Goal: Task Accomplishment & Management: Use online tool/utility

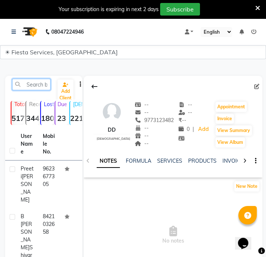
click at [28, 82] on input "text" at bounding box center [31, 84] width 38 height 11
paste input "8237468798"
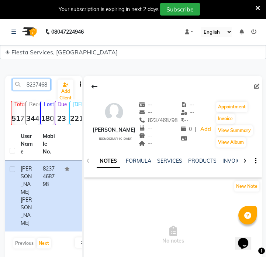
click at [31, 79] on input "8237468798" at bounding box center [31, 84] width 38 height 11
paste input "087751269"
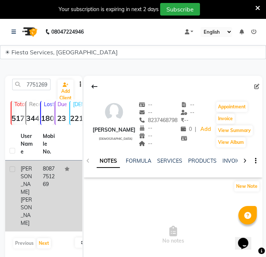
click at [29, 189] on div "[PERSON_NAME]" at bounding box center [27, 196] width 13 height 62
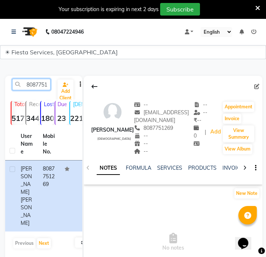
click at [37, 81] on input "8087751269" at bounding box center [31, 84] width 38 height 11
paste input "9623180130"
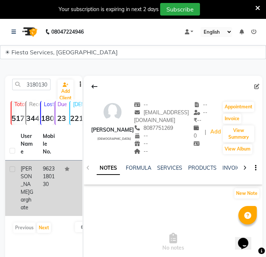
click at [53, 195] on td "9623180130" at bounding box center [49, 187] width 22 height 55
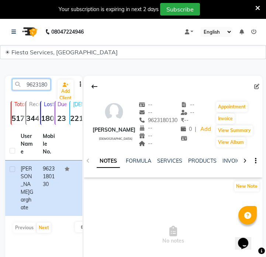
click at [39, 83] on input "9623180130" at bounding box center [31, 84] width 38 height 11
paste input "7436090389"
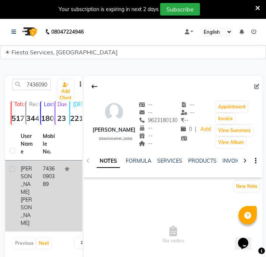
click at [51, 180] on td "7436090389" at bounding box center [49, 195] width 22 height 71
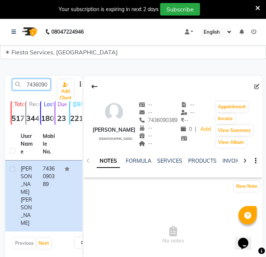
click at [31, 88] on input "7436090389" at bounding box center [31, 84] width 38 height 11
paste input "9773123482"
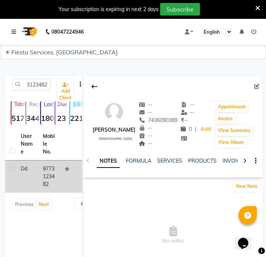
click at [43, 188] on td "9773123482" at bounding box center [49, 176] width 22 height 32
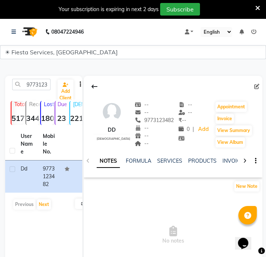
click at [39, 78] on div "9773123482 Add Client Total 5177 Recent 344 Lost 1809 Due 23 [DEMOGRAPHIC_DATA]…" at bounding box center [43, 187] width 77 height 222
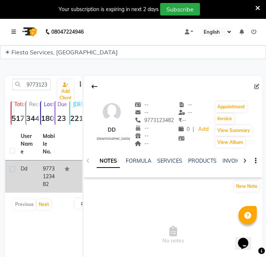
click at [52, 175] on td "9773123482" at bounding box center [49, 176] width 22 height 32
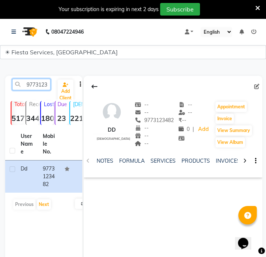
click at [45, 88] on input "9773123482" at bounding box center [31, 84] width 38 height 11
click at [28, 88] on input "9773123482" at bounding box center [31, 84] width 38 height 11
paste input "937811059"
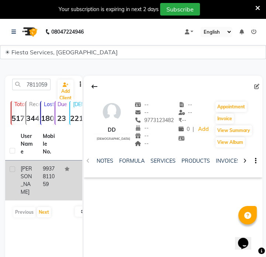
click at [33, 172] on div "[PERSON_NAME]" at bounding box center [27, 180] width 13 height 31
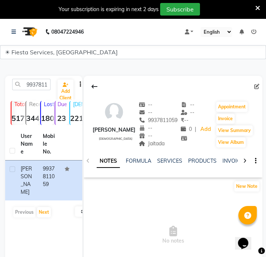
drag, startPoint x: 138, startPoint y: 144, endPoint x: 158, endPoint y: 145, distance: 20.4
click at [158, 145] on div "Jaitada" at bounding box center [158, 144] width 39 height 8
copy span "Jaitada"
click at [41, 88] on input "9937811059" at bounding box center [31, 84] width 38 height 11
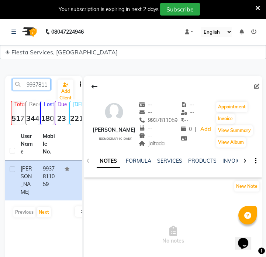
paste input "098037323"
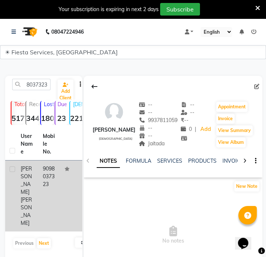
click at [37, 185] on td "[PERSON_NAME]" at bounding box center [27, 195] width 22 height 71
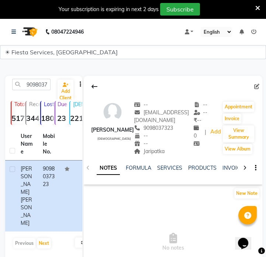
drag, startPoint x: 142, startPoint y: 153, endPoint x: 163, endPoint y: 151, distance: 21.1
click at [163, 151] on div "Jaripatka" at bounding box center [164, 151] width 60 height 8
copy span "Jaripatka"
click at [34, 89] on input "9098037323" at bounding box center [31, 84] width 38 height 11
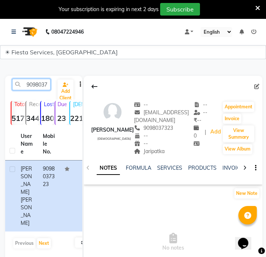
paste input "8780394058"
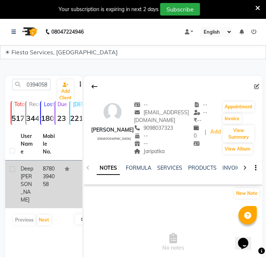
click at [44, 177] on td "8780394058" at bounding box center [49, 184] width 22 height 48
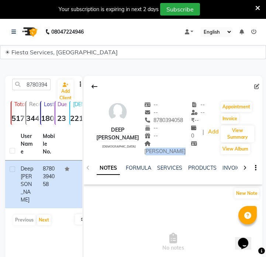
drag, startPoint x: 153, startPoint y: 143, endPoint x: 185, endPoint y: 144, distance: 31.8
click at [185, 144] on div "[PERSON_NAME]" at bounding box center [167, 148] width 47 height 16
copy span "[PERSON_NAME]"
drag, startPoint x: 38, startPoint y: 93, endPoint x: 39, endPoint y: 86, distance: 7.1
click at [38, 93] on div "8780394058 Add Client" at bounding box center [44, 87] width 74 height 17
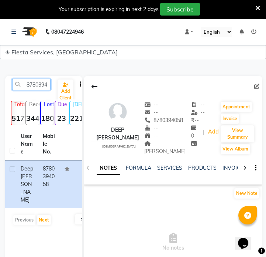
click at [40, 85] on input "8780394058" at bounding box center [31, 84] width 38 height 11
paste input "9867602239"
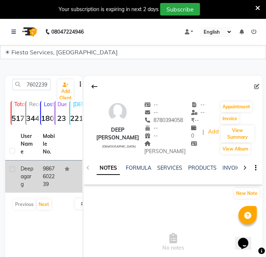
click at [28, 181] on span "garg" at bounding box center [26, 180] width 11 height 14
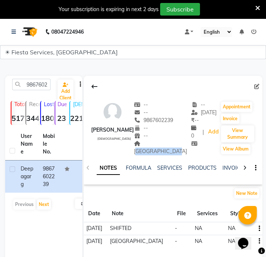
drag, startPoint x: 140, startPoint y: 146, endPoint x: 171, endPoint y: 147, distance: 30.3
click at [171, 147] on div "[GEOGRAPHIC_DATA]" at bounding box center [162, 148] width 57 height 16
copy span "[GEOGRAPHIC_DATA]"
click at [32, 89] on input "9867602239" at bounding box center [31, 84] width 38 height 11
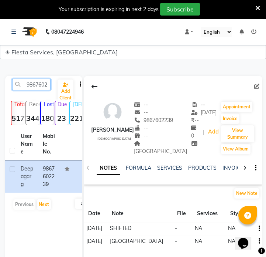
paste input "98089841"
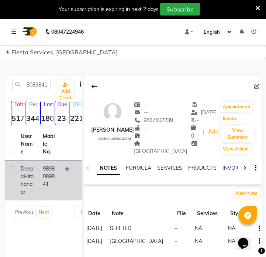
click at [52, 175] on td "9898089841" at bounding box center [49, 180] width 22 height 40
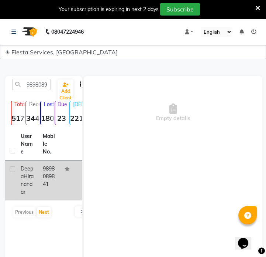
click at [52, 175] on td "9898089841" at bounding box center [49, 180] width 22 height 40
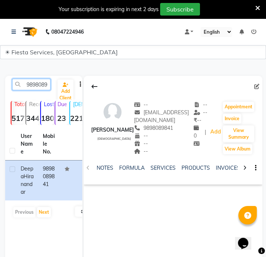
click at [28, 85] on input "9898089841" at bounding box center [31, 84] width 38 height 11
click at [29, 85] on input "9898089841" at bounding box center [31, 84] width 38 height 11
paste input "9428273583"
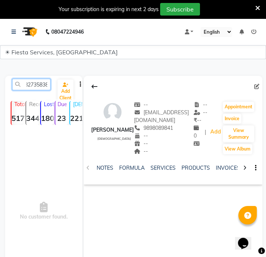
click at [44, 80] on input "99428273583898089841" at bounding box center [31, 84] width 38 height 11
click at [44, 81] on input "99428273583898089841" at bounding box center [31, 84] width 38 height 11
paste input "428273583"
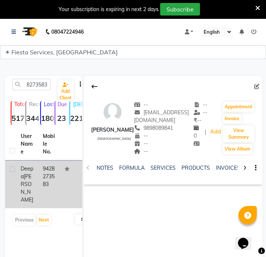
scroll to position [0, 0]
click at [40, 188] on td "9428273583" at bounding box center [49, 184] width 22 height 48
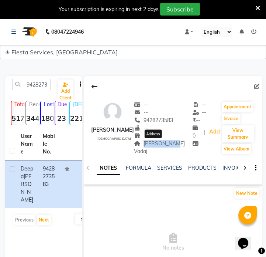
drag, startPoint x: 143, startPoint y: 143, endPoint x: 172, endPoint y: 140, distance: 28.6
click at [172, 140] on span "[PERSON_NAME] Vadaj" at bounding box center [159, 147] width 51 height 14
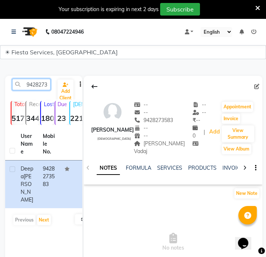
click at [32, 85] on input "9428273583" at bounding box center [31, 84] width 38 height 11
paste input "7096181767"
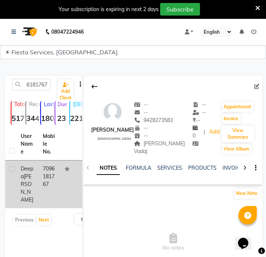
click at [66, 176] on td at bounding box center [71, 184] width 22 height 48
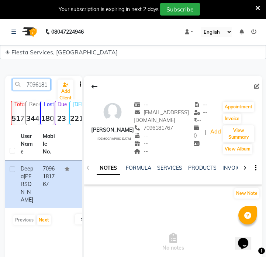
click at [37, 82] on input "7096181767" at bounding box center [31, 84] width 38 height 11
paste input "9898089841"
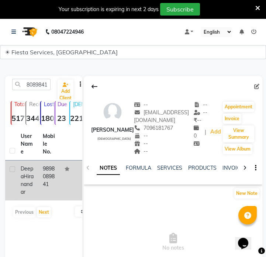
click at [37, 171] on td "[PERSON_NAME]" at bounding box center [27, 180] width 22 height 40
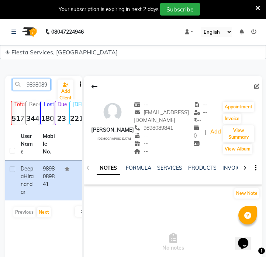
click at [40, 87] on input "9898089841" at bounding box center [31, 84] width 38 height 11
paste input "7499288243"
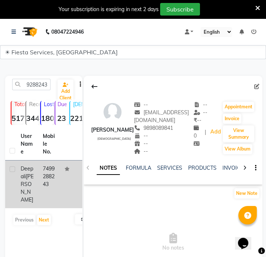
click at [52, 176] on td "7499288243" at bounding box center [49, 184] width 22 height 48
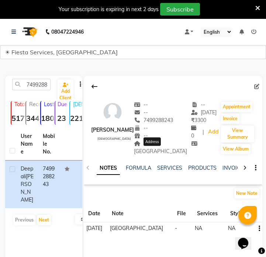
click at [155, 152] on span "[GEOGRAPHIC_DATA]" at bounding box center [160, 147] width 53 height 14
copy span "[GEOGRAPHIC_DATA]"
click at [30, 89] on input "7499288243" at bounding box center [31, 84] width 38 height 11
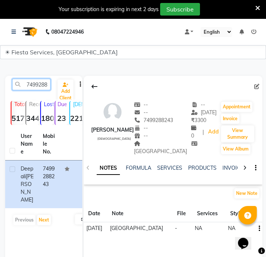
paste input "8459633851"
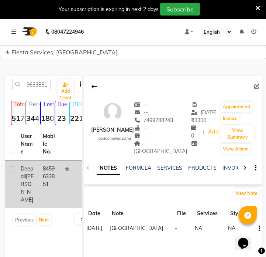
click at [32, 176] on div "[PERSON_NAME]" at bounding box center [27, 184] width 13 height 39
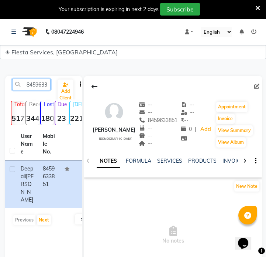
click at [38, 86] on input "8459633851" at bounding box center [31, 84] width 38 height 11
paste input "010981034"
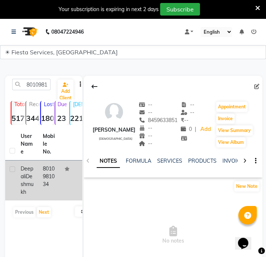
click at [53, 181] on td "8010981034" at bounding box center [49, 180] width 22 height 40
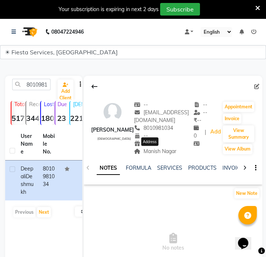
click at [143, 152] on span "Manish Nagar" at bounding box center [155, 151] width 42 height 7
click at [155, 152] on span "Manish Nagar" at bounding box center [155, 151] width 42 height 7
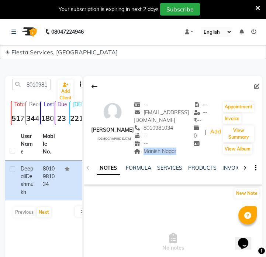
click at [155, 152] on span "Manish Nagar" at bounding box center [155, 151] width 42 height 7
copy span "Manish Nagar"
click at [31, 86] on input "8010981034" at bounding box center [31, 84] width 38 height 11
click at [32, 86] on input "8010981034" at bounding box center [31, 84] width 38 height 11
paste input "7798761035"
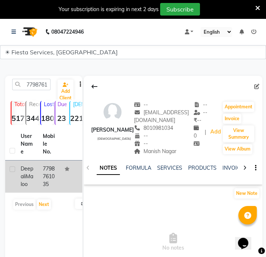
click at [39, 169] on td "7798761035" at bounding box center [49, 176] width 22 height 32
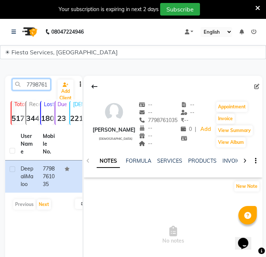
click at [36, 85] on input "7798761035" at bounding box center [31, 84] width 38 height 11
paste input "9850685334"
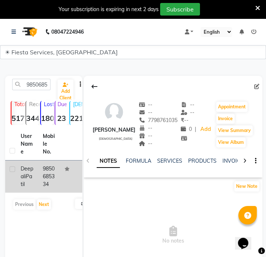
click at [40, 175] on td "9850685334" at bounding box center [49, 176] width 22 height 32
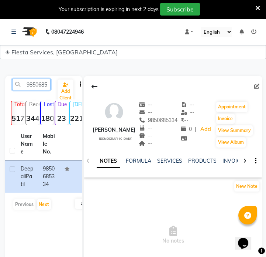
click at [35, 89] on input "9850685334" at bounding box center [31, 84] width 38 height 11
paste input "7069378885"
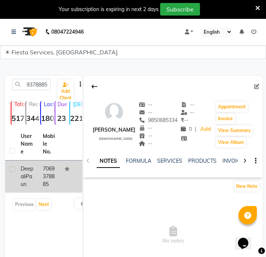
click at [36, 176] on td "[PERSON_NAME]" at bounding box center [27, 176] width 22 height 32
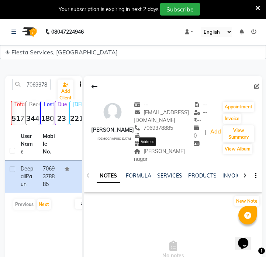
click at [143, 152] on span "[PERSON_NAME] nagar" at bounding box center [159, 155] width 51 height 14
copy div "[PERSON_NAME] nagar Address"
click at [46, 82] on input "7069378885" at bounding box center [31, 84] width 38 height 11
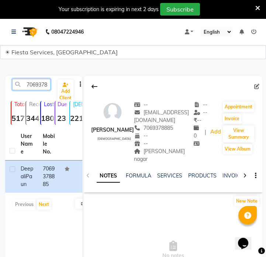
click at [46, 82] on input "7069378885" at bounding box center [31, 84] width 38 height 11
paste input "9368614797"
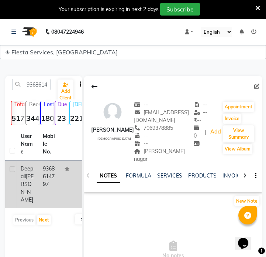
click at [43, 179] on td "9368614797" at bounding box center [49, 184] width 22 height 48
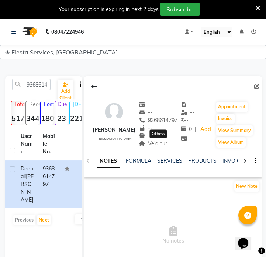
click at [165, 143] on span "Vejalpur" at bounding box center [153, 143] width 29 height 7
copy span "Vejalpur"
click at [37, 87] on input "9368614797" at bounding box center [31, 84] width 38 height 11
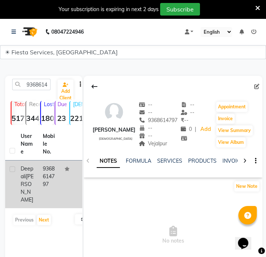
click at [34, 190] on td "[PERSON_NAME]" at bounding box center [27, 184] width 22 height 48
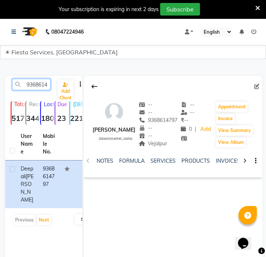
click at [48, 88] on input "9368614797" at bounding box center [31, 84] width 38 height 11
paste input "8347497381"
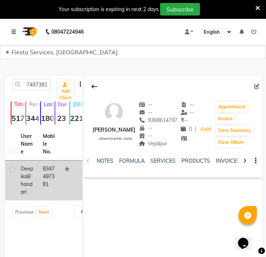
click at [48, 168] on td "8347497381" at bounding box center [49, 180] width 22 height 40
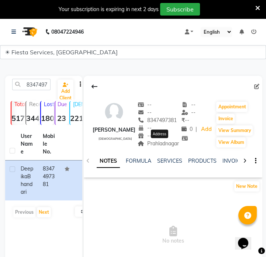
click at [155, 147] on span "Prahladnagar" at bounding box center [158, 143] width 41 height 7
click at [156, 147] on span "Prahladnagar" at bounding box center [158, 143] width 41 height 7
copy span "Prahladnagar"
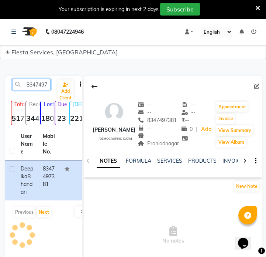
click at [35, 87] on input "8347497381" at bounding box center [31, 84] width 38 height 11
paste input "958683640"
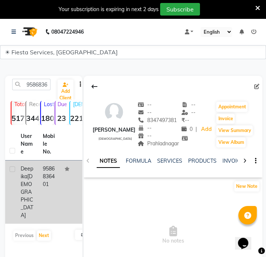
click at [69, 171] on td at bounding box center [71, 191] width 22 height 63
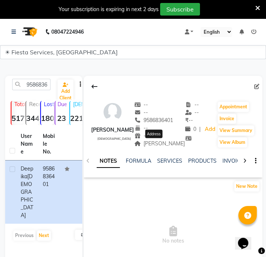
click at [152, 145] on span "[PERSON_NAME]" at bounding box center [159, 143] width 51 height 7
click at [158, 145] on span "[PERSON_NAME]" at bounding box center [159, 143] width 51 height 7
click at [158, 144] on span "[PERSON_NAME]" at bounding box center [159, 143] width 51 height 7
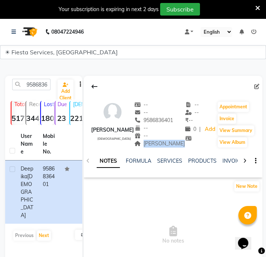
copy span "[PERSON_NAME]"
click at [35, 85] on input "9586836401" at bounding box center [31, 84] width 38 height 11
click at [36, 85] on input "9586836401" at bounding box center [31, 84] width 38 height 11
paste input "9511720995"
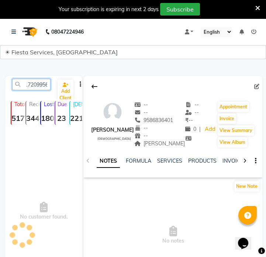
click at [36, 85] on input "9595117209956836401" at bounding box center [31, 84] width 38 height 11
paste input "11720995"
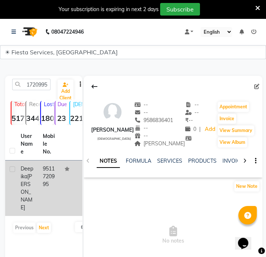
click at [59, 184] on td "9511720995" at bounding box center [49, 187] width 22 height 55
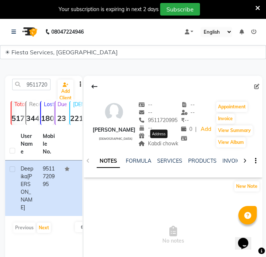
click at [159, 145] on span "Kabdi chowk" at bounding box center [158, 143] width 40 height 7
click at [37, 88] on input "9511720995" at bounding box center [31, 84] width 38 height 11
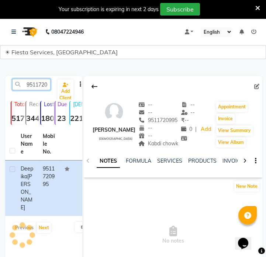
click at [37, 88] on input "9511720995" at bounding box center [31, 84] width 38 height 11
paste input "156306791"
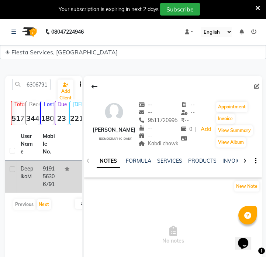
click at [51, 178] on td "919156306791" at bounding box center [49, 176] width 22 height 32
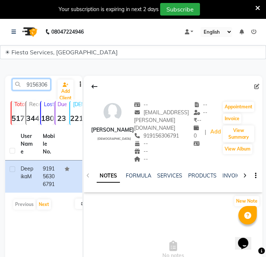
click at [48, 83] on input "9156306791" at bounding box center [31, 84] width 38 height 11
paste input "8530893397"
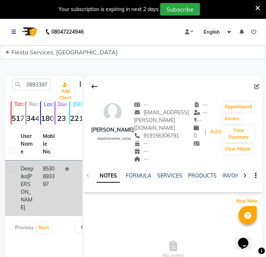
click at [40, 176] on td "8530893397" at bounding box center [49, 187] width 22 height 55
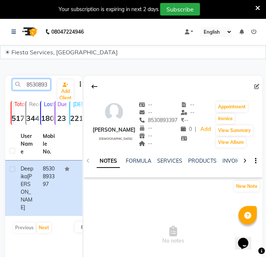
click at [37, 86] on input "8530893397" at bounding box center [31, 84] width 38 height 11
paste input "7030641222"
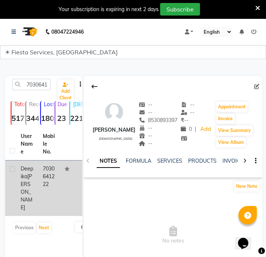
click at [78, 194] on td at bounding box center [71, 187] width 22 height 55
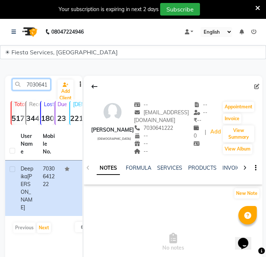
click at [30, 81] on input "7030641222" at bounding box center [31, 84] width 38 height 11
click at [30, 82] on input "7030641222" at bounding box center [31, 84] width 38 height 11
click at [30, 83] on input "7030641222" at bounding box center [31, 84] width 38 height 11
paste input "9987608927"
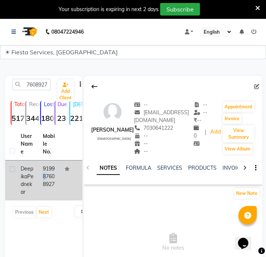
click at [51, 171] on td "919987608927" at bounding box center [49, 180] width 22 height 40
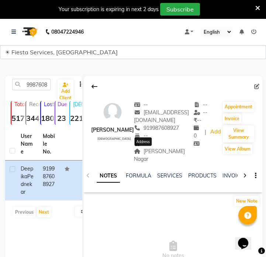
click at [145, 153] on span "[PERSON_NAME] Nagar" at bounding box center [159, 155] width 51 height 14
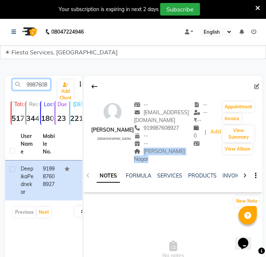
click at [46, 84] on input "9987608927" at bounding box center [31, 84] width 38 height 11
click at [46, 83] on input "9987608927" at bounding box center [31, 84] width 38 height 11
paste input "7385315864"
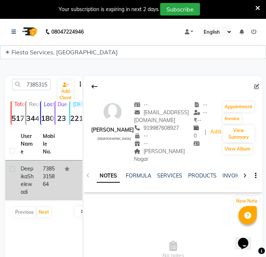
click at [52, 184] on td "7385315864" at bounding box center [49, 180] width 22 height 40
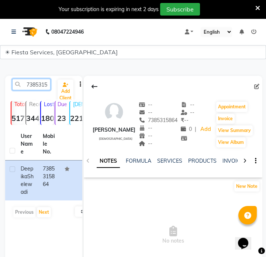
click at [47, 83] on input "7385315864" at bounding box center [31, 84] width 38 height 11
paste input "8777659456"
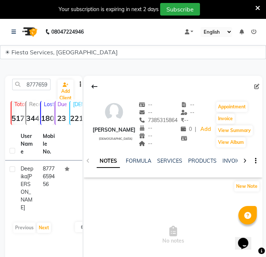
click at [52, 171] on td "8777659456" at bounding box center [49, 187] width 22 height 55
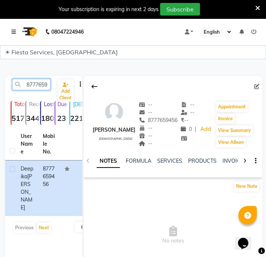
click at [44, 84] on input "8777659456" at bounding box center [31, 84] width 38 height 11
click at [46, 85] on input "8777659456" at bounding box center [31, 84] width 38 height 11
paste input "9016697659"
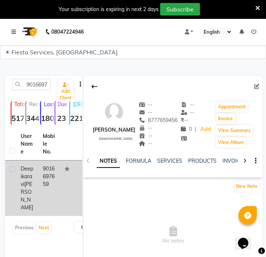
click at [50, 188] on td "9016697659" at bounding box center [49, 187] width 22 height 55
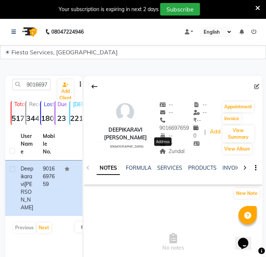
click at [169, 151] on span "Zundal" at bounding box center [172, 151] width 25 height 7
click at [40, 83] on input "9016697659" at bounding box center [31, 84] width 38 height 11
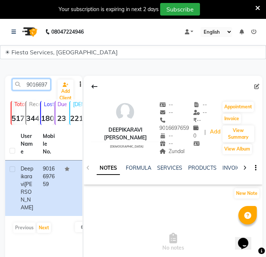
paste input "970129000"
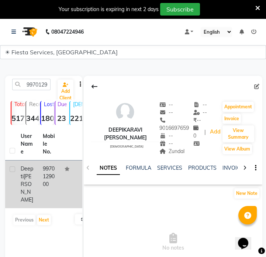
click at [48, 173] on td "9970129000" at bounding box center [49, 184] width 22 height 48
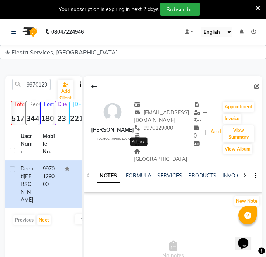
click at [141, 150] on span "[GEOGRAPHIC_DATA]" at bounding box center [160, 155] width 53 height 14
click at [32, 87] on input "9970129000" at bounding box center [31, 84] width 38 height 11
click at [32, 86] on input "9970129000" at bounding box center [31, 84] width 38 height 11
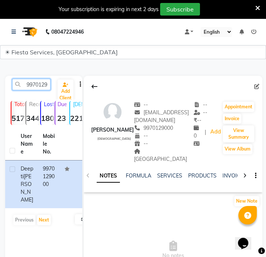
paste input "545376767"
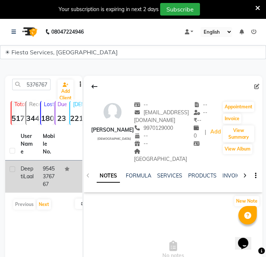
click at [65, 169] on icon at bounding box center [67, 169] width 5 height 4
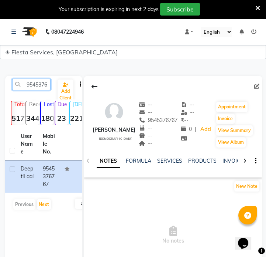
click at [45, 82] on input "9545376767" at bounding box center [31, 84] width 38 height 11
paste input "923747934"
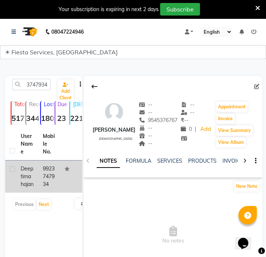
click at [60, 181] on td at bounding box center [71, 176] width 22 height 32
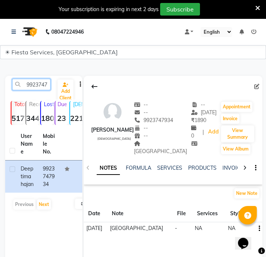
click at [37, 82] on input "9923747934" at bounding box center [31, 84] width 38 height 11
paste input "8240177170"
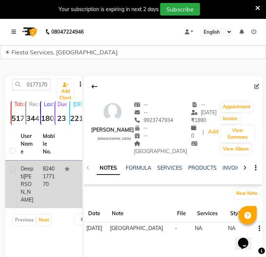
click at [60, 187] on td at bounding box center [71, 184] width 22 height 48
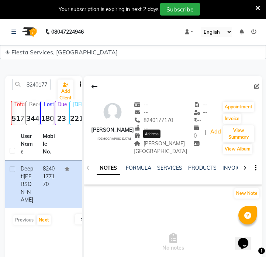
click at [160, 145] on span "[PERSON_NAME][GEOGRAPHIC_DATA]" at bounding box center [160, 147] width 53 height 14
click at [157, 144] on span "[PERSON_NAME][GEOGRAPHIC_DATA]" at bounding box center [160, 147] width 53 height 14
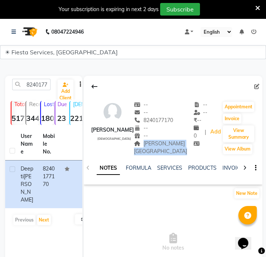
click at [157, 144] on span "[PERSON_NAME][GEOGRAPHIC_DATA]" at bounding box center [160, 147] width 53 height 14
click at [41, 88] on input "8240177170" at bounding box center [31, 84] width 38 height 11
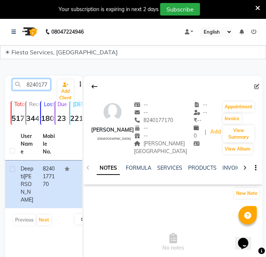
click at [41, 88] on input "8240177170" at bounding box center [31, 84] width 38 height 11
paste input "9427959136"
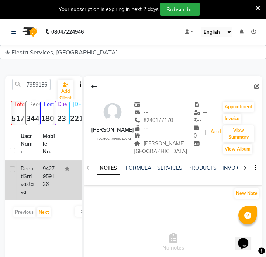
click at [45, 183] on td "9427959136" at bounding box center [49, 180] width 22 height 40
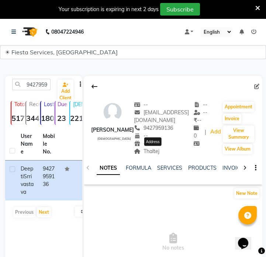
click at [154, 149] on span "Thaltej" at bounding box center [146, 151] width 25 height 7
click at [30, 82] on input "9427959136" at bounding box center [31, 84] width 38 height 11
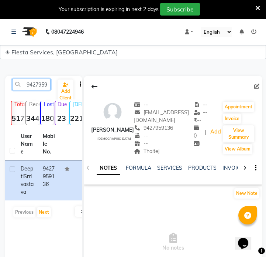
paste input "978046752"
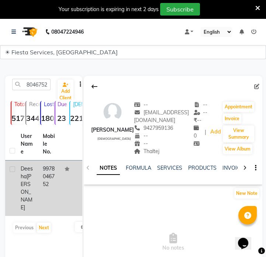
click at [66, 195] on td at bounding box center [71, 187] width 22 height 55
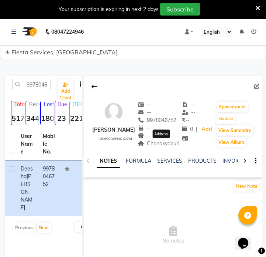
click at [168, 142] on span "Chanakyapuri" at bounding box center [159, 143] width 42 height 7
click at [28, 85] on input "9978046752" at bounding box center [31, 84] width 38 height 11
paste input "8888856207"
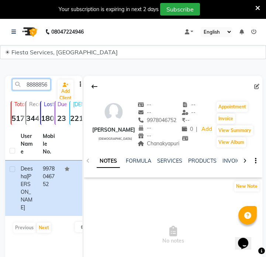
scroll to position [0, 10]
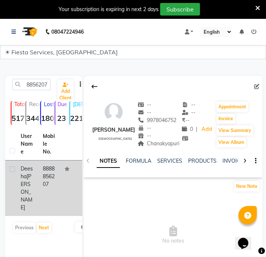
click at [66, 179] on td at bounding box center [71, 187] width 22 height 55
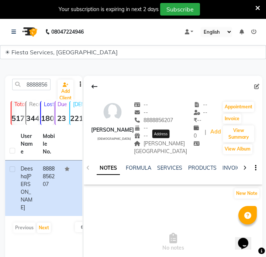
click at [162, 141] on span "[PERSON_NAME][GEOGRAPHIC_DATA]" at bounding box center [160, 147] width 53 height 14
click at [166, 143] on span "[PERSON_NAME][GEOGRAPHIC_DATA]" at bounding box center [160, 147] width 53 height 14
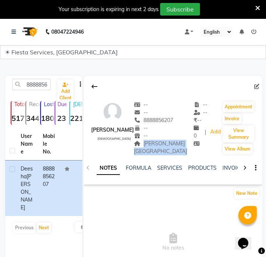
click at [166, 143] on span "[PERSON_NAME][GEOGRAPHIC_DATA]" at bounding box center [160, 147] width 53 height 14
click at [43, 86] on input "8888856207" at bounding box center [31, 84] width 38 height 11
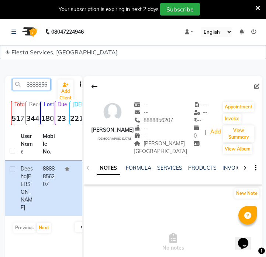
click at [43, 86] on input "8888856207" at bounding box center [31, 84] width 38 height 11
paste input "9314115645"
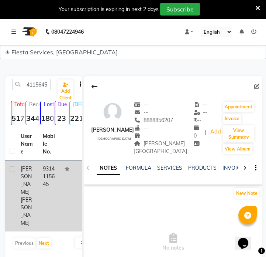
click at [30, 172] on div "[PERSON_NAME]" at bounding box center [27, 196] width 13 height 62
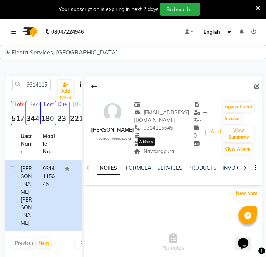
click at [145, 153] on span "Navrangpura" at bounding box center [154, 151] width 40 height 7
click at [39, 86] on input "9314115645" at bounding box center [31, 84] width 38 height 11
paste input "825023858"
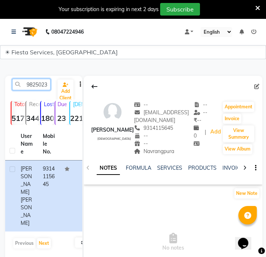
scroll to position [0, 10]
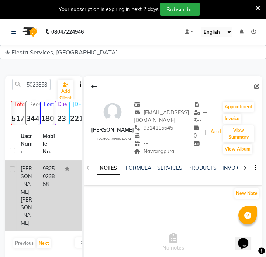
click at [57, 191] on td "9825023858" at bounding box center [49, 195] width 22 height 71
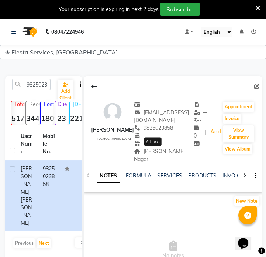
click at [161, 151] on span "[PERSON_NAME] Nagar" at bounding box center [159, 155] width 51 height 14
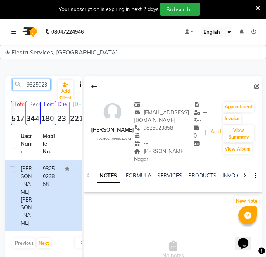
click at [32, 79] on input "9825023858" at bounding box center [31, 84] width 38 height 11
click at [33, 80] on input "9825023858" at bounding box center [31, 84] width 38 height 11
paste input "8805453821"
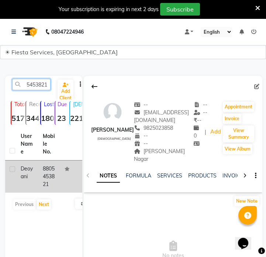
type input "8805453821"
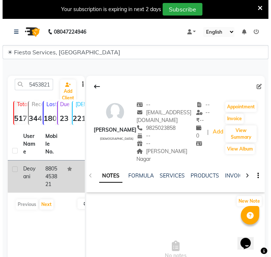
scroll to position [0, 0]
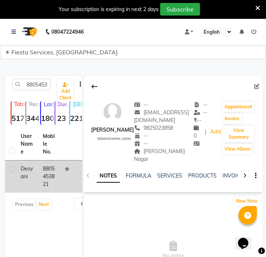
click at [66, 179] on td at bounding box center [71, 176] width 22 height 32
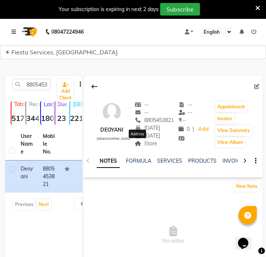
click at [142, 141] on span "Store" at bounding box center [146, 143] width 23 height 7
click at [260, 91] on div at bounding box center [173, 86] width 179 height 14
click at [258, 88] on icon at bounding box center [256, 86] width 5 height 5
select select "11"
select select "07"
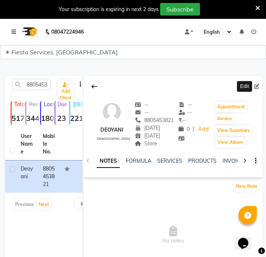
select select "[DEMOGRAPHIC_DATA]"
select select "06"
select select "04"
select select "32813"
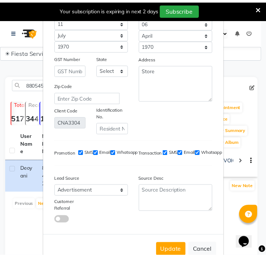
scroll to position [107, 0]
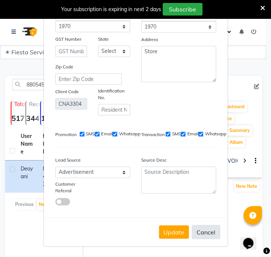
click at [215, 229] on button "Cancel" at bounding box center [206, 232] width 28 height 14
select select
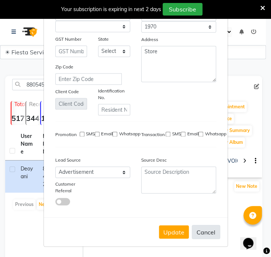
select select
checkbox input "false"
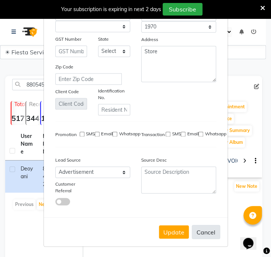
checkbox input "false"
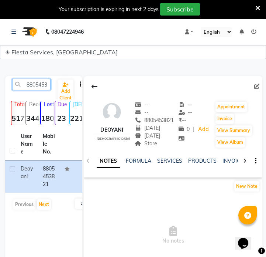
click at [35, 84] on input "8805453821" at bounding box center [31, 84] width 38 height 11
paste input "9898383855"
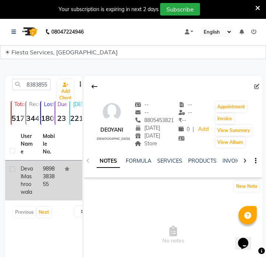
click at [69, 180] on td at bounding box center [71, 180] width 22 height 40
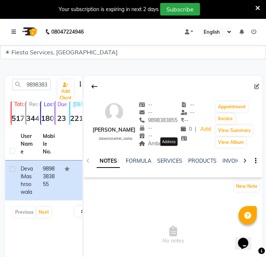
click at [174, 147] on span "Ambawadi" at bounding box center [156, 143] width 35 height 7
click at [42, 78] on div "9898383855 Add Client Total 5177 Recent 344 Lost 1809 Due 23 [DEMOGRAPHIC_DATA]…" at bounding box center [43, 187] width 77 height 222
click at [42, 85] on input "9898383855" at bounding box center [31, 84] width 38 height 11
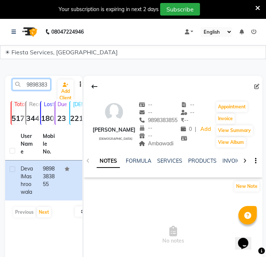
paste input "712767548"
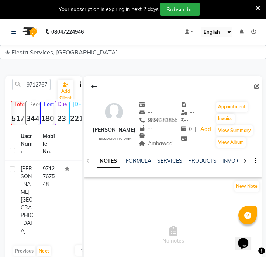
drag, startPoint x: 53, startPoint y: 179, endPoint x: 106, endPoint y: 185, distance: 52.8
click at [53, 179] on td "9712767548" at bounding box center [49, 199] width 22 height 79
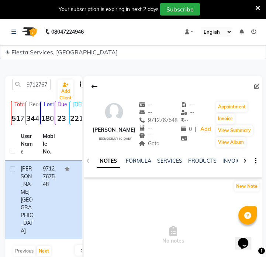
click at [44, 78] on div "9712767548 Add Client Total 5177 Recent 344 Lost 1809 Due 23 [DEMOGRAPHIC_DATA]…" at bounding box center [43, 187] width 77 height 222
click at [44, 83] on input "9712767548" at bounding box center [31, 84] width 38 height 11
paste input "998163764"
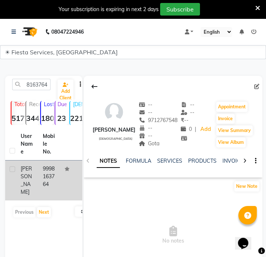
click at [56, 174] on td "9998163764" at bounding box center [49, 180] width 22 height 40
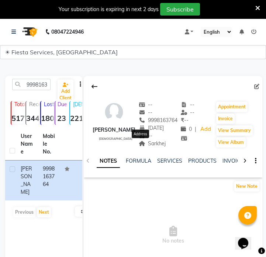
click at [147, 144] on span "Sarkhej" at bounding box center [152, 143] width 27 height 7
click at [28, 81] on input "9998163764" at bounding box center [31, 84] width 38 height 11
click at [29, 81] on input "9998163764" at bounding box center [31, 84] width 38 height 11
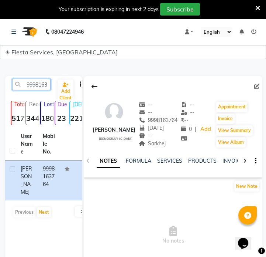
paste input "879429990"
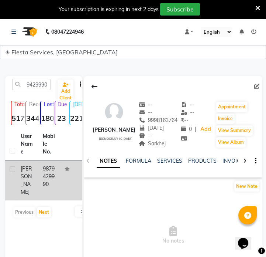
click at [55, 174] on td "9879429990" at bounding box center [49, 180] width 22 height 40
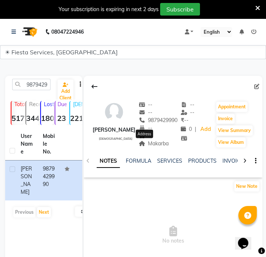
click at [148, 144] on span "Makarba" at bounding box center [154, 143] width 30 height 7
click at [33, 86] on input "9879429990" at bounding box center [31, 84] width 38 height 11
type input "v"
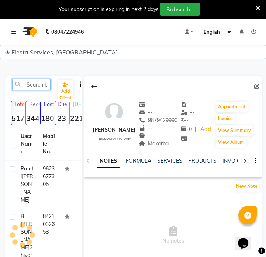
paste input "9429262668"
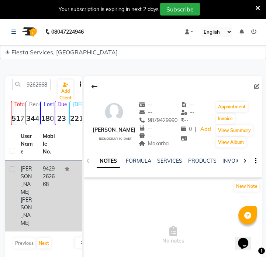
click at [55, 174] on td "9429262668" at bounding box center [49, 195] width 22 height 71
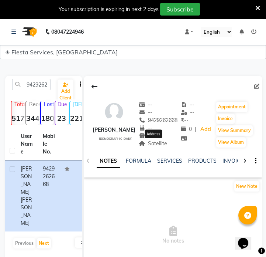
click at [158, 144] on span "Satellite" at bounding box center [153, 143] width 29 height 7
click at [35, 92] on div "9429262668 Add Client" at bounding box center [44, 87] width 74 height 17
click at [37, 88] on input "9429262668" at bounding box center [31, 84] width 38 height 11
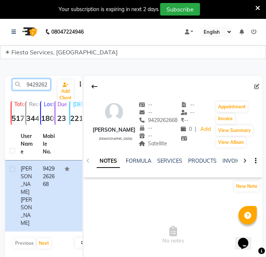
paste input "05713239"
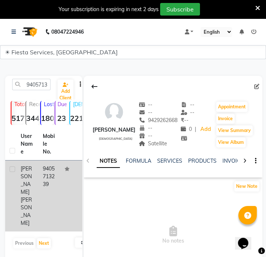
click at [53, 185] on td "9405713239" at bounding box center [49, 195] width 22 height 71
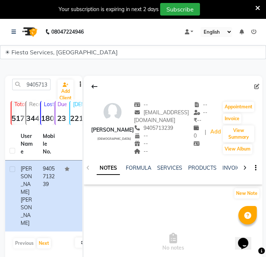
click at [41, 90] on div "9405713239 Add Client" at bounding box center [44, 87] width 74 height 17
click at [40, 87] on input "9405713239" at bounding box center [31, 84] width 38 height 11
paste input "7122237658"
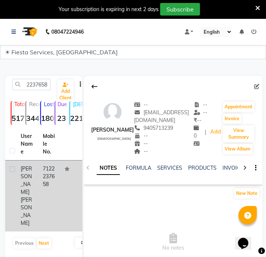
click at [62, 177] on td at bounding box center [71, 195] width 22 height 71
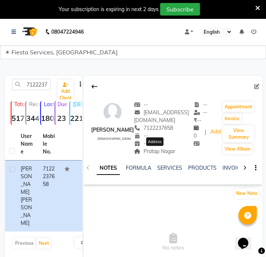
click at [158, 154] on span "Pratap Nagar" at bounding box center [154, 151] width 41 height 7
click at [38, 88] on input "7122237658" at bounding box center [31, 84] width 38 height 11
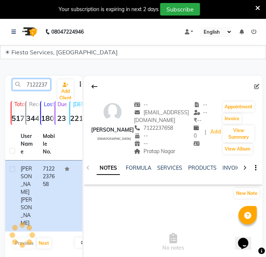
click at [38, 88] on input "7122237658" at bounding box center [31, 84] width 38 height 11
paste input "9558148890"
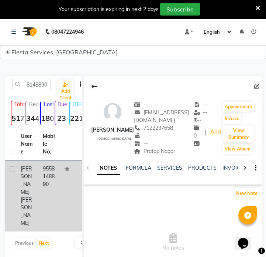
click at [45, 192] on td "9558148890" at bounding box center [49, 195] width 22 height 71
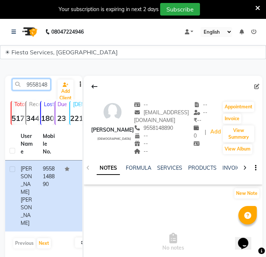
click at [37, 86] on input "9558148890" at bounding box center [31, 84] width 38 height 11
paste input "8459039984"
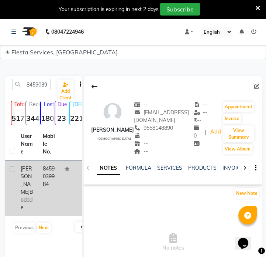
click at [49, 199] on td "8459039984" at bounding box center [49, 187] width 22 height 55
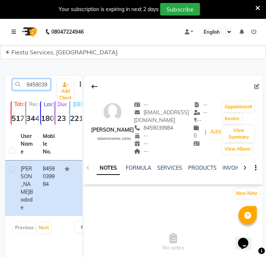
click at [37, 84] on input "8459039984" at bounding box center [31, 84] width 38 height 11
paste input "7507866517"
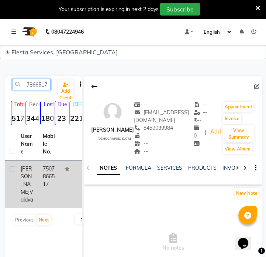
type input "7507866517"
click at [66, 182] on td at bounding box center [71, 184] width 22 height 48
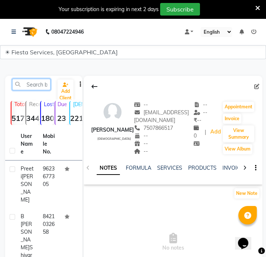
click at [40, 82] on input "text" at bounding box center [31, 84] width 38 height 11
paste input "8459039984"
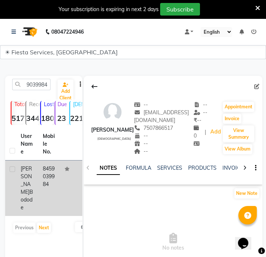
click at [38, 192] on td "Dhanashree Bodode" at bounding box center [27, 187] width 22 height 55
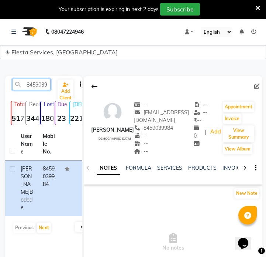
click at [37, 84] on input "8459039984" at bounding box center [31, 84] width 38 height 11
paste input "9158488033"
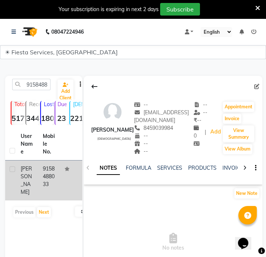
click at [48, 185] on td "9158488033" at bounding box center [49, 180] width 22 height 40
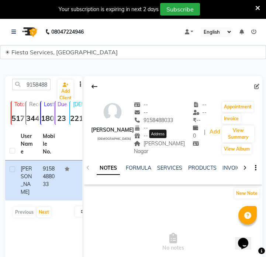
click at [166, 144] on span "Viman Nagar" at bounding box center [159, 147] width 51 height 14
click at [163, 144] on span "Viman Nagar" at bounding box center [159, 147] width 51 height 14
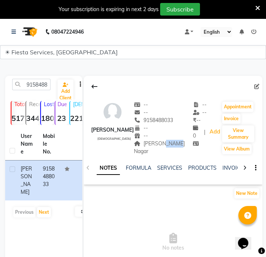
click at [163, 144] on span "Viman Nagar" at bounding box center [159, 147] width 51 height 14
click at [31, 85] on input "9158488033" at bounding box center [31, 84] width 38 height 11
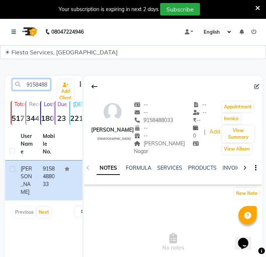
paste input "766000437"
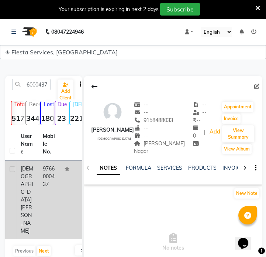
click at [52, 177] on td "9766000437" at bounding box center [49, 199] width 22 height 79
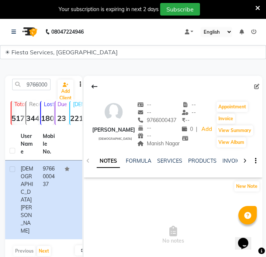
click at [158, 144] on span "Manish Nagar" at bounding box center [158, 143] width 42 height 7
copy span "Manish Nagar"
click at [30, 85] on input "9766000437" at bounding box center [31, 84] width 38 height 11
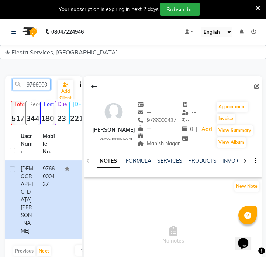
click at [30, 85] on input "9766000437" at bounding box center [31, 84] width 38 height 11
paste input "706532"
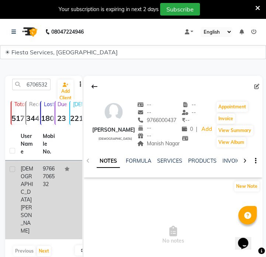
click at [52, 178] on td "9766706532" at bounding box center [49, 199] width 22 height 79
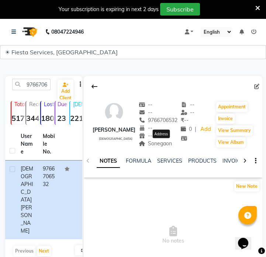
click at [168, 141] on span "Sonegaon" at bounding box center [156, 143] width 34 height 7
copy div "Sonegaon Address"
click at [28, 79] on input "9766706532" at bounding box center [31, 84] width 38 height 11
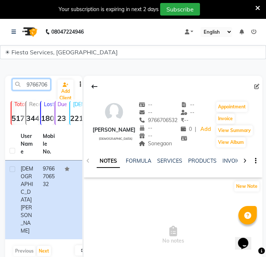
click at [28, 79] on input "9766706532" at bounding box center [31, 84] width 38 height 11
paste input "7722029683"
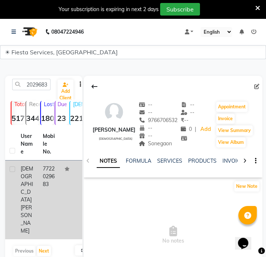
click at [48, 177] on td "7722029683" at bounding box center [49, 199] width 22 height 79
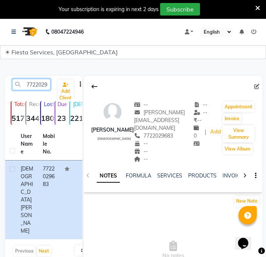
click at [46, 81] on input "7722029683" at bounding box center [31, 84] width 38 height 11
paste input "9099363841"
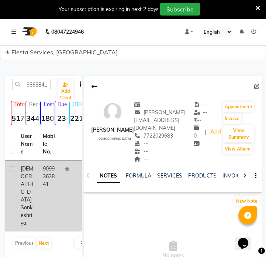
click at [54, 169] on td "9099363841" at bounding box center [49, 195] width 22 height 71
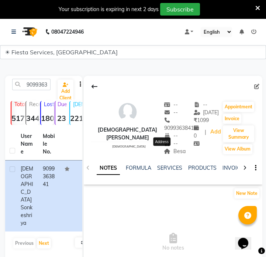
click at [168, 154] on span "Besa" at bounding box center [175, 151] width 22 height 7
copy span "Besa"
click at [41, 88] on input "9099363841" at bounding box center [31, 84] width 38 height 11
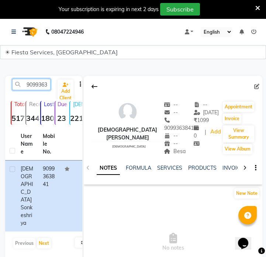
paste input "979204832"
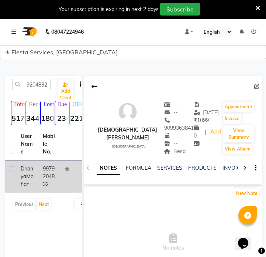
click at [59, 164] on td "9979204832" at bounding box center [49, 176] width 22 height 32
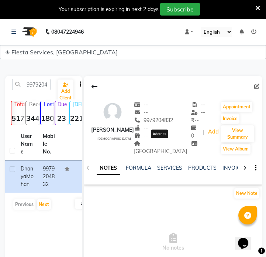
click at [161, 144] on span "New Naroda" at bounding box center [160, 147] width 53 height 14
copy span "New Naroda"
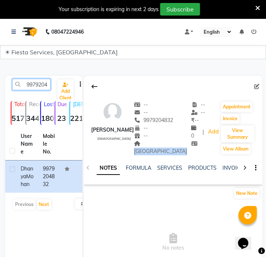
click at [40, 82] on input "9979204832" at bounding box center [31, 84] width 38 height 11
paste input "831056460"
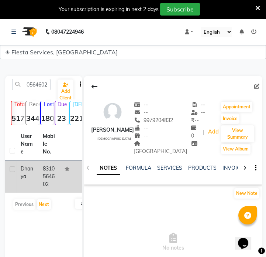
click at [54, 174] on td "8310564602" at bounding box center [49, 176] width 22 height 32
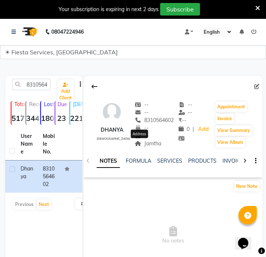
click at [144, 141] on span "Jamtha" at bounding box center [148, 143] width 27 height 7
copy span "Jamtha"
click at [41, 91] on div "8310564602 Add Client" at bounding box center [44, 87] width 74 height 17
click at [41, 85] on input "8310564602" at bounding box center [31, 84] width 38 height 11
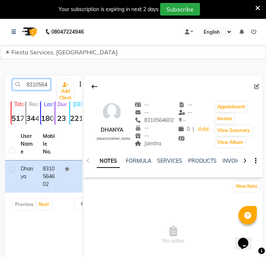
click at [41, 85] on input "8310564602" at bounding box center [31, 84] width 38 height 11
paste input "980945337"
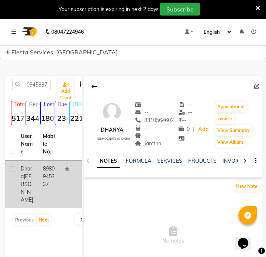
click at [60, 165] on td at bounding box center [71, 184] width 22 height 48
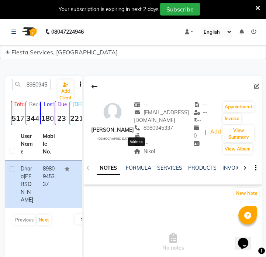
click at [140, 152] on span "Nikol" at bounding box center [144, 151] width 21 height 7
copy span "Nikol"
click at [34, 87] on input "8980945337" at bounding box center [31, 84] width 38 height 11
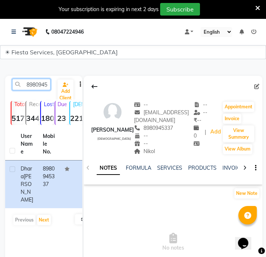
paste input "780578551"
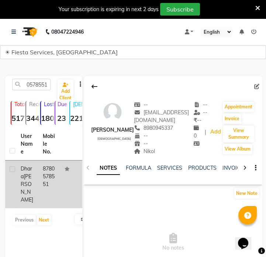
click at [53, 171] on td "8780578551" at bounding box center [49, 184] width 22 height 48
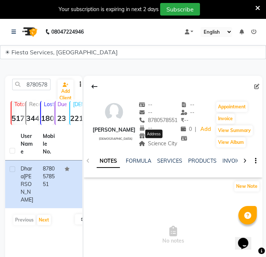
click at [161, 145] on span "Science City" at bounding box center [158, 143] width 39 height 7
copy span "Science City"
click at [41, 88] on input "8780578551" at bounding box center [31, 84] width 38 height 11
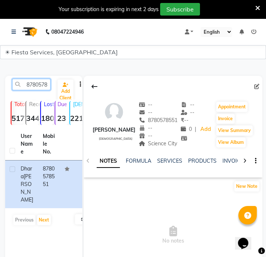
click at [41, 88] on input "8780578551" at bounding box center [31, 84] width 38 height 11
paste input "9974011083"
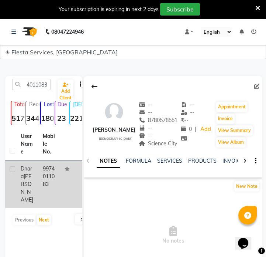
click at [66, 181] on td at bounding box center [71, 184] width 22 height 48
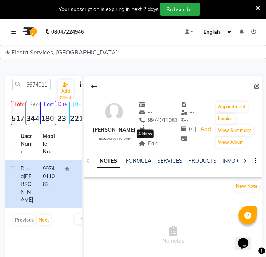
click at [148, 144] on span "Paldi" at bounding box center [149, 143] width 21 height 7
copy span "Paldi"
click at [51, 82] on div "9974011083" at bounding box center [31, 84] width 49 height 11
click at [46, 83] on input "9974011083" at bounding box center [31, 84] width 38 height 11
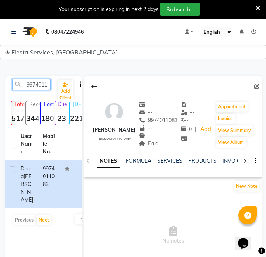
click at [46, 83] on input "9974011083" at bounding box center [31, 84] width 38 height 11
paste input "408781631"
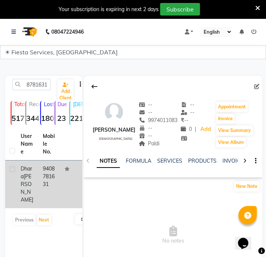
click at [44, 182] on td "9408781631" at bounding box center [49, 184] width 22 height 48
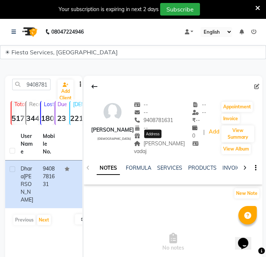
click at [156, 142] on span "Nava vadaj" at bounding box center [159, 147] width 51 height 14
click at [158, 145] on span "Nava vadaj" at bounding box center [159, 147] width 51 height 14
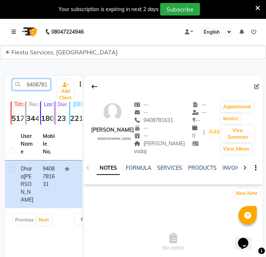
click at [45, 84] on input "9408781631" at bounding box center [31, 84] width 38 height 11
paste input "26521295"
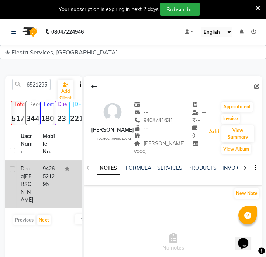
click at [52, 177] on td "9426521295" at bounding box center [49, 184] width 22 height 48
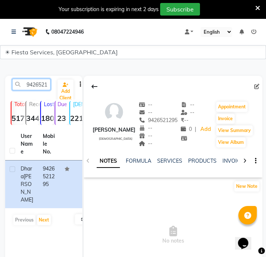
click at [27, 83] on input "9426521295" at bounding box center [31, 84] width 38 height 11
paste input "904985122"
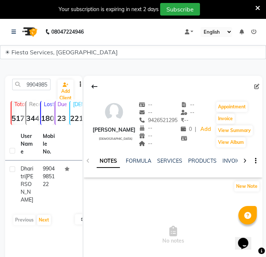
click at [63, 187] on td at bounding box center [71, 184] width 22 height 48
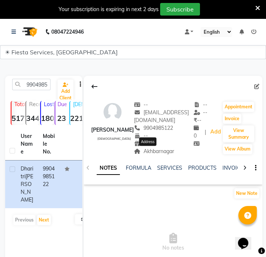
click at [151, 152] on span "Akhbarnagar" at bounding box center [154, 151] width 40 height 7
copy div "Akhbarnagar Address"
click at [39, 81] on input "9904985122" at bounding box center [31, 84] width 38 height 11
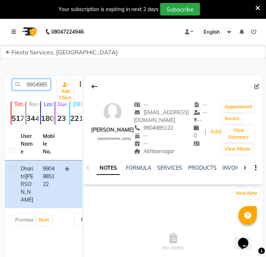
click at [39, 81] on input "9904985122" at bounding box center [31, 84] width 38 height 11
paste input "25892167"
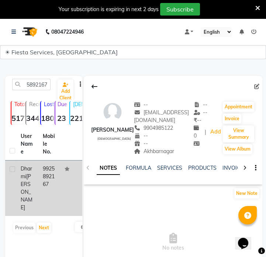
click at [55, 171] on td "9925892167" at bounding box center [49, 187] width 22 height 55
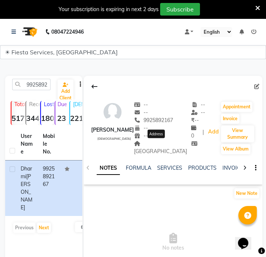
click at [162, 144] on span "Maninagar" at bounding box center [160, 147] width 53 height 14
copy span "Maninagar"
click at [168, 145] on span "Maninagar" at bounding box center [160, 147] width 53 height 14
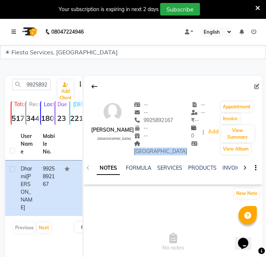
click at [168, 145] on span "Maninagar" at bounding box center [160, 147] width 53 height 14
click at [42, 83] on input "9925892167" at bounding box center [31, 84] width 38 height 11
paste input "6352208776"
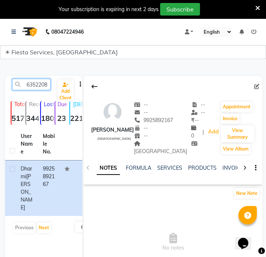
scroll to position [0, 10]
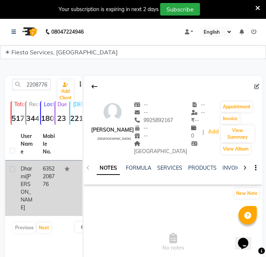
click at [63, 182] on td at bounding box center [71, 187] width 22 height 55
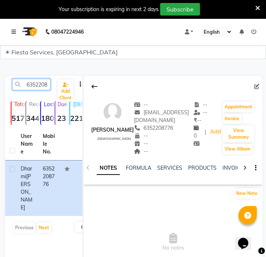
click at [37, 83] on input "6352208776" at bounding box center [31, 84] width 38 height 11
paste input "8460907898"
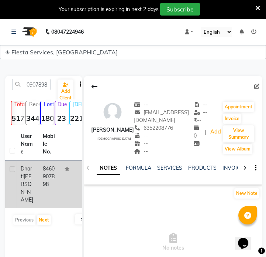
click at [52, 173] on td "8460907898" at bounding box center [49, 184] width 22 height 48
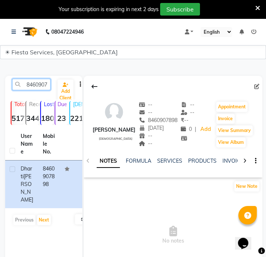
click at [47, 88] on input "8460907898" at bounding box center [31, 84] width 38 height 11
paste input "9726227847"
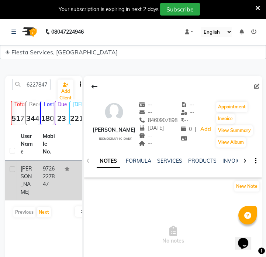
click at [59, 177] on td "9726227847" at bounding box center [49, 180] width 22 height 40
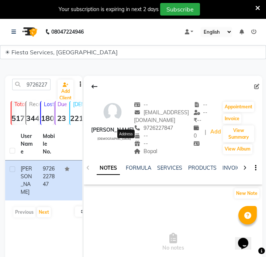
click at [134, 148] on span "Bopal" at bounding box center [145, 151] width 23 height 7
click at [33, 85] on input "9726227847" at bounding box center [31, 84] width 38 height 11
paste input "265826458"
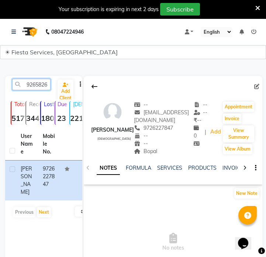
scroll to position [0, 10]
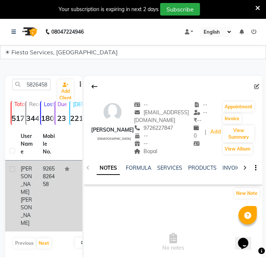
click at [56, 167] on td "9265826458" at bounding box center [49, 195] width 22 height 71
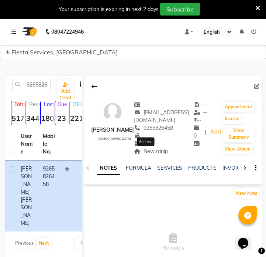
click at [148, 152] on span "New ranip" at bounding box center [151, 151] width 34 height 7
click at [37, 86] on input "9265826458" at bounding box center [31, 84] width 38 height 11
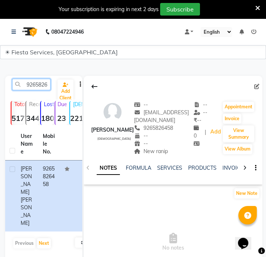
click at [37, 86] on input "9265826458" at bounding box center [31, 84] width 38 height 11
paste input "8866580502"
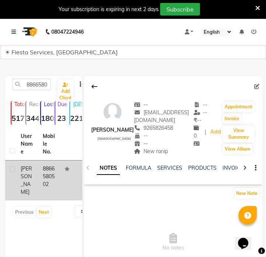
click at [55, 184] on td "8866580502" at bounding box center [49, 180] width 22 height 40
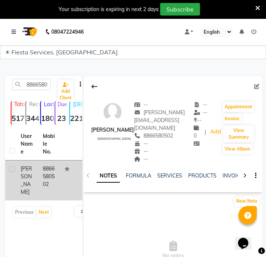
click at [66, 172] on td at bounding box center [71, 180] width 22 height 40
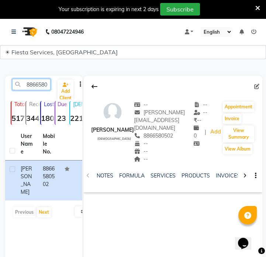
click at [37, 81] on input "8866580502" at bounding box center [31, 84] width 38 height 11
paste input "7573083868"
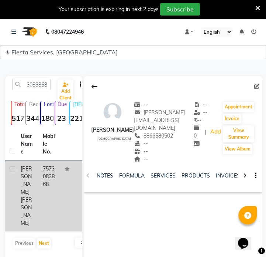
click at [59, 167] on td "7573083868" at bounding box center [49, 195] width 22 height 71
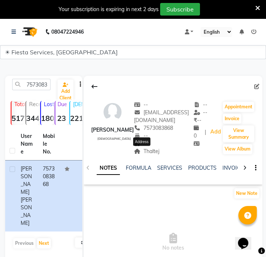
click at [151, 150] on span "Thaltej" at bounding box center [146, 151] width 25 height 7
click at [42, 86] on input "7573083868" at bounding box center [31, 84] width 38 height 11
paste input "9924029355"
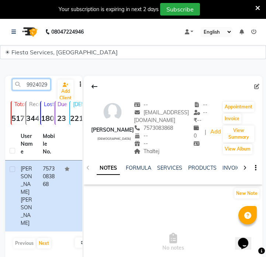
scroll to position [0, 10]
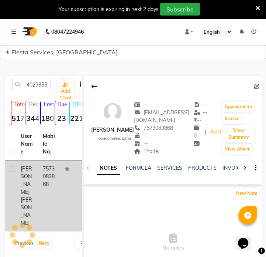
click at [49, 189] on td "7573083868" at bounding box center [49, 195] width 22 height 71
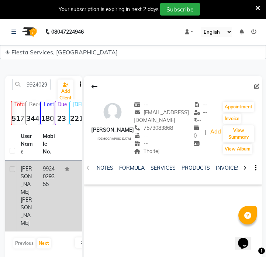
click at [26, 196] on span "Dave" at bounding box center [26, 211] width 11 height 30
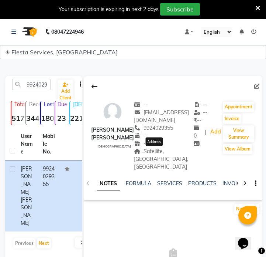
click at [158, 150] on span "Satellite, Ahmedabad, Gujarat" at bounding box center [161, 159] width 54 height 22
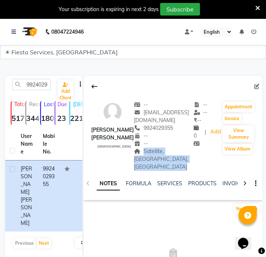
click at [158, 150] on span "Satellite, Ahmedabad, Gujarat" at bounding box center [161, 159] width 54 height 22
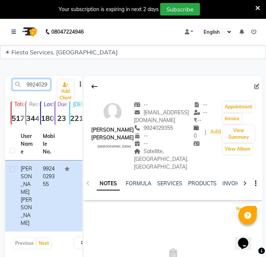
click at [35, 84] on input "9924029355" at bounding box center [31, 84] width 38 height 11
paste input "724430043"
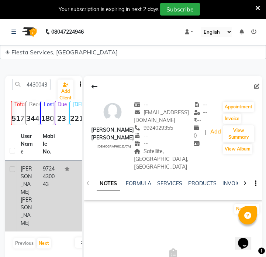
click at [51, 185] on td "9724430043" at bounding box center [49, 195] width 22 height 71
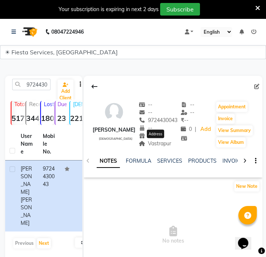
click at [159, 146] on span "Vastrapur" at bounding box center [155, 143] width 33 height 7
click at [28, 85] on input "9724430043" at bounding box center [31, 84] width 38 height 11
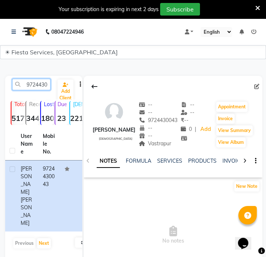
paste input "824348886"
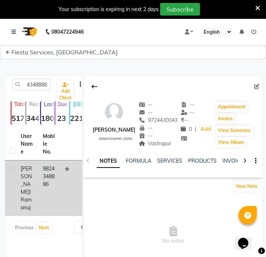
click at [52, 185] on td "9824348886" at bounding box center [49, 187] width 22 height 55
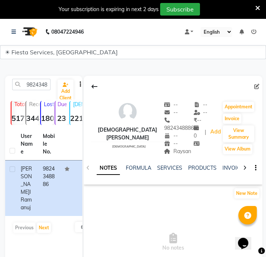
click at [164, 140] on div "--" at bounding box center [179, 144] width 30 height 8
click at [164, 148] on span "Raysan" at bounding box center [177, 151] width 27 height 7
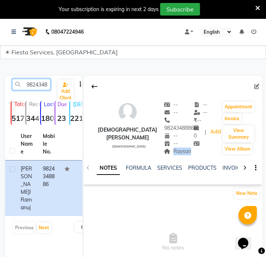
click at [40, 86] on input "9824348886" at bounding box center [31, 84] width 38 height 11
paste input "7874058404"
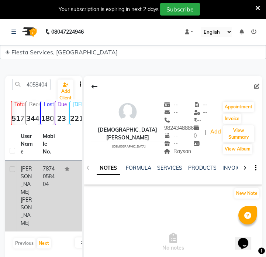
click at [62, 186] on td at bounding box center [71, 195] width 22 height 71
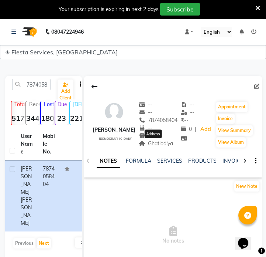
click at [154, 143] on span "Ghatlodiya" at bounding box center [156, 143] width 35 height 7
click at [43, 83] on input "7874058404" at bounding box center [31, 84] width 38 height 11
paste input "9879353411"
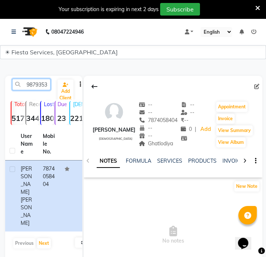
scroll to position [0, 10]
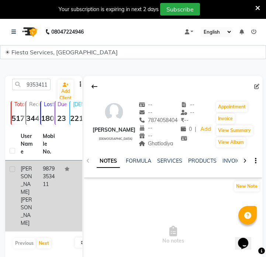
click at [62, 165] on td at bounding box center [71, 195] width 22 height 71
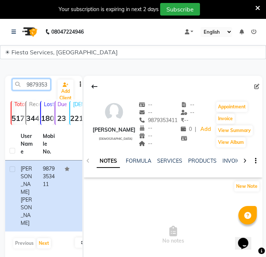
click at [37, 82] on input "9879353411" at bounding box center [31, 84] width 38 height 11
paste input "974075999"
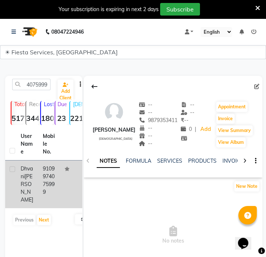
click at [43, 172] on td "9109974075999" at bounding box center [49, 184] width 22 height 48
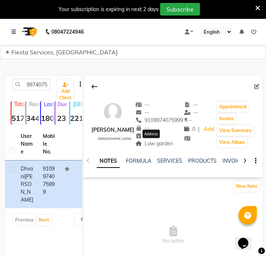
click at [165, 142] on span "Law garden" at bounding box center [155, 143] width 38 height 7
click at [165, 143] on span "Law garden" at bounding box center [155, 143] width 38 height 7
click at [35, 81] on input "9974075999" at bounding box center [31, 84] width 38 height 11
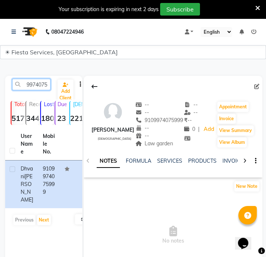
paste input "723724112"
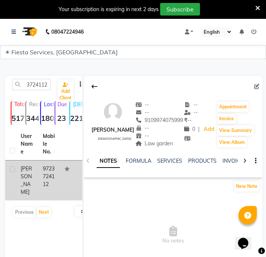
click at [56, 169] on td "9723724112" at bounding box center [49, 180] width 22 height 40
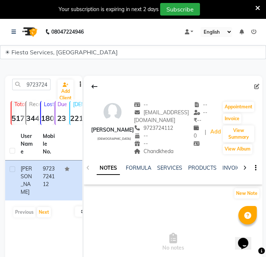
click at [138, 155] on div "Chandkheda Address" at bounding box center [164, 151] width 60 height 8
click at [139, 152] on span "Chandkheda" at bounding box center [154, 151] width 40 height 7
click at [41, 85] on input "9723724112" at bounding box center [31, 84] width 38 height 11
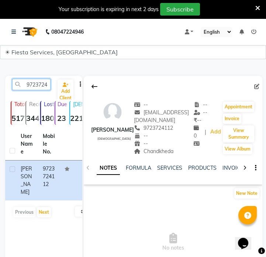
paste input "7435032140"
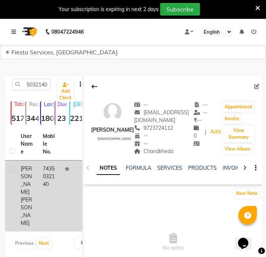
click at [55, 179] on td "7435032140" at bounding box center [49, 195] width 22 height 71
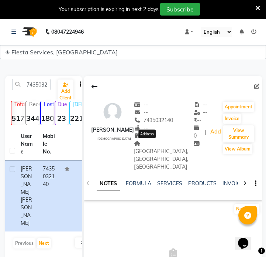
click at [147, 143] on span "Subhash Bridge, Ahmedabad, Gujarat" at bounding box center [161, 155] width 54 height 30
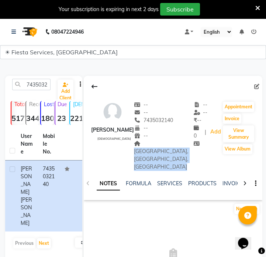
click at [147, 143] on span "Subhash Bridge, Ahmedabad, Gujarat" at bounding box center [161, 155] width 54 height 30
click at [40, 82] on input "7435032140" at bounding box center [31, 84] width 38 height 11
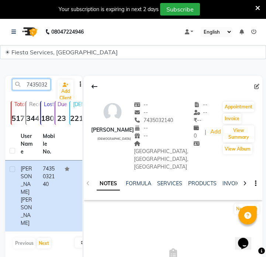
click at [40, 82] on input "7435032140" at bounding box center [31, 84] width 38 height 11
paste input "75602553"
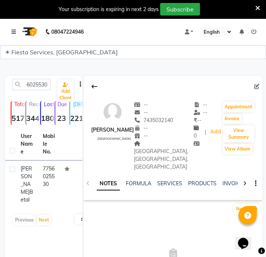
click at [40, 148] on th "Mobile No." at bounding box center [49, 144] width 22 height 32
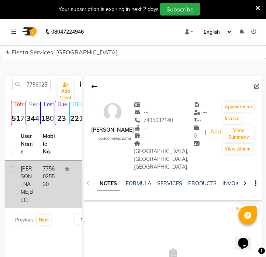
click at [44, 168] on td "7756025530" at bounding box center [49, 184] width 22 height 48
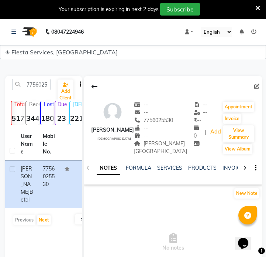
click at [160, 145] on span "Omkar nagar" at bounding box center [160, 147] width 53 height 14
click at [161, 145] on span "Omkar nagar" at bounding box center [160, 147] width 53 height 14
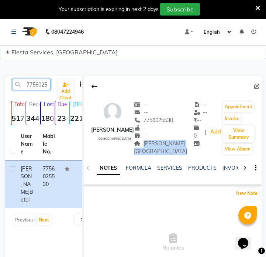
click at [34, 86] on input "7756025530" at bounding box center [31, 84] width 38 height 11
paste input "9665302426"
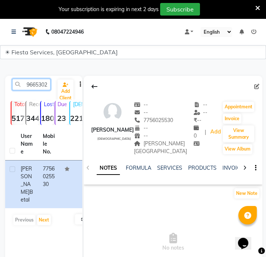
scroll to position [0, 10]
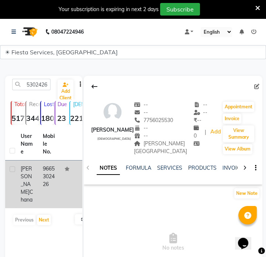
click at [61, 169] on td at bounding box center [71, 184] width 22 height 48
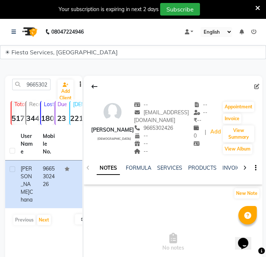
click at [37, 92] on div "9665302426 Add Client" at bounding box center [44, 87] width 74 height 17
click at [40, 88] on input "9665302426" at bounding box center [31, 84] width 38 height 11
paste input "7758877027"
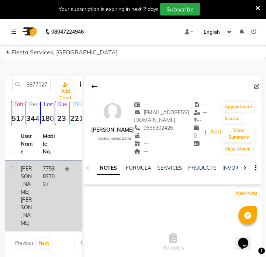
click at [56, 188] on td "7758877027" at bounding box center [49, 195] width 22 height 71
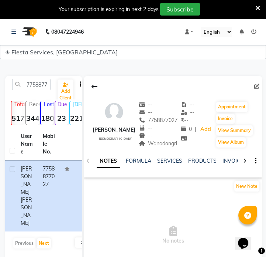
click at [166, 146] on span "Wanadongri" at bounding box center [158, 143] width 39 height 7
click at [44, 86] on input "7758877027" at bounding box center [31, 84] width 38 height 11
paste input "8149935114"
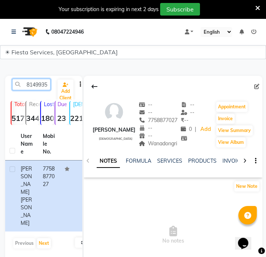
scroll to position [0, 10]
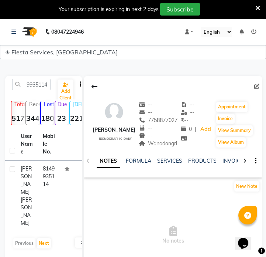
click at [46, 187] on td "8149935114" at bounding box center [49, 195] width 22 height 71
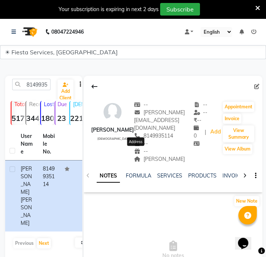
click at [143, 155] on span "Khamla" at bounding box center [159, 158] width 51 height 7
click at [37, 85] on input "8149935114" at bounding box center [31, 84] width 38 height 11
paste input "625067751"
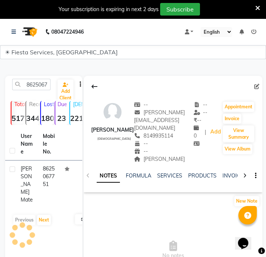
click at [54, 184] on td "8625067751" at bounding box center [49, 184] width 22 height 48
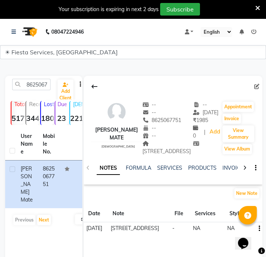
click at [158, 147] on div "plot no 118, ram nagar, telan khedi , near budhha vihar 440023 Address" at bounding box center [168, 148] width 51 height 16
click at [158, 147] on div "plot no 118, ram nagar, telan khedi , near budhha vihar 440023" at bounding box center [168, 148] width 51 height 16
click at [40, 81] on input "8625067751" at bounding box center [31, 84] width 38 height 11
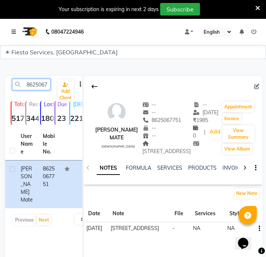
paste input "830590837"
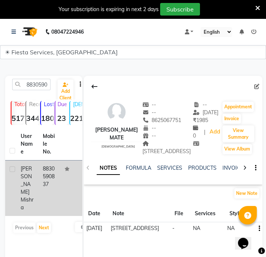
click at [43, 189] on td "8830590837" at bounding box center [49, 187] width 22 height 55
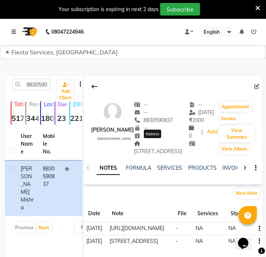
click at [150, 150] on span "plot no 76, lane 4, kt nagar garden, katol road, nagpur" at bounding box center [158, 147] width 48 height 14
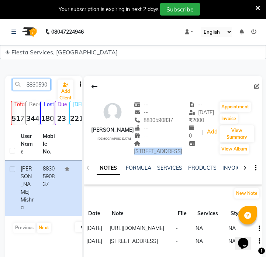
click at [46, 82] on input "8830590837" at bounding box center [31, 84] width 38 height 11
paste input "668278681"
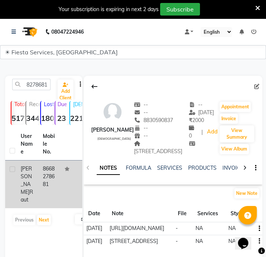
click at [51, 172] on td "8668278681" at bounding box center [49, 184] width 22 height 48
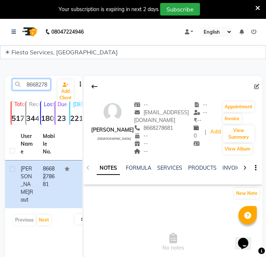
click at [43, 84] on input "8668278681" at bounding box center [31, 84] width 38 height 11
click at [42, 84] on input "8668278681" at bounding box center [31, 84] width 38 height 11
paste input "9340052044"
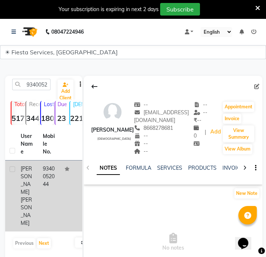
click at [44, 174] on td "9340052044" at bounding box center [49, 195] width 22 height 71
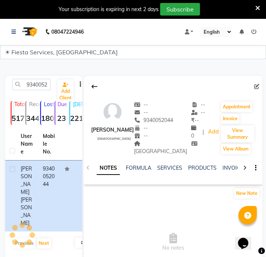
click at [161, 144] on span "Manish nagar" at bounding box center [160, 147] width 53 height 14
click at [162, 146] on span "Manish nagar" at bounding box center [160, 147] width 53 height 14
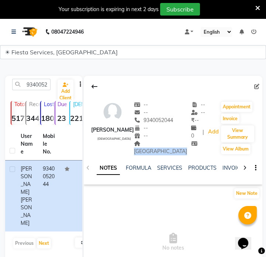
click at [162, 146] on span "Manish nagar" at bounding box center [160, 147] width 53 height 14
click at [34, 88] on input "9340052044" at bounding box center [31, 84] width 38 height 11
click at [33, 88] on input "9340052044" at bounding box center [31, 84] width 38 height 11
paste input "8551880138"
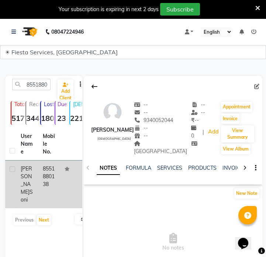
drag, startPoint x: 63, startPoint y: 171, endPoint x: 73, endPoint y: 161, distance: 14.9
click at [63, 170] on td at bounding box center [71, 184] width 22 height 48
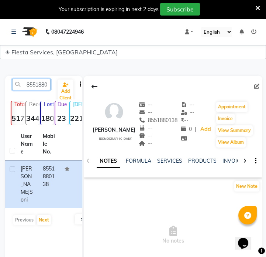
click at [42, 85] on input "8551880138" at bounding box center [31, 84] width 38 height 11
paste input "9096188846"
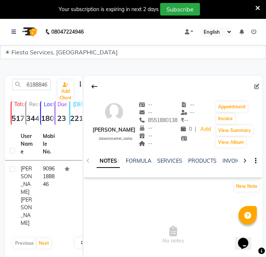
drag, startPoint x: 54, startPoint y: 180, endPoint x: 141, endPoint y: 160, distance: 89.0
click at [54, 179] on td "9096188846" at bounding box center [49, 195] width 22 height 71
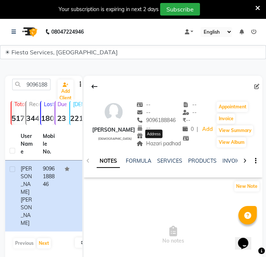
click at [161, 146] on span "Hazari padhad" at bounding box center [159, 143] width 44 height 7
click at [40, 90] on input "9096188846" at bounding box center [31, 84] width 38 height 11
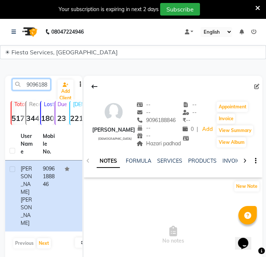
paste input "764374178"
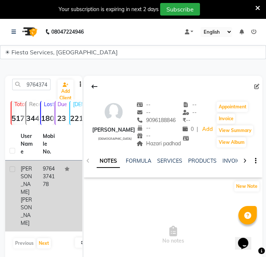
click at [48, 169] on td "9764374178" at bounding box center [49, 195] width 22 height 71
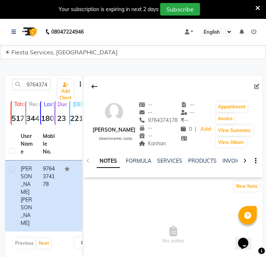
click at [167, 144] on span "Kanhan" at bounding box center [153, 143] width 28 height 7
click at [39, 86] on input "9764374178" at bounding box center [31, 84] width 38 height 11
paste input "6613735"
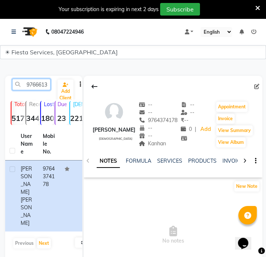
scroll to position [0, 10]
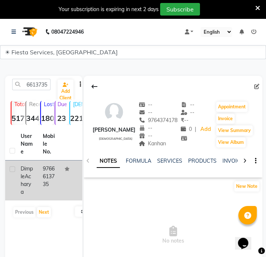
click at [37, 177] on td "Dimple Acharya" at bounding box center [27, 180] width 22 height 40
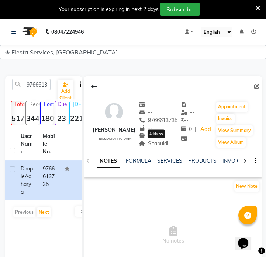
click at [165, 144] on span "Sitabuldi" at bounding box center [154, 143] width 30 height 7
click at [37, 86] on input "9766613735" at bounding box center [31, 84] width 38 height 11
paste input "4374178"
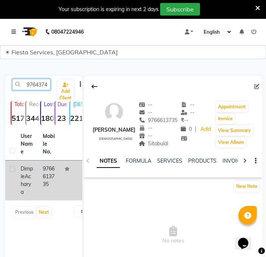
scroll to position [0, 10]
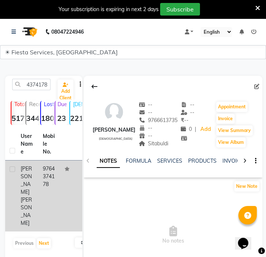
click at [44, 189] on td "9764374178" at bounding box center [49, 195] width 22 height 71
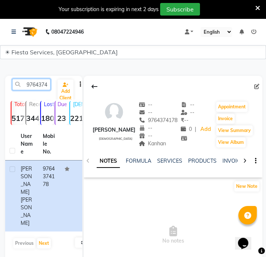
click at [42, 83] on input "9764374178" at bounding box center [31, 84] width 38 height 11
paste input "7990574004"
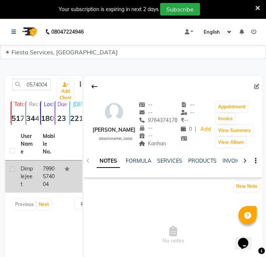
click at [47, 178] on td "7990574004" at bounding box center [49, 176] width 22 height 32
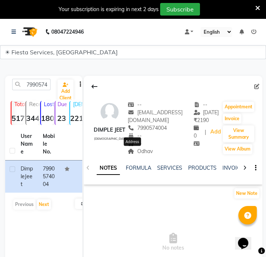
click at [137, 151] on span "Odhav" at bounding box center [140, 151] width 25 height 7
click at [46, 81] on input "7990574004" at bounding box center [31, 84] width 38 height 11
paste input "9510958606"
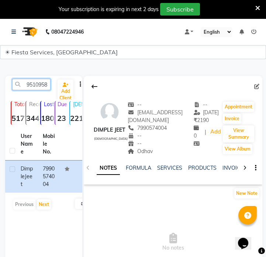
scroll to position [0, 10]
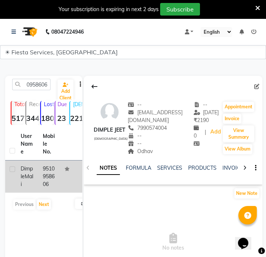
click at [53, 178] on td "9510958606" at bounding box center [49, 176] width 22 height 32
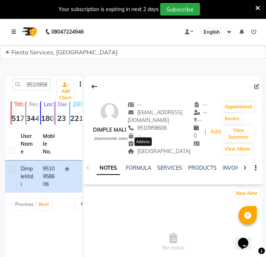
click at [155, 151] on span "Gandhinagar" at bounding box center [159, 151] width 63 height 7
click at [32, 87] on input "9510958606" at bounding box center [31, 84] width 38 height 11
paste input "8511252713"
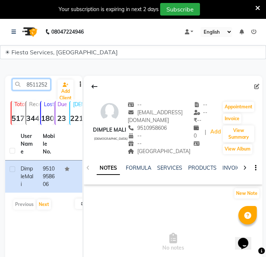
scroll to position [0, 10]
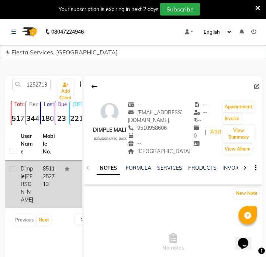
click at [48, 167] on td "8511252713" at bounding box center [49, 184] width 22 height 48
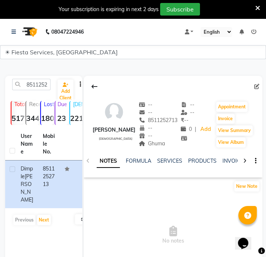
click at [158, 141] on span "Ghuma" at bounding box center [152, 143] width 27 height 7
click at [48, 88] on input "8511252713" at bounding box center [31, 84] width 38 height 11
paste input "9265313149"
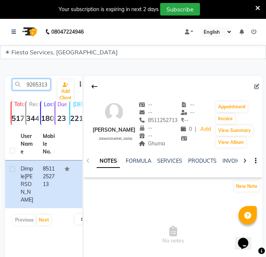
scroll to position [0, 10]
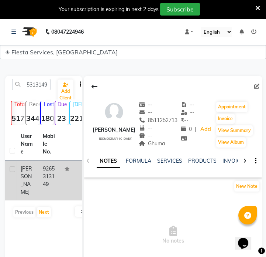
click at [49, 168] on td "9265313149" at bounding box center [49, 180] width 22 height 40
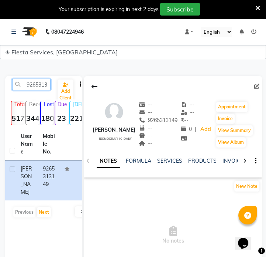
click at [29, 86] on input "9265313149" at bounding box center [31, 84] width 38 height 11
paste input "9921534567"
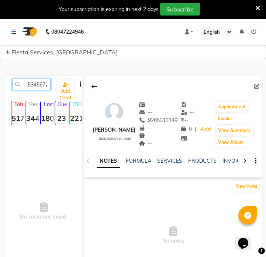
click at [35, 89] on input "99921534567265313149" at bounding box center [31, 84] width 38 height 11
paste input "21534567"
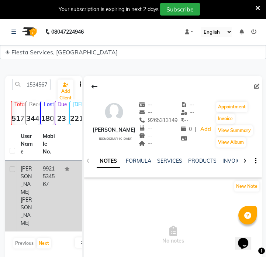
click at [44, 180] on td "9921534567" at bounding box center [49, 195] width 22 height 71
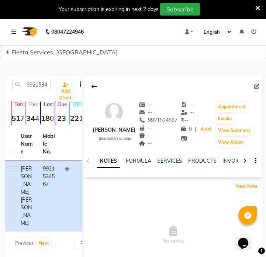
click at [26, 91] on div "9921534567 Add Client" at bounding box center [44, 87] width 74 height 17
drag, startPoint x: 26, startPoint y: 91, endPoint x: 30, endPoint y: 89, distance: 3.8
click at [27, 91] on div "9921534567 Add Client" at bounding box center [44, 87] width 74 height 17
click at [32, 88] on input "9921534567" at bounding box center [31, 84] width 38 height 11
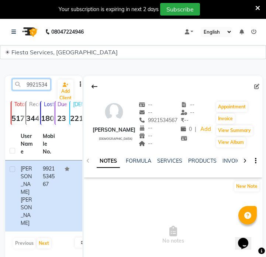
click at [32, 88] on input "9921534567" at bounding box center [31, 84] width 38 height 11
paste input "8788828425"
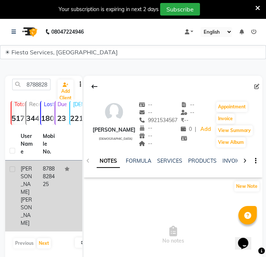
click at [43, 174] on td "8788828425" at bounding box center [49, 195] width 22 height 71
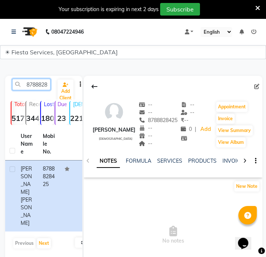
click at [39, 84] on input "8788828425" at bounding box center [31, 84] width 38 height 11
paste input "9925005788"
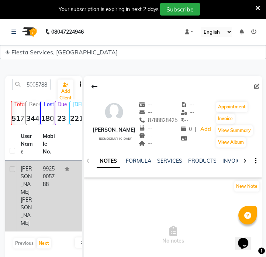
click at [42, 185] on td "9925005788" at bounding box center [49, 195] width 22 height 71
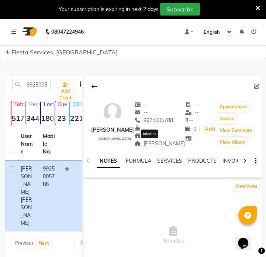
click at [159, 146] on span "Shyamal" at bounding box center [159, 143] width 51 height 7
click at [30, 82] on input "9925005788" at bounding box center [31, 84] width 38 height 11
paste input "173095019"
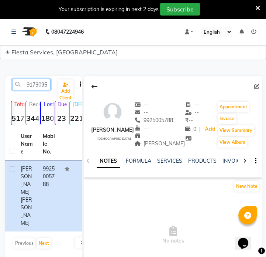
scroll to position [0, 10]
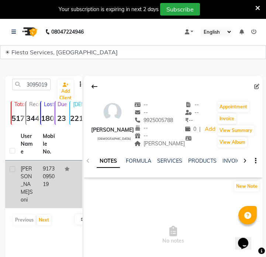
click at [50, 178] on td "9173095019" at bounding box center [49, 184] width 22 height 48
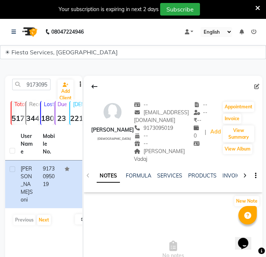
click at [148, 154] on div "[PERSON_NAME] Vadaj" at bounding box center [164, 155] width 60 height 16
click at [145, 153] on span "[PERSON_NAME] Vadaj" at bounding box center [159, 155] width 51 height 14
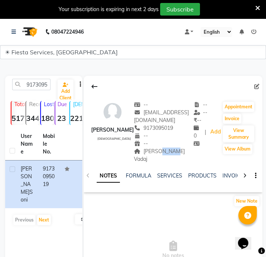
click at [145, 153] on span "[PERSON_NAME] Vadaj" at bounding box center [159, 155] width 51 height 14
click at [143, 153] on span "[PERSON_NAME] Vadaj" at bounding box center [159, 155] width 51 height 14
click at [34, 87] on input "9173095019" at bounding box center [31, 84] width 38 height 11
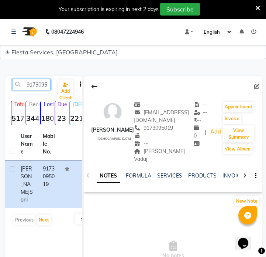
click at [34, 87] on input "9173095019" at bounding box center [31, 84] width 38 height 11
paste input "843001446"
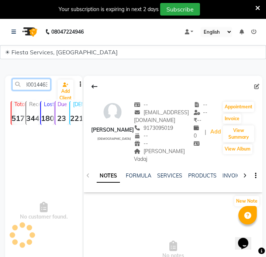
click at [34, 87] on input "9178430014463095019" at bounding box center [31, 84] width 38 height 11
paste input "7843001446"
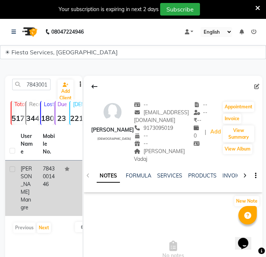
click at [46, 181] on td "7843001446" at bounding box center [49, 187] width 22 height 55
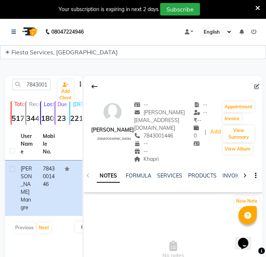
click at [137, 155] on div "Khapri" at bounding box center [164, 159] width 60 height 8
click at [137, 155] on span "Khapri" at bounding box center [146, 158] width 25 height 7
click at [42, 87] on input "7843001446" at bounding box center [31, 84] width 38 height 11
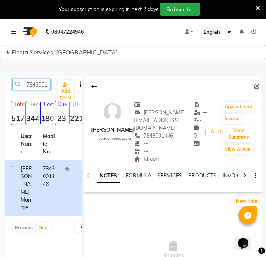
paste input "989064196"
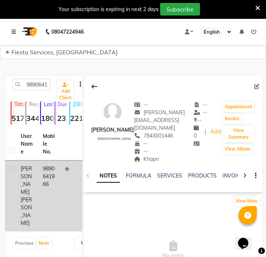
drag, startPoint x: 44, startPoint y: 154, endPoint x: 51, endPoint y: 182, distance: 28.9
click at [48, 184] on td "9890641966" at bounding box center [49, 195] width 22 height 71
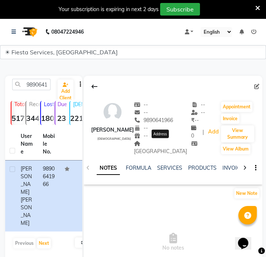
click at [165, 143] on span "Shanti nagar" at bounding box center [160, 147] width 53 height 14
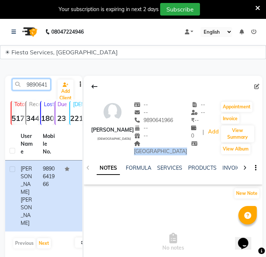
click at [46, 85] on input "9890641966" at bounding box center [31, 84] width 38 height 11
paste input "930111413"
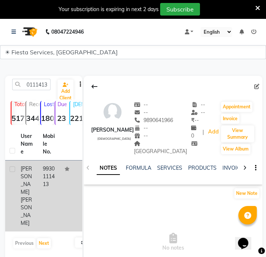
click at [51, 175] on td "9930111413" at bounding box center [49, 195] width 22 height 71
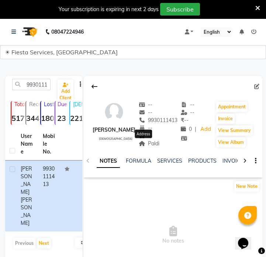
click at [146, 145] on span "Paldi" at bounding box center [149, 143] width 21 height 7
click at [31, 85] on input "9930111413" at bounding box center [31, 84] width 38 height 11
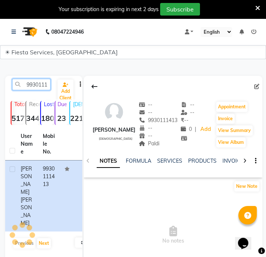
type input "v"
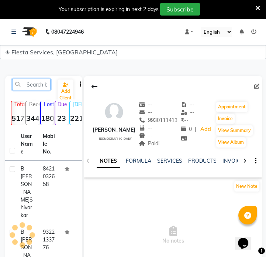
paste input "9096270066"
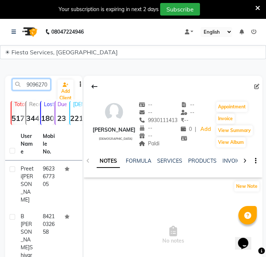
scroll to position [0, 10]
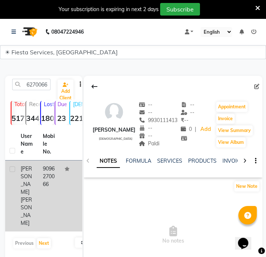
click at [27, 173] on div "Dipali Shahare" at bounding box center [27, 196] width 13 height 62
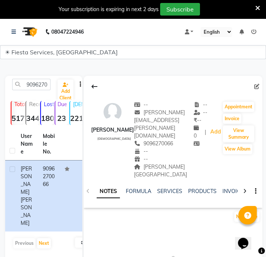
click at [155, 163] on div "Chitnis nagar Address" at bounding box center [164, 171] width 60 height 16
click at [155, 163] on div "Chitnis nagar" at bounding box center [164, 171] width 60 height 16
click at [157, 163] on span "Chitnis nagar" at bounding box center [160, 170] width 53 height 14
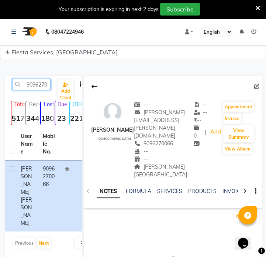
click at [45, 87] on input "9096270066" at bounding box center [31, 84] width 38 height 11
paste input "8306964665"
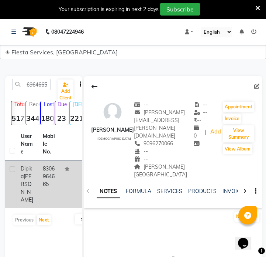
click at [39, 196] on td "8306964665" at bounding box center [49, 184] width 22 height 48
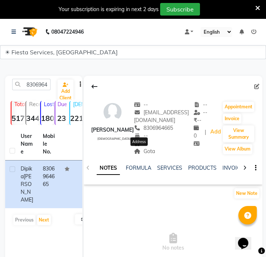
click at [145, 150] on span "Gota" at bounding box center [144, 151] width 21 height 7
click at [41, 88] on input "8306964665" at bounding box center [31, 84] width 38 height 11
click at [40, 88] on input "8306964665" at bounding box center [31, 84] width 38 height 11
paste input "916353984"
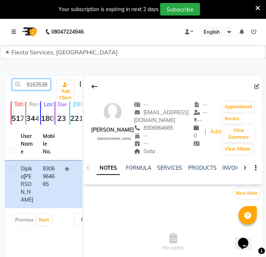
scroll to position [0, 10]
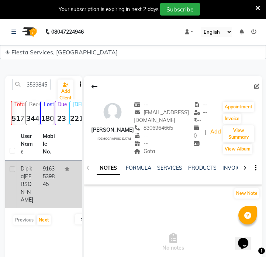
click at [48, 179] on td "9163539845" at bounding box center [49, 184] width 22 height 48
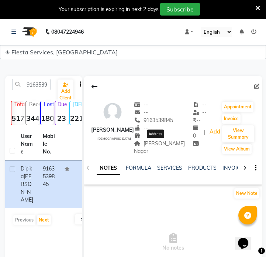
click at [153, 143] on span "Wardhaman Nagar" at bounding box center [159, 147] width 51 height 14
click at [40, 77] on div "9163539845 Add Client Total 5177 Recent 344 Lost 1809 Due 23 Male 221 Female 48…" at bounding box center [43, 187] width 77 height 222
click at [38, 85] on input "9163539845" at bounding box center [31, 84] width 38 height 11
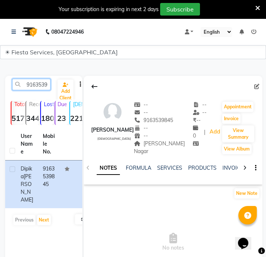
click at [38, 85] on input "9163539845" at bounding box center [31, 84] width 38 height 11
paste input "8421205136"
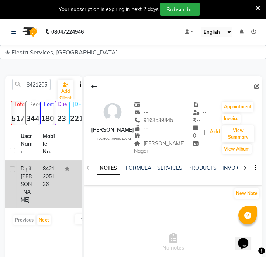
click at [41, 184] on td "8421205136" at bounding box center [49, 184] width 22 height 48
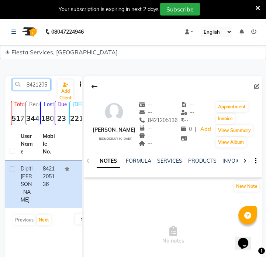
click at [35, 85] on input "8421205136" at bounding box center [31, 84] width 38 height 11
paste input "7263819811"
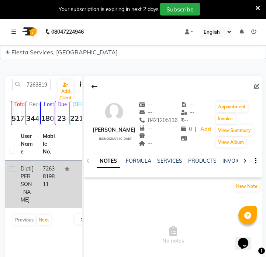
click at [58, 189] on td "7263819811" at bounding box center [49, 184] width 22 height 48
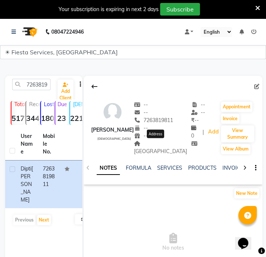
click at [161, 144] on span "kamptee road" at bounding box center [160, 147] width 53 height 14
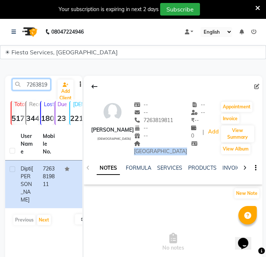
click at [46, 85] on input "7263819811" at bounding box center [31, 84] width 38 height 11
paste input "9980322004"
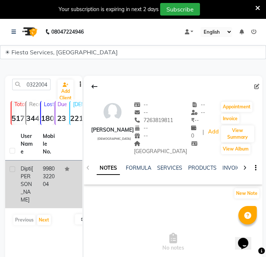
click at [55, 172] on td "9980322004" at bounding box center [49, 184] width 22 height 48
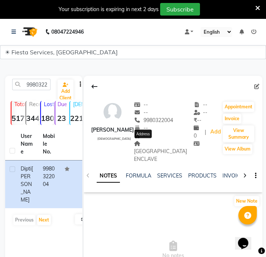
click at [143, 148] on span "LAKE VIEW ENCLAVE" at bounding box center [160, 151] width 53 height 22
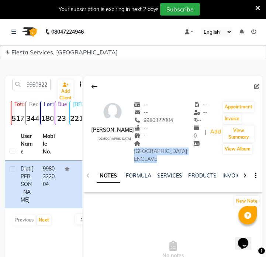
click at [143, 148] on span "LAKE VIEW ENCLAVE" at bounding box center [160, 151] width 53 height 22
click at [151, 144] on span "LAKE VIEW ENCLAVE" at bounding box center [160, 151] width 53 height 22
click at [154, 145] on span "LAKE VIEW ENCLAVE" at bounding box center [160, 151] width 53 height 22
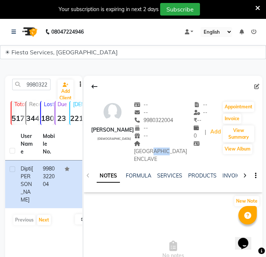
click at [154, 145] on span "LAKE VIEW ENCLAVE" at bounding box center [160, 151] width 53 height 22
click at [33, 83] on input "9980322004" at bounding box center [31, 84] width 38 height 11
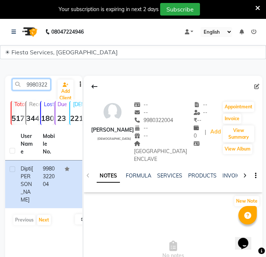
click at [31, 87] on input "9980322004" at bounding box center [31, 84] width 38 height 11
paste input "9638793649"
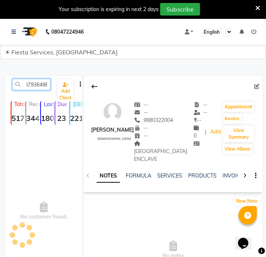
click at [32, 87] on input "99963879364980322004" at bounding box center [31, 84] width 38 height 11
paste input "638793649"
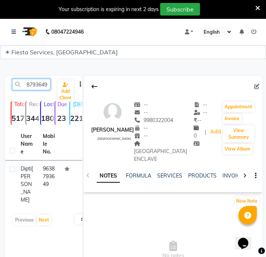
click at [35, 88] on input "9638793649" at bounding box center [31, 84] width 38 height 11
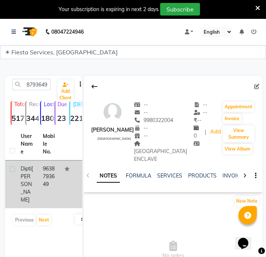
click at [42, 184] on td "9638793649" at bounding box center [49, 184] width 22 height 48
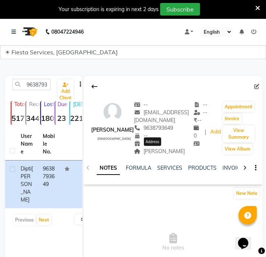
click at [166, 151] on span "[PERSON_NAME]" at bounding box center [159, 151] width 51 height 7
click at [41, 83] on input "9638793649" at bounding box center [31, 84] width 38 height 11
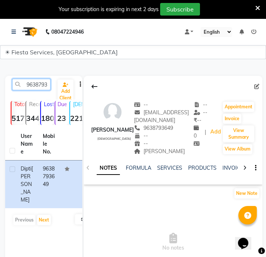
paste input "904424446"
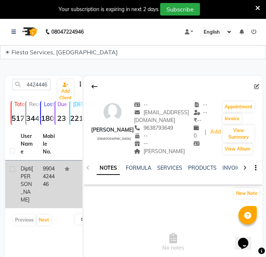
click at [38, 190] on td "9904424446" at bounding box center [49, 184] width 22 height 48
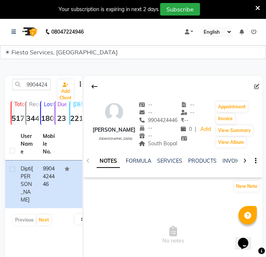
click at [167, 147] on div "South Bopal" at bounding box center [158, 144] width 39 height 8
click at [167, 146] on span "South Bopal" at bounding box center [158, 143] width 39 height 7
click at [163, 146] on span "South Bopal" at bounding box center [158, 143] width 39 height 7
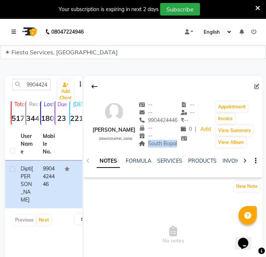
click at [163, 146] on span "South Bopal" at bounding box center [158, 143] width 39 height 7
click at [37, 91] on div "9904424446 Add Client" at bounding box center [44, 87] width 74 height 17
click at [40, 85] on input "9904424446" at bounding box center [31, 84] width 38 height 11
paste input "24403200"
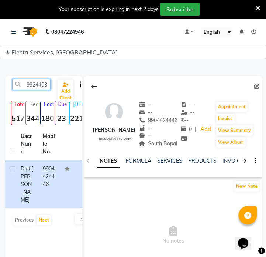
scroll to position [0, 10]
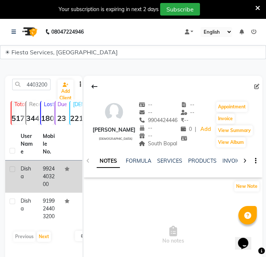
click at [32, 179] on div "disha" at bounding box center [27, 173] width 13 height 16
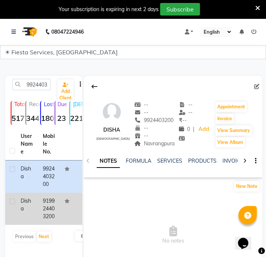
click at [39, 214] on td "919924403200" at bounding box center [49, 208] width 22 height 32
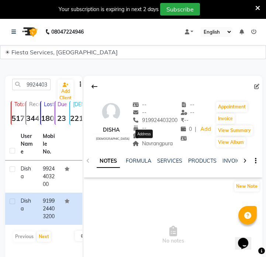
click at [154, 145] on span "Navrangpura" at bounding box center [153, 143] width 40 height 7
click at [44, 85] on input "9924403200" at bounding box center [31, 84] width 38 height 11
paste input "8401048836"
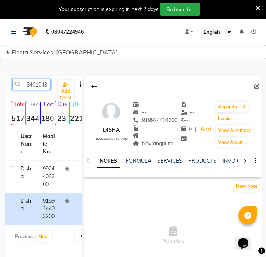
scroll to position [0, 10]
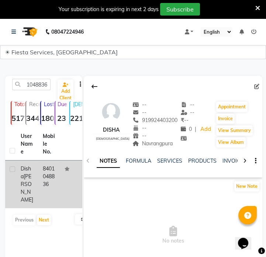
click at [52, 185] on td "8401048836" at bounding box center [49, 184] width 22 height 48
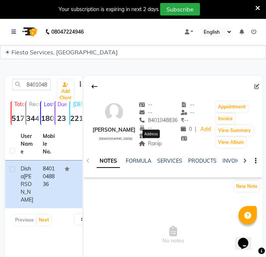
click at [158, 143] on span "Ranip" at bounding box center [150, 143] width 23 height 7
click at [44, 83] on input "8401048836" at bounding box center [31, 84] width 38 height 11
paste input "9173386635"
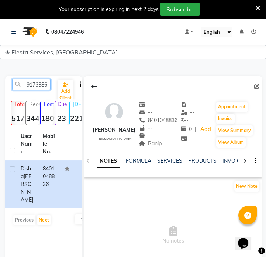
scroll to position [0, 10]
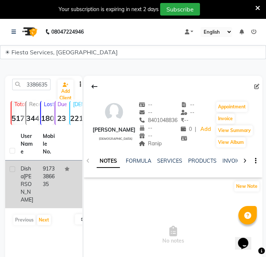
click at [44, 175] on td "9173386635" at bounding box center [49, 184] width 22 height 48
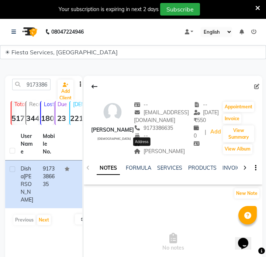
click at [143, 148] on span "Shyamal" at bounding box center [159, 151] width 51 height 7
click at [143, 151] on span "Shyamal" at bounding box center [159, 151] width 51 height 7
click at [32, 85] on input "9173386635" at bounding box center [31, 84] width 38 height 11
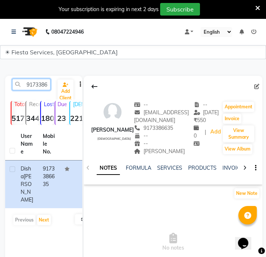
paste input "950376210"
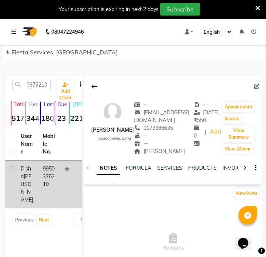
click at [28, 192] on div "Disha Jaswani" at bounding box center [27, 184] width 13 height 39
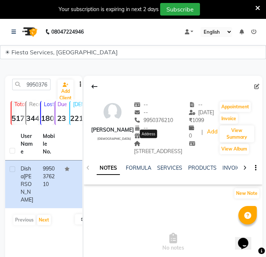
click at [144, 151] on span "Flat 18, shanti darshan, kuber nagar, bangla area, Ahmedabad" at bounding box center [158, 147] width 48 height 14
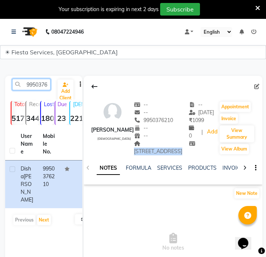
click at [43, 87] on input "9950376210" at bounding box center [31, 84] width 38 height 11
paste input "76898863"
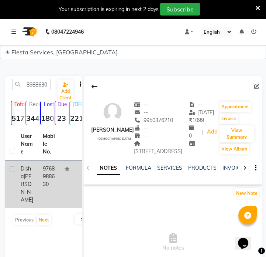
click at [50, 171] on td "9768988630" at bounding box center [49, 184] width 22 height 48
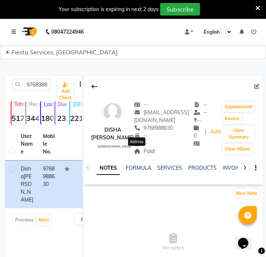
click at [140, 153] on span "Paldi" at bounding box center [144, 151] width 21 height 7
click at [35, 88] on input "9768988630" at bounding box center [31, 84] width 38 height 11
paste input "924145158"
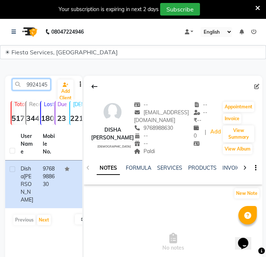
scroll to position [0, 10]
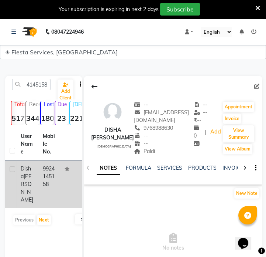
click at [44, 181] on td "9924145158" at bounding box center [49, 184] width 22 height 48
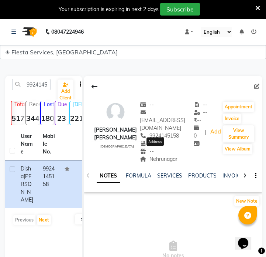
click at [168, 155] on span "Nehrunagar" at bounding box center [159, 158] width 38 height 7
click at [41, 84] on input "9924145158" at bounding box center [31, 84] width 38 height 11
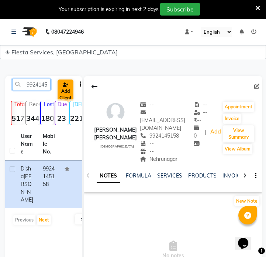
paste input "8460326121"
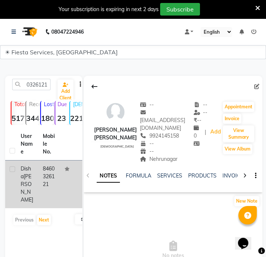
click at [48, 176] on td "8460326121" at bounding box center [49, 184] width 22 height 48
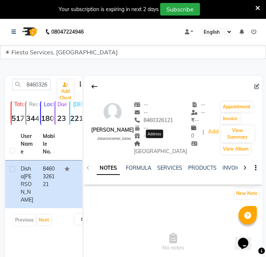
click at [154, 144] on span "New science city" at bounding box center [160, 147] width 53 height 14
click at [24, 83] on input "8460326121" at bounding box center [31, 84] width 38 height 11
paste input "9903331386"
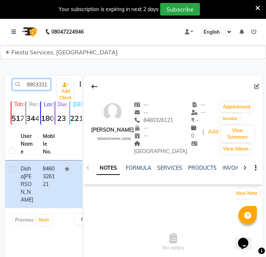
scroll to position [0, 11]
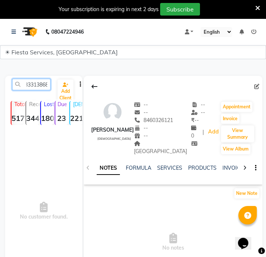
click at [35, 85] on input "99033313868460326121" at bounding box center [31, 84] width 38 height 11
paste input "text"
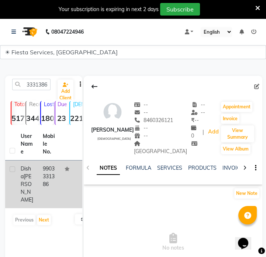
click at [48, 186] on td "9903331386" at bounding box center [49, 184] width 22 height 48
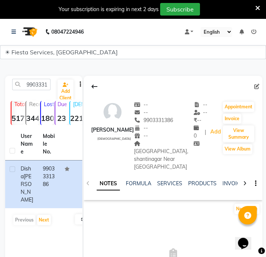
click at [147, 147] on div "Ushmanpura, shantinagar Near shah hospital" at bounding box center [164, 155] width 60 height 31
click at [147, 144] on span "Ushmanpura, shantinagar Near shah hospital" at bounding box center [161, 155] width 54 height 30
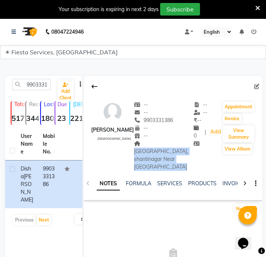
click at [147, 144] on span "Ushmanpura, shantinagar Near shah hospital" at bounding box center [161, 155] width 54 height 30
click at [172, 150] on div "Ushmanpura, shantinagar Near shah hospital" at bounding box center [164, 155] width 60 height 31
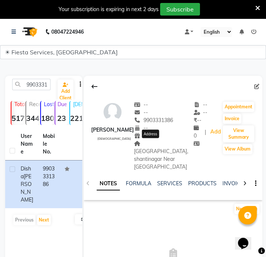
click at [152, 145] on span "Ushmanpura, shantinagar Near shah hospital" at bounding box center [161, 155] width 54 height 30
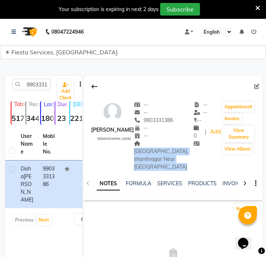
click at [152, 145] on span "Ushmanpura, shantinagar Near shah hospital" at bounding box center [161, 155] width 54 height 30
click at [38, 86] on input "9903331386" at bounding box center [31, 84] width 38 height 11
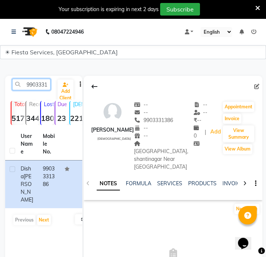
click at [38, 86] on input "9903331386" at bounding box center [31, 84] width 38 height 11
paste input "408723569"
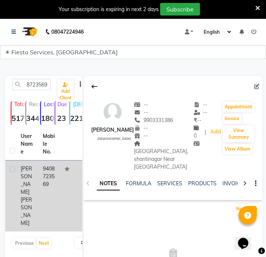
click at [37, 195] on td "Disha Khushal Shah" at bounding box center [27, 195] width 22 height 71
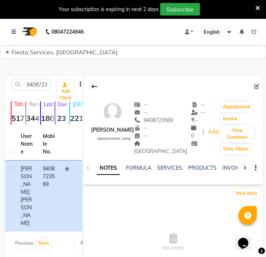
click at [168, 150] on span "Jodhpur" at bounding box center [160, 147] width 53 height 14
click at [40, 84] on input "9408723569" at bounding box center [31, 84] width 38 height 11
paste input "7588770925"
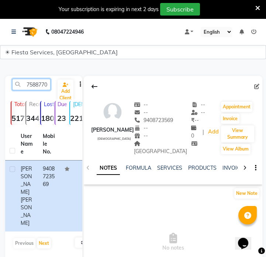
scroll to position [0, 10]
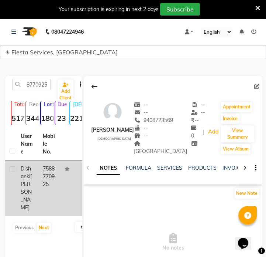
click at [48, 196] on td "7588770925" at bounding box center [49, 187] width 22 height 55
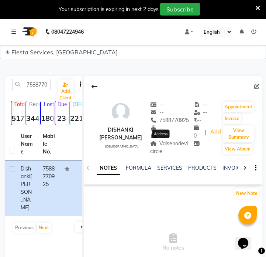
click at [150, 148] on span "Vaisenodevi circle" at bounding box center [169, 147] width 38 height 14
click at [35, 86] on input "7588770925" at bounding box center [31, 84] width 38 height 11
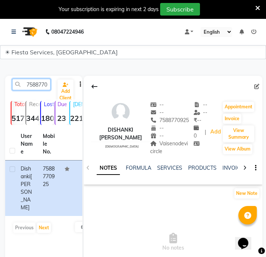
paste input "600171691"
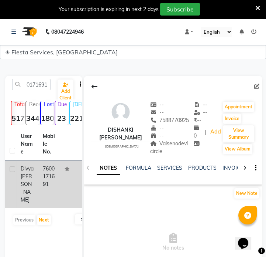
click at [44, 194] on td "7600171691" at bounding box center [49, 184] width 22 height 48
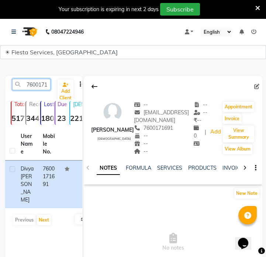
click at [30, 83] on input "7600171691" at bounding box center [31, 84] width 38 height 11
paste input "839070766"
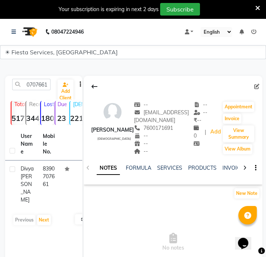
click at [48, 183] on td "8390707661" at bounding box center [49, 184] width 22 height 48
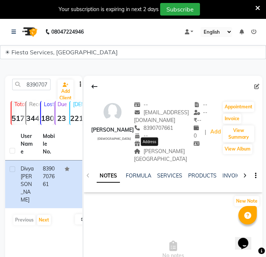
click at [144, 150] on span "Jaywant nagar" at bounding box center [160, 155] width 53 height 14
click at [147, 151] on span "Jaywant nagar" at bounding box center [160, 155] width 53 height 14
click at [152, 152] on span "Jaywant nagar" at bounding box center [160, 155] width 53 height 14
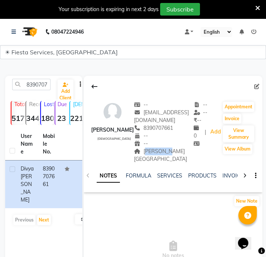
click at [152, 152] on span "Jaywant nagar" at bounding box center [160, 155] width 53 height 14
click at [160, 153] on span "Jaywant nagar" at bounding box center [160, 155] width 53 height 14
click at [30, 89] on input "8390707661" at bounding box center [31, 84] width 38 height 11
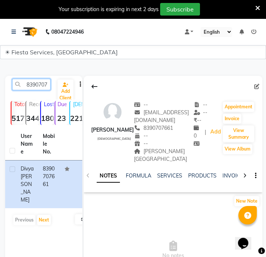
click at [30, 89] on input "8390707661" at bounding box center [31, 84] width 38 height 11
click at [47, 88] on input "8390707661" at bounding box center [31, 84] width 38 height 11
click at [47, 85] on input "8390707661" at bounding box center [31, 84] width 38 height 11
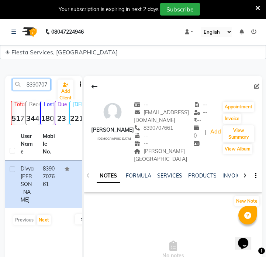
paste input "7600050903"
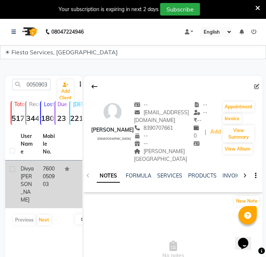
click at [48, 182] on td "7600050903" at bounding box center [49, 184] width 22 height 48
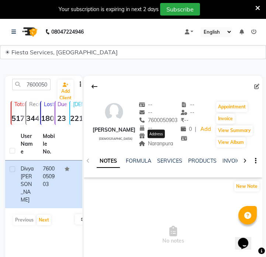
click at [169, 144] on span "Naranpura" at bounding box center [156, 143] width 35 height 7
click at [32, 86] on input "7600050903" at bounding box center [31, 84] width 38 height 11
paste input "915705663"
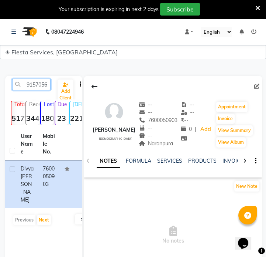
scroll to position [0, 10]
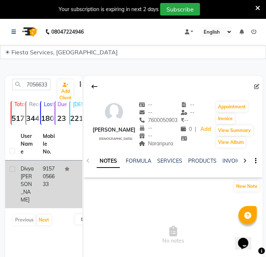
click at [58, 188] on td "9157056633" at bounding box center [49, 184] width 22 height 48
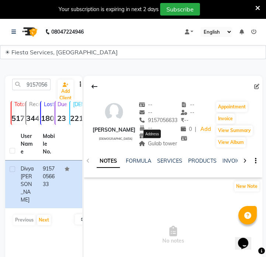
click at [157, 144] on span "Gulab tower" at bounding box center [158, 143] width 39 height 7
click at [30, 82] on input "9157056633" at bounding box center [31, 84] width 38 height 11
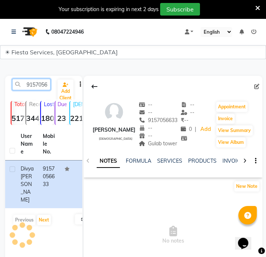
click at [32, 84] on input "9157056633" at bounding box center [31, 84] width 38 height 11
paste input "545426387"
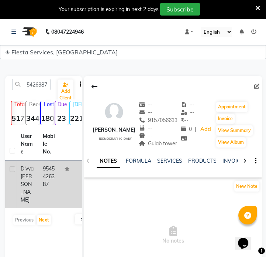
click at [44, 191] on td "9545426387" at bounding box center [49, 184] width 22 height 48
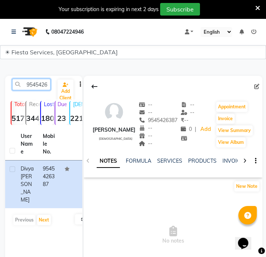
click at [47, 79] on input "9545426387" at bounding box center [31, 84] width 38 height 11
click at [45, 80] on input "9545426387" at bounding box center [31, 84] width 38 height 11
paste input "895545192"
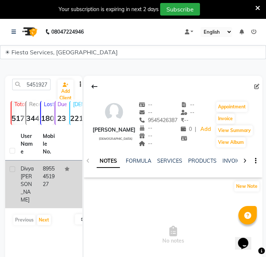
click at [56, 195] on td "8955451927" at bounding box center [49, 184] width 22 height 48
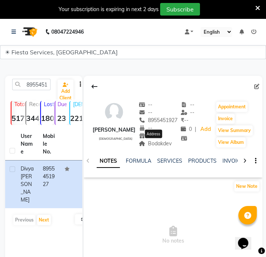
click at [158, 145] on span "Bodakdev" at bounding box center [155, 143] width 33 height 7
click at [43, 85] on input "8955451927" at bounding box center [31, 84] width 38 height 11
paste input "149126710"
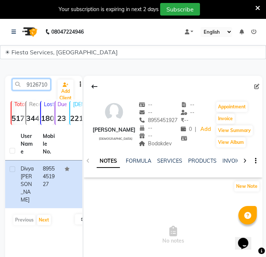
scroll to position [0, 10]
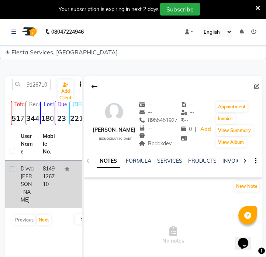
click at [49, 179] on td "8149126710" at bounding box center [49, 184] width 22 height 48
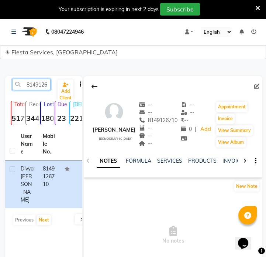
click at [32, 83] on input "8149126710" at bounding box center [31, 84] width 38 height 11
paste input "9822470965"
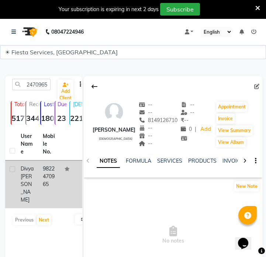
click at [56, 175] on td "9822470965" at bounding box center [49, 184] width 22 height 48
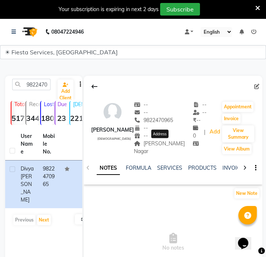
click at [168, 145] on span "Trimurti Nagar" at bounding box center [159, 147] width 51 height 14
click at [43, 90] on div "9822470965 Add Client" at bounding box center [44, 87] width 74 height 17
click at [42, 88] on input "9822470965" at bounding box center [31, 84] width 38 height 11
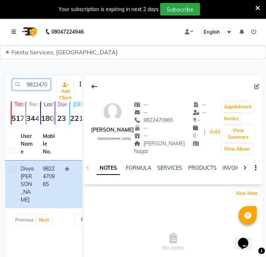
click at [42, 88] on input "9822470965" at bounding box center [31, 84] width 38 height 11
paste input "8980371208"
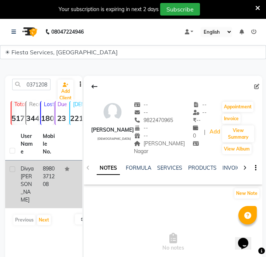
click at [47, 184] on td "8980371208" at bounding box center [49, 184] width 22 height 48
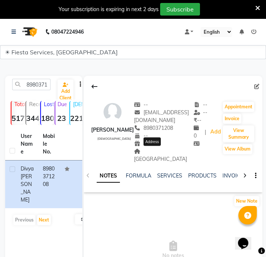
click at [157, 152] on span "Sardarnagar" at bounding box center [160, 155] width 53 height 14
click at [32, 85] on input "8980371208" at bounding box center [31, 84] width 38 height 11
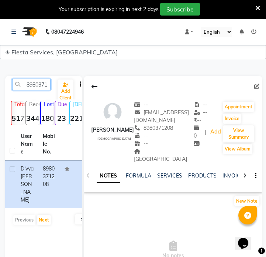
paste input "7264034456"
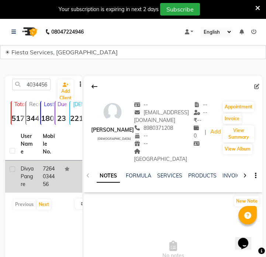
click at [51, 174] on td "7264034456" at bounding box center [49, 176] width 22 height 32
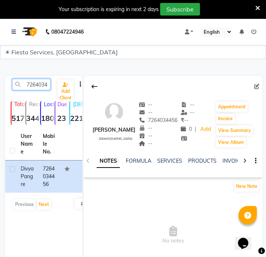
click at [34, 84] on input "7264034456" at bounding box center [31, 84] width 38 height 11
paste input "410074131"
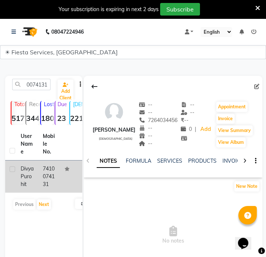
click at [48, 192] on td "7410074131" at bounding box center [49, 176] width 22 height 32
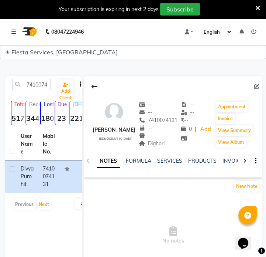
click at [156, 145] on span "Dighori" at bounding box center [152, 143] width 26 height 7
click at [43, 89] on input "7410074131" at bounding box center [31, 84] width 38 height 11
click at [43, 88] on input "7410074131" at bounding box center [31, 84] width 38 height 11
paste input "9904688877"
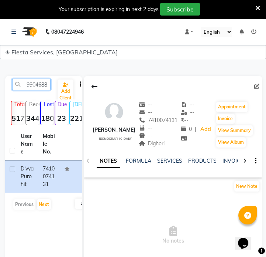
scroll to position [0, 10]
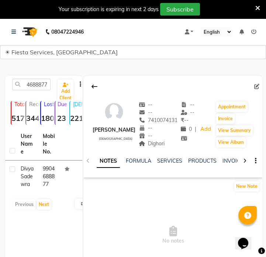
click at [54, 186] on td "9904688877" at bounding box center [49, 176] width 22 height 32
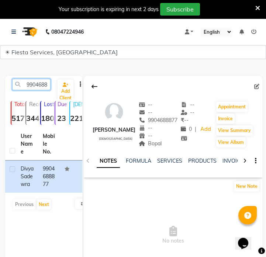
click at [41, 86] on input "9904688877" at bounding box center [31, 84] width 38 height 11
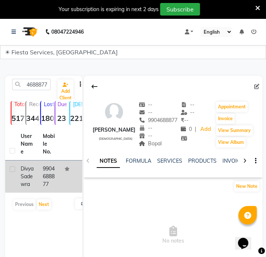
click at [42, 192] on td "9904688877" at bounding box center [49, 176] width 22 height 32
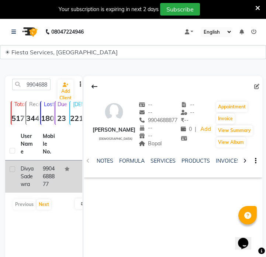
click at [42, 179] on td "9904688877" at bounding box center [49, 176] width 22 height 32
click at [44, 178] on td "9904688877" at bounding box center [49, 176] width 22 height 32
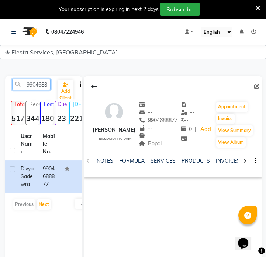
click at [38, 83] on input "9904688877" at bounding box center [31, 84] width 38 height 11
paste input "898069272"
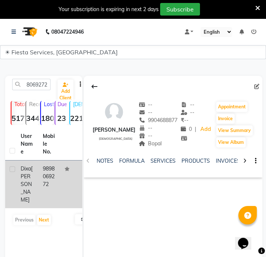
click at [44, 179] on td "9898069272" at bounding box center [49, 184] width 22 height 48
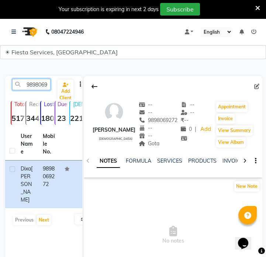
click at [34, 84] on input "9898069272" at bounding box center [31, 84] width 38 height 11
paste input "10420082"
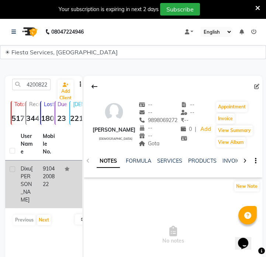
click at [53, 189] on td "9104200822" at bounding box center [49, 184] width 22 height 48
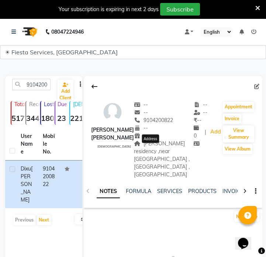
click at [155, 146] on span "Panchratna residency ,near aayojna nagar ,vinzol circle , S.P ring road" at bounding box center [162, 159] width 56 height 38
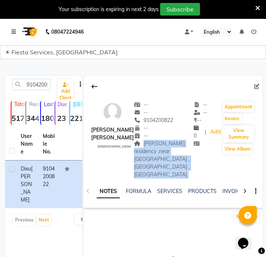
click at [155, 146] on span "Panchratna residency ,near aayojna nagar ,vinzol circle , S.P ring road" at bounding box center [162, 159] width 56 height 38
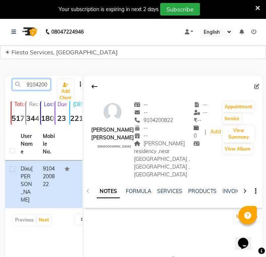
click at [38, 86] on input "9104200822" at bounding box center [31, 84] width 38 height 11
paste input "7621054155"
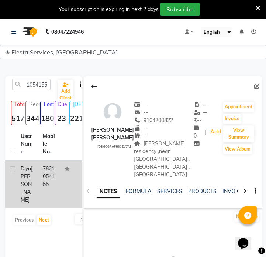
click at [41, 169] on td "7621054155" at bounding box center [49, 184] width 22 height 48
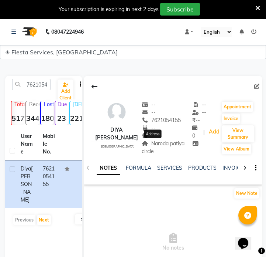
click at [150, 141] on span "Naroda patiya circle" at bounding box center [163, 147] width 43 height 14
click at [44, 86] on input "7621054155" at bounding box center [31, 84] width 38 height 11
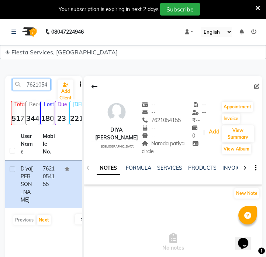
paste input "066977440"
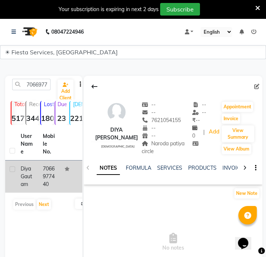
click at [47, 187] on td "7066977440" at bounding box center [49, 176] width 22 height 32
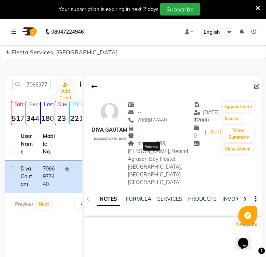
click at [147, 156] on span "plot no. 683,Meera Niwas, Behind Agrasen Boy Hostel, Amravati Road, Marartoli ,…" at bounding box center [158, 162] width 61 height 45
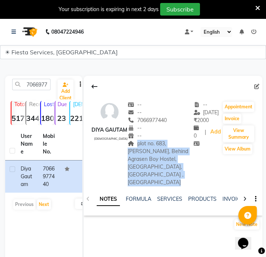
click at [147, 156] on span "plot no. 683,Meera Niwas, Behind Agrasen Boy Hostel, Amravati Road, Marartoli ,…" at bounding box center [158, 162] width 61 height 45
click at [42, 88] on input "7066977440" at bounding box center [31, 84] width 38 height 11
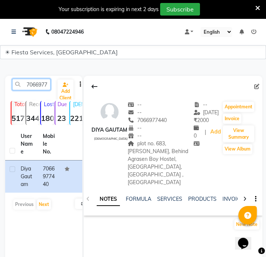
click at [42, 88] on input "7066977440" at bounding box center [31, 84] width 38 height 11
paste input "9322774192"
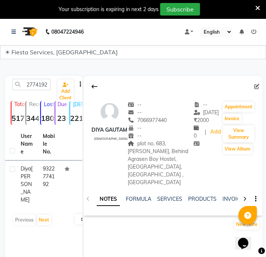
click at [40, 175] on td "9322774192" at bounding box center [49, 184] width 22 height 48
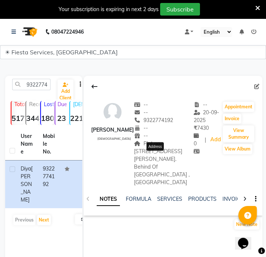
click at [148, 151] on span "Plot no. 176A, Udasi Street Row. Behind Of dayanand College , Jaripatka Ngpur" at bounding box center [162, 162] width 56 height 45
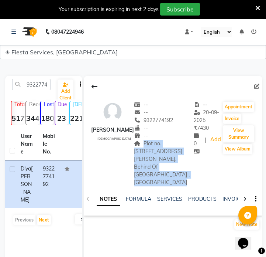
click at [148, 151] on span "Plot no. 176A, Udasi Street Row. Behind Of dayanand College , Jaripatka Ngpur" at bounding box center [162, 162] width 56 height 45
click at [37, 82] on input "9322774192" at bounding box center [31, 84] width 38 height 11
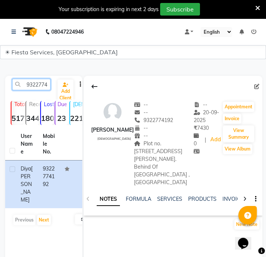
click at [37, 82] on input "9322774192" at bounding box center [31, 84] width 38 height 11
paste input "8983625915"
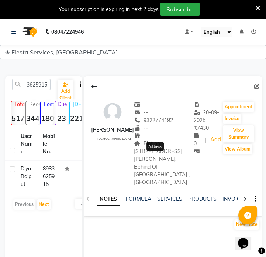
click at [153, 156] on span "Plot no. 176A, Udasi Street Row. Behind Of dayanand College , Jaripatka Ngpur" at bounding box center [162, 162] width 56 height 45
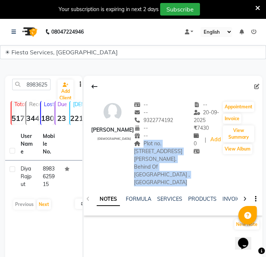
click at [153, 156] on span "Plot no. 176A, Udasi Street Row. Behind Of dayanand College , Jaripatka Ngpur" at bounding box center [162, 162] width 56 height 45
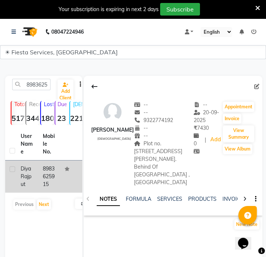
click at [55, 184] on td "8983625915" at bounding box center [49, 176] width 22 height 32
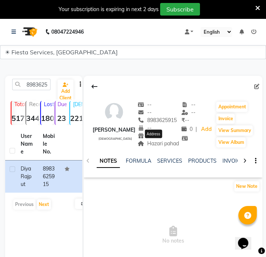
click at [158, 145] on span "Hazari pahad" at bounding box center [158, 143] width 41 height 7
click at [34, 84] on input "8983625915" at bounding box center [31, 84] width 38 height 11
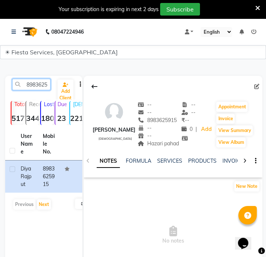
click at [34, 84] on input "8983625915" at bounding box center [31, 84] width 38 height 11
paste input "972533806"
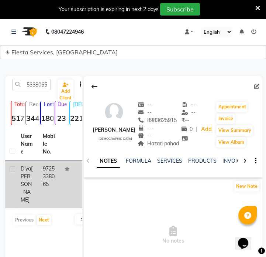
click at [51, 179] on td "9725338065" at bounding box center [49, 184] width 22 height 48
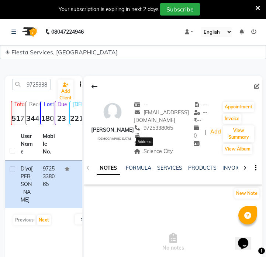
click at [149, 151] on span "Science City" at bounding box center [153, 151] width 39 height 7
click at [39, 86] on input "9725338065" at bounding box center [31, 84] width 38 height 11
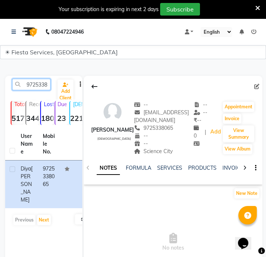
paste input "922129430"
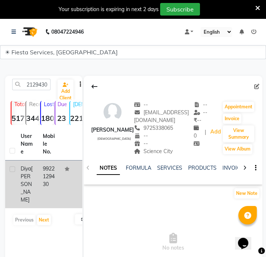
click at [56, 174] on td "9922129430" at bounding box center [49, 184] width 22 height 48
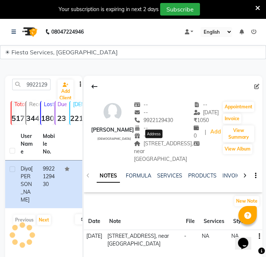
click at [144, 152] on span "305/405, golden vibrato, gorewada ring road, near paloti school" at bounding box center [163, 151] width 59 height 22
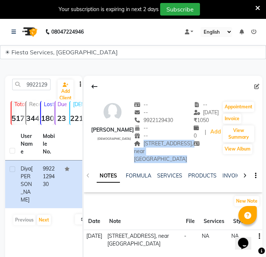
click at [144, 152] on span "305/405, golden vibrato, gorewada ring road, near paloti school" at bounding box center [163, 151] width 59 height 22
click at [44, 85] on input "9922129430" at bounding box center [31, 84] width 38 height 11
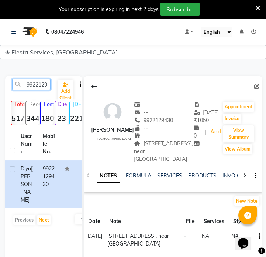
click at [44, 85] on input "9922129430" at bounding box center [31, 84] width 38 height 11
paste input "8758707461"
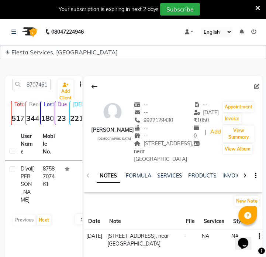
click at [44, 170] on td "8758707461" at bounding box center [49, 184] width 22 height 48
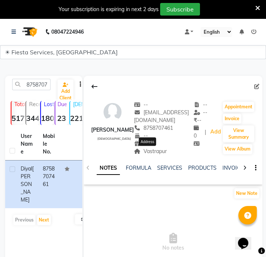
click at [149, 151] on span "Vastrapur" at bounding box center [150, 151] width 33 height 7
click at [28, 87] on input "8758707461" at bounding box center [31, 84] width 38 height 11
paste input "055349174"
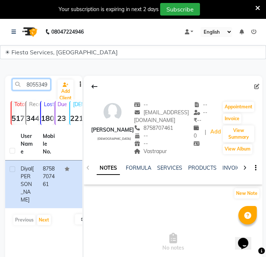
scroll to position [0, 10]
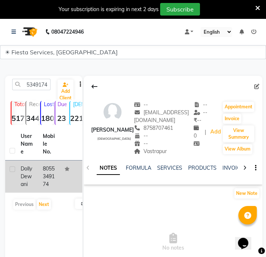
click at [57, 179] on td "8055349174" at bounding box center [49, 176] width 22 height 32
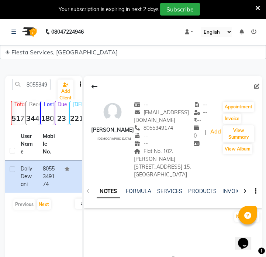
click at [173, 153] on span "Flat No. 102. Jewan Sathi Apartment, 1st Floor, Misal Layout ,Line no. 15, Jari…" at bounding box center [162, 163] width 57 height 30
click at [138, 157] on span "Flat No. 102. Jewan Sathi Apartment, 1st Floor, Misal Layout ,Line no. 15, Jari…" at bounding box center [162, 163] width 57 height 30
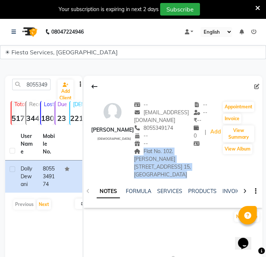
click at [138, 157] on span "Flat No. 102. Jewan Sathi Apartment, 1st Floor, Misal Layout ,Line no. 15, Jari…" at bounding box center [162, 163] width 57 height 30
click at [47, 88] on input "8055349174" at bounding box center [31, 84] width 38 height 11
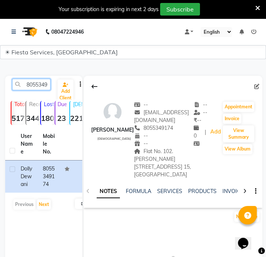
click at [47, 88] on input "8055349174" at bounding box center [31, 84] width 38 height 11
paste input "9970615931"
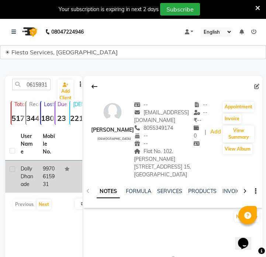
click at [40, 177] on td "9970615931" at bounding box center [49, 176] width 22 height 32
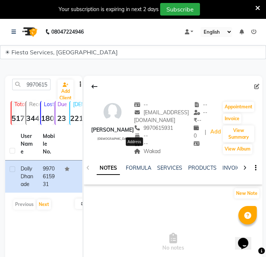
click at [136, 150] on span "Wakad" at bounding box center [147, 151] width 27 height 7
click at [35, 82] on input "9970615931" at bounding box center [31, 84] width 38 height 11
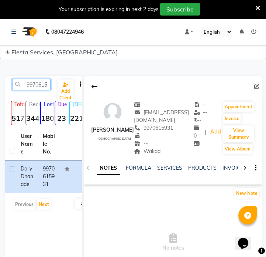
paste input "372199009"
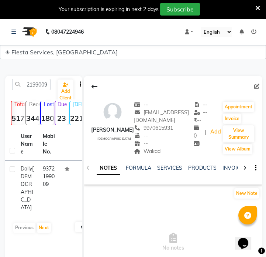
click at [53, 184] on td "9372199009" at bounding box center [49, 187] width 22 height 55
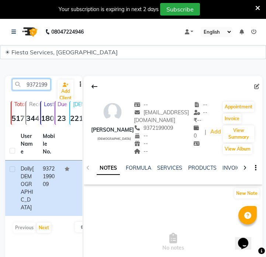
click at [49, 86] on input "9372199009" at bounding box center [31, 84] width 38 height 11
click at [46, 86] on input "9372199009" at bounding box center [31, 84] width 38 height 11
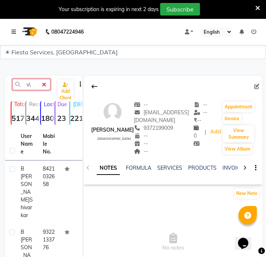
type input "v"
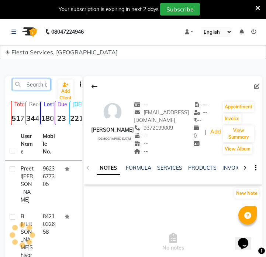
paste input "8329591807"
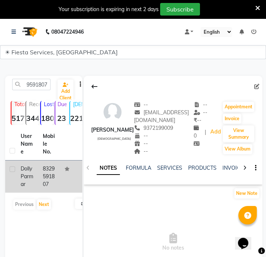
click at [34, 191] on td "Dolly Parmar" at bounding box center [27, 176] width 22 height 32
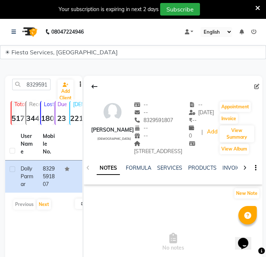
click at [158, 148] on div "Jayanti mention 7, Near Haldiram, Besa" at bounding box center [161, 148] width 55 height 16
click at [157, 147] on div "Jayanti mention 7, Near Haldiram, Besa" at bounding box center [161, 148] width 55 height 16
click at [39, 87] on input "8329591807" at bounding box center [31, 84] width 38 height 11
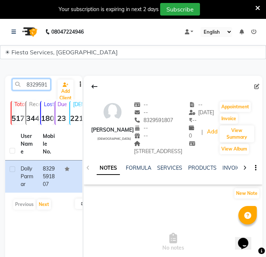
click at [39, 87] on input "8329591807" at bounding box center [31, 84] width 38 height 11
paste
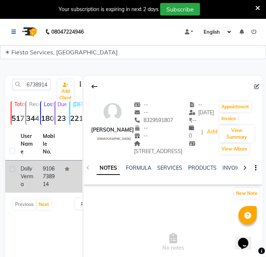
click at [28, 182] on div "Dolly Verma" at bounding box center [27, 176] width 13 height 23
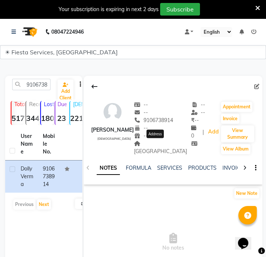
click at [168, 145] on span "Gandhinagar" at bounding box center [160, 147] width 53 height 14
click at [40, 82] on input "9106738914" at bounding box center [31, 84] width 38 height 11
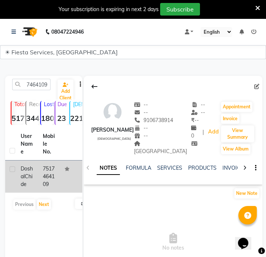
click at [45, 183] on td "7517464109" at bounding box center [49, 176] width 22 height 32
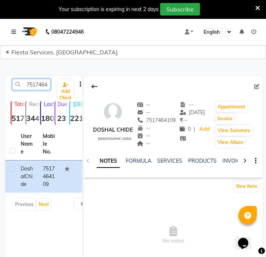
click at [36, 87] on input "7517464109" at bounding box center [31, 84] width 38 height 11
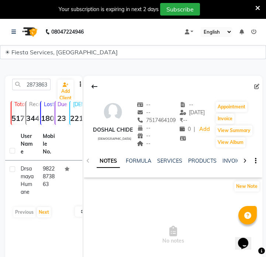
click at [56, 171] on td "9822873863" at bounding box center [49, 180] width 22 height 40
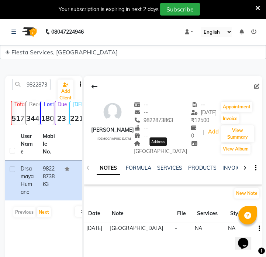
click at [169, 150] on span "[GEOGRAPHIC_DATA]" at bounding box center [160, 147] width 53 height 14
click at [43, 82] on input "9822873863" at bounding box center [31, 84] width 38 height 11
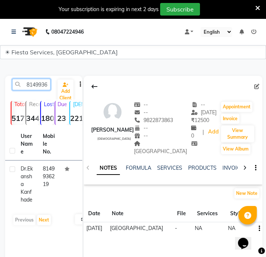
click at [30, 87] on input "8149936219" at bounding box center [31, 84] width 38 height 11
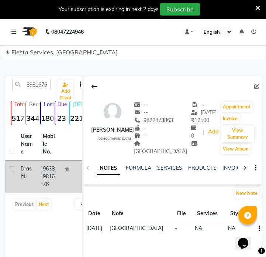
click at [42, 179] on td "9638981676" at bounding box center [49, 176] width 22 height 32
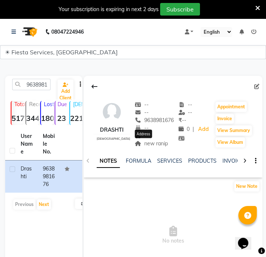
click at [149, 142] on span "new ranip" at bounding box center [151, 143] width 33 height 7
click at [147, 142] on span "new ranip" at bounding box center [151, 143] width 33 height 7
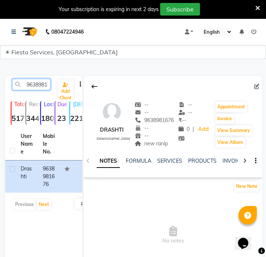
click at [34, 86] on input "9638981676" at bounding box center [31, 84] width 38 height 11
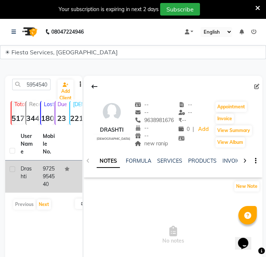
click at [40, 184] on td "9725954540" at bounding box center [49, 176] width 22 height 32
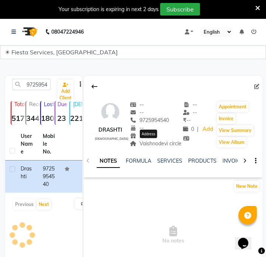
click at [151, 144] on span "Vaishnodevi circle" at bounding box center [156, 143] width 52 height 7
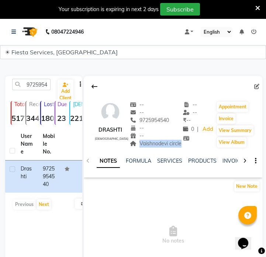
click at [151, 144] on span "Vaishnodevi circle" at bounding box center [156, 143] width 52 height 7
click at [35, 88] on input "9725954540" at bounding box center [31, 84] width 38 height 11
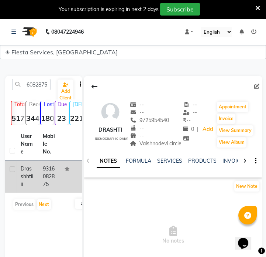
click at [32, 175] on span "Drasshhtiiii" at bounding box center [27, 176] width 13 height 22
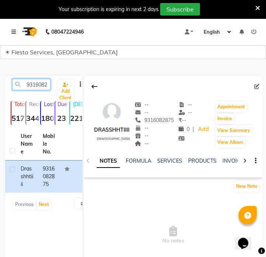
click at [27, 82] on input "9316082875" at bounding box center [31, 84] width 38 height 11
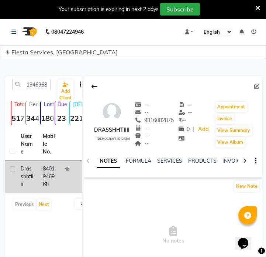
click at [49, 185] on td "8401946968" at bounding box center [49, 176] width 22 height 32
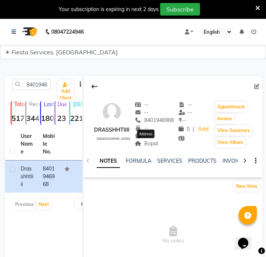
click at [156, 145] on span "Bopal" at bounding box center [146, 143] width 23 height 7
click at [40, 82] on input "8401946968" at bounding box center [31, 84] width 38 height 11
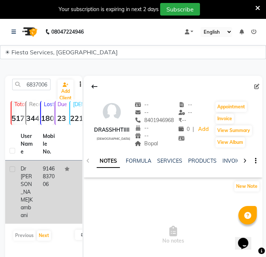
click at [45, 178] on td "9146837006" at bounding box center [49, 191] width 22 height 63
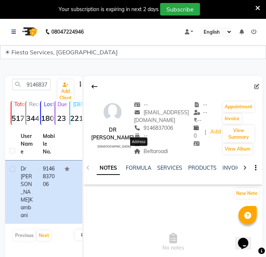
click at [145, 151] on span "Beltaroadi" at bounding box center [151, 151] width 34 height 7
click at [37, 87] on input "9146837006" at bounding box center [31, 84] width 38 height 11
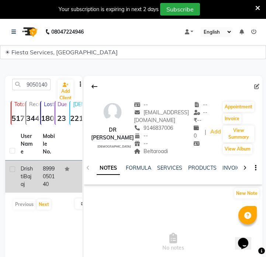
click at [44, 192] on td "8999050140" at bounding box center [49, 176] width 22 height 32
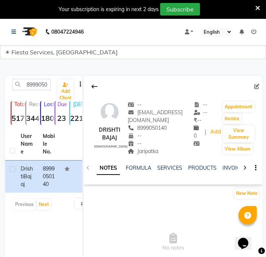
click at [143, 147] on div "Jaripatka" at bounding box center [161, 151] width 66 height 8
click at [146, 152] on span "Jaripatka" at bounding box center [143, 151] width 31 height 7
click at [49, 83] on input "8999050140" at bounding box center [31, 84] width 38 height 11
click at [48, 83] on input "8999050140" at bounding box center [31, 84] width 38 height 11
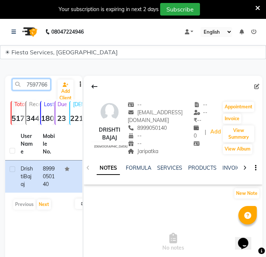
scroll to position [0, 10]
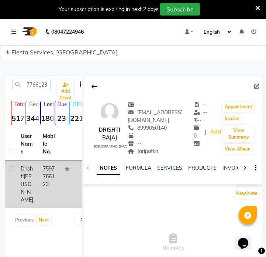
click at [48, 175] on td "7597766123" at bounding box center [49, 184] width 22 height 48
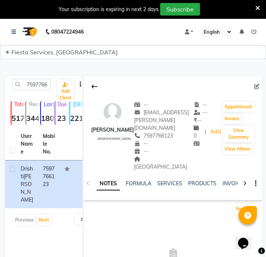
click at [151, 155] on span "Bakeri city" at bounding box center [160, 162] width 53 height 14
click at [161, 155] on span "Bakeri city" at bounding box center [160, 162] width 53 height 14
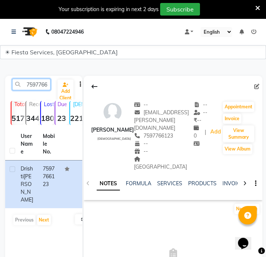
click at [38, 81] on input "7597766123" at bounding box center [31, 84] width 38 height 11
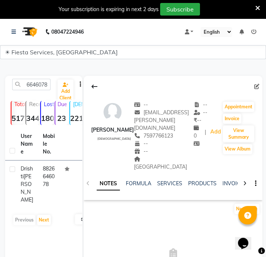
click at [34, 184] on td "Drishti karamchandani" at bounding box center [27, 184] width 22 height 48
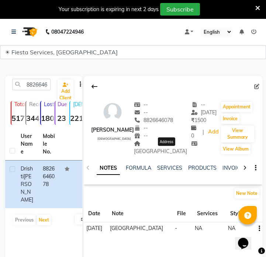
click at [174, 154] on span "[GEOGRAPHIC_DATA]" at bounding box center [160, 147] width 53 height 14
click at [30, 81] on input "8826646078" at bounding box center [31, 84] width 38 height 11
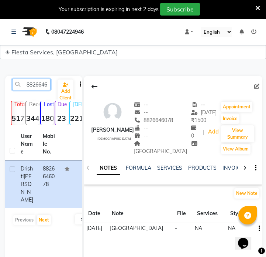
click at [41, 82] on input "8826646078" at bounding box center [31, 84] width 38 height 11
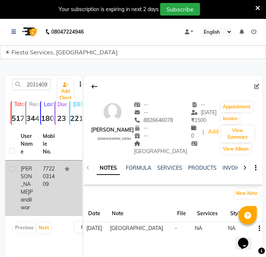
click at [55, 177] on td "7722031409" at bounding box center [49, 187] width 22 height 55
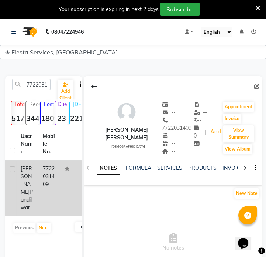
click at [55, 177] on td "7722031409" at bounding box center [49, 187] width 22 height 55
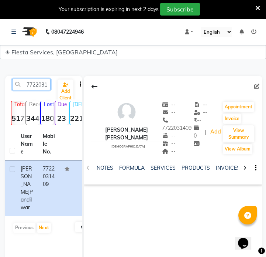
click at [37, 87] on input "7722031409" at bounding box center [31, 84] width 38 height 11
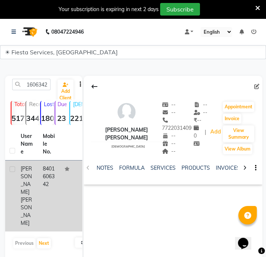
click at [43, 181] on td "8401606342" at bounding box center [49, 195] width 22 height 71
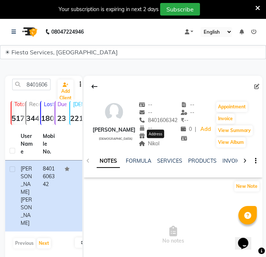
click at [160, 145] on span "Nikol" at bounding box center [149, 143] width 21 height 7
click at [23, 86] on input "8401606342" at bounding box center [31, 84] width 38 height 11
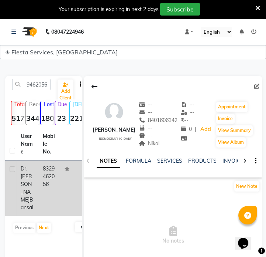
click at [54, 188] on td "8329462056" at bounding box center [49, 187] width 22 height 55
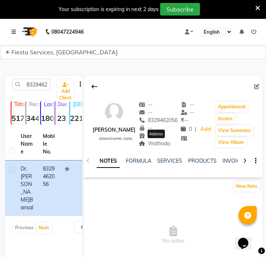
click at [157, 145] on span "Wathoda" at bounding box center [155, 143] width 32 height 7
click at [41, 88] on input "8329462056" at bounding box center [31, 84] width 38 height 11
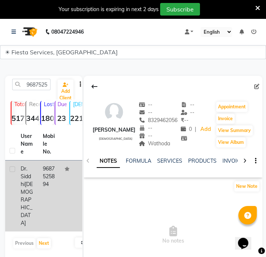
click at [65, 181] on td at bounding box center [71, 195] width 22 height 71
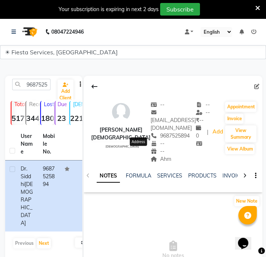
click at [151, 155] on span "Ahm" at bounding box center [161, 158] width 21 height 7
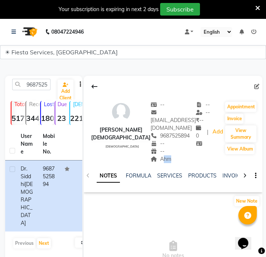
drag, startPoint x: 145, startPoint y: 151, endPoint x: 139, endPoint y: 151, distance: 5.5
click at [151, 155] on span "Ahm" at bounding box center [161, 158] width 21 height 7
drag, startPoint x: 155, startPoint y: 152, endPoint x: 136, endPoint y: 151, distance: 20.0
click at [151, 155] on div "Ahm Address" at bounding box center [173, 159] width 45 height 8
click at [38, 88] on input "9687525894" at bounding box center [31, 84] width 38 height 11
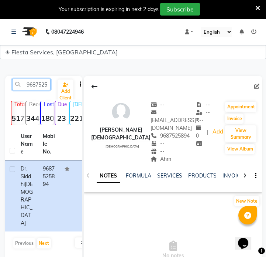
click at [38, 88] on input "9687525894" at bounding box center [31, 84] width 38 height 11
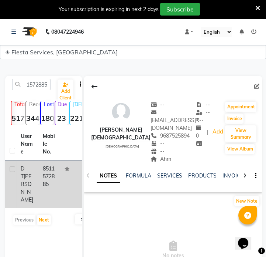
click at [49, 180] on td "8511572885" at bounding box center [49, 184] width 22 height 48
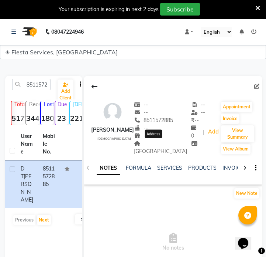
click at [157, 142] on span "Godrej garden city" at bounding box center [160, 147] width 53 height 14
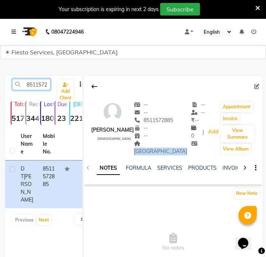
click at [30, 82] on input "8511572885" at bounding box center [31, 84] width 38 height 11
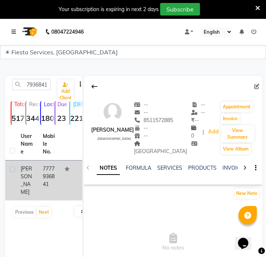
click at [44, 174] on td "7777936841" at bounding box center [49, 180] width 22 height 40
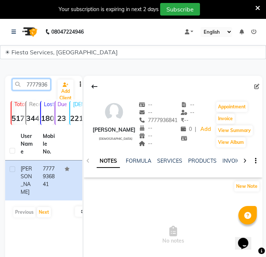
click at [43, 82] on input "7777936841" at bounding box center [31, 84] width 38 height 11
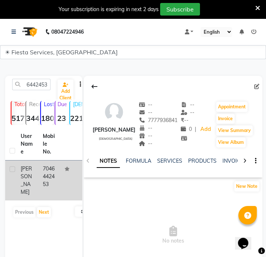
click at [54, 175] on td "7046442453" at bounding box center [49, 180] width 22 height 40
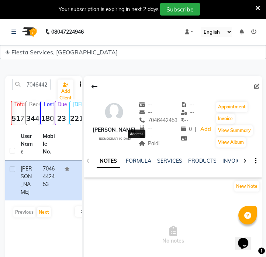
click at [139, 143] on span "Paldi" at bounding box center [149, 143] width 21 height 7
click at [37, 86] on input "7046442453" at bounding box center [31, 84] width 38 height 11
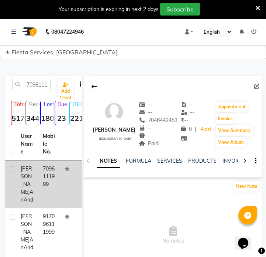
click at [40, 178] on td "7096111999" at bounding box center [49, 184] width 22 height 48
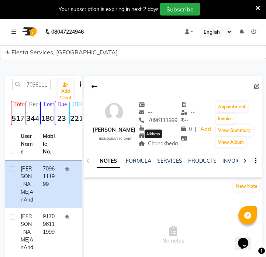
click at [161, 144] on span "Chandkheda" at bounding box center [158, 143] width 40 height 7
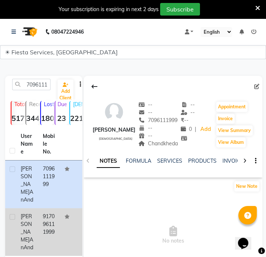
click at [60, 212] on td at bounding box center [71, 232] width 22 height 48
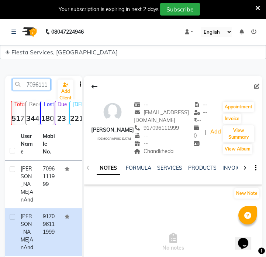
click at [33, 84] on input "7096111999" at bounding box center [31, 84] width 38 height 11
click at [40, 82] on input "7096111999" at bounding box center [31, 84] width 38 height 11
click at [39, 83] on input "7096111999" at bounding box center [31, 84] width 38 height 11
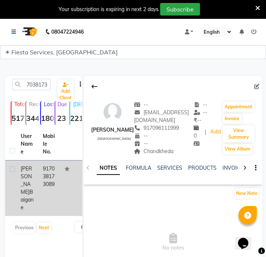
click at [44, 182] on td "917038173089" at bounding box center [49, 187] width 22 height 55
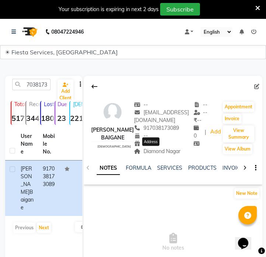
click at [153, 151] on span "Diamond Nagar" at bounding box center [157, 151] width 47 height 7
click at [37, 82] on input "7038173089" at bounding box center [31, 84] width 38 height 11
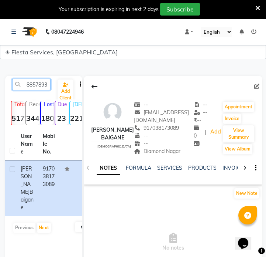
scroll to position [0, 10]
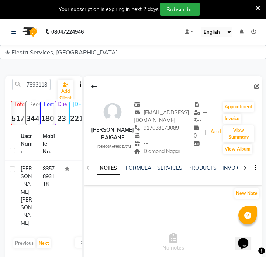
click at [53, 174] on td "8857893118" at bounding box center [49, 195] width 22 height 71
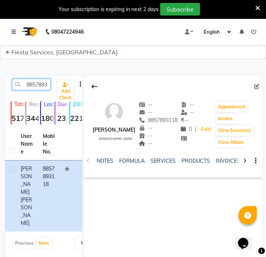
click at [37, 85] on input "8857893118" at bounding box center [31, 84] width 38 height 11
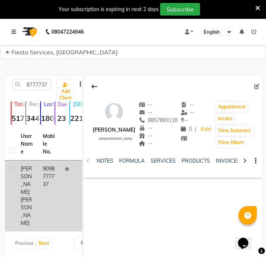
click at [75, 183] on td at bounding box center [71, 195] width 22 height 71
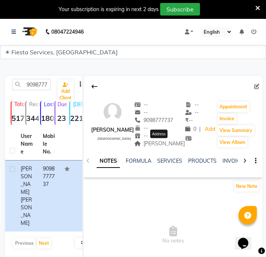
click at [162, 144] on span "kadbi chowk" at bounding box center [159, 143] width 51 height 7
click at [161, 143] on span "kadbi chowk" at bounding box center [159, 143] width 51 height 7
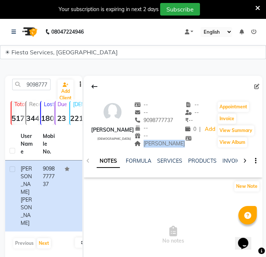
click at [161, 143] on span "kadbi chowk" at bounding box center [159, 143] width 51 height 7
click at [42, 89] on input "9098777737" at bounding box center [31, 84] width 38 height 11
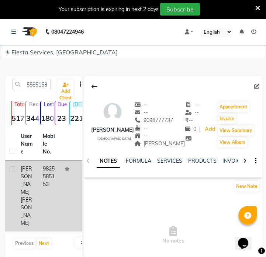
click at [45, 180] on td "9825585153" at bounding box center [49, 195] width 22 height 71
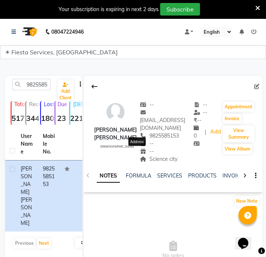
click at [140, 155] on span "Science city" at bounding box center [159, 158] width 38 height 7
click at [40, 81] on input "9825585153" at bounding box center [31, 84] width 38 height 11
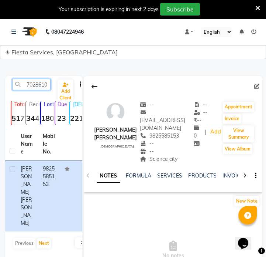
scroll to position [0, 10]
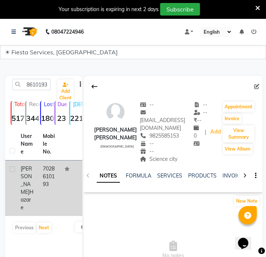
click at [70, 170] on td at bounding box center [71, 187] width 22 height 55
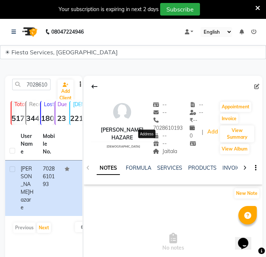
click at [153, 148] on span "Jaitala" at bounding box center [165, 151] width 24 height 7
click at [37, 88] on input "7028610193" at bounding box center [31, 84] width 38 height 11
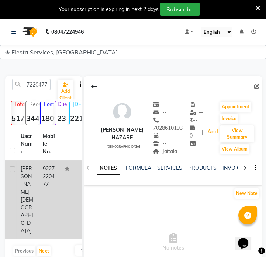
click at [51, 171] on td "9227220477" at bounding box center [49, 199] width 22 height 79
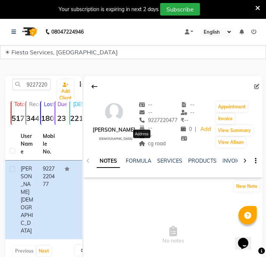
click at [144, 142] on span "cg road" at bounding box center [152, 143] width 27 height 7
click at [148, 143] on span "cg road" at bounding box center [152, 143] width 27 height 7
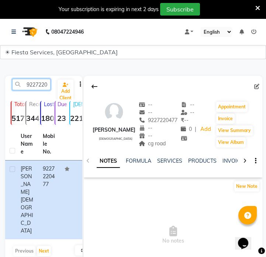
click at [39, 82] on input "9227220477" at bounding box center [31, 84] width 38 height 11
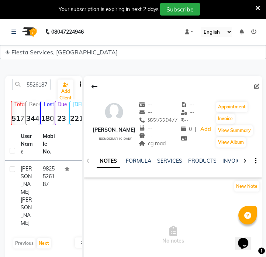
click at [66, 171] on td at bounding box center [71, 195] width 22 height 71
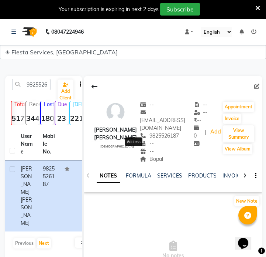
click at [140, 155] on span "Bopal" at bounding box center [151, 158] width 23 height 7
click at [38, 88] on input "9825526187" at bounding box center [31, 84] width 38 height 11
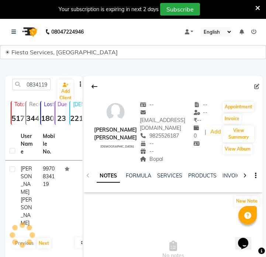
click at [44, 166] on td "9970834119" at bounding box center [49, 195] width 22 height 71
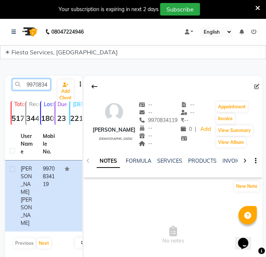
click at [28, 79] on input "9970834119" at bounding box center [31, 84] width 38 height 11
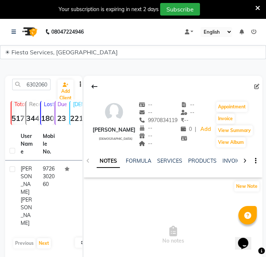
click at [53, 160] on td "9726302060" at bounding box center [49, 195] width 22 height 71
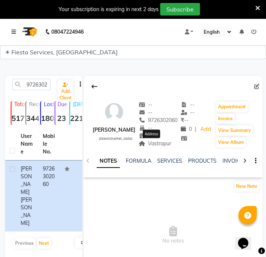
click at [162, 146] on span "Vastrapur" at bounding box center [155, 143] width 33 height 7
click at [32, 85] on input "9726302060" at bounding box center [31, 84] width 38 height 11
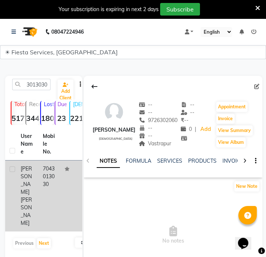
click at [42, 175] on td "7043013030" at bounding box center [49, 195] width 22 height 71
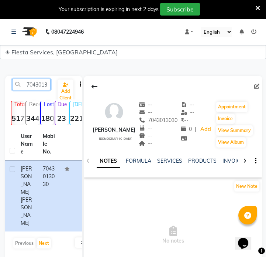
click at [41, 87] on input "7043013030" at bounding box center [31, 84] width 38 height 11
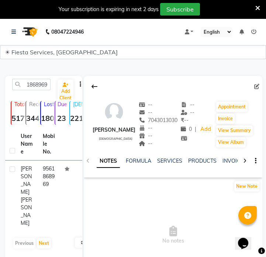
click at [53, 182] on td "9561868969" at bounding box center [49, 195] width 22 height 71
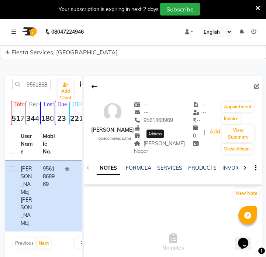
click at [150, 144] on span "Wardhaman Nagar" at bounding box center [159, 147] width 51 height 14
click at [42, 85] on input "9561868969" at bounding box center [31, 84] width 38 height 11
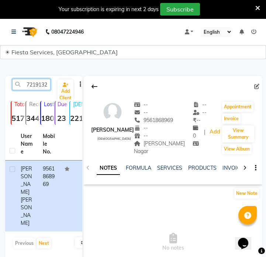
scroll to position [0, 10]
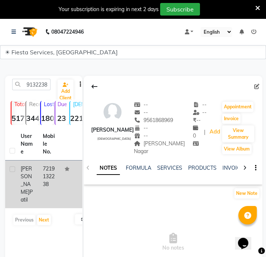
click at [55, 186] on td "7219132238" at bounding box center [49, 184] width 22 height 48
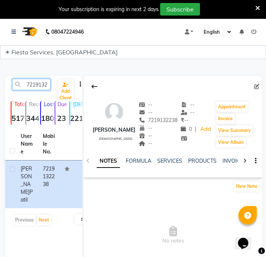
click at [37, 86] on input "7219132238" at bounding box center [31, 84] width 38 height 11
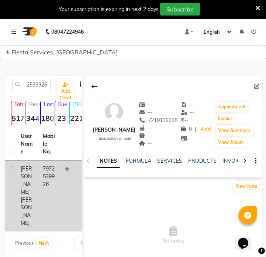
click at [54, 182] on td "7972539926" at bounding box center [49, 195] width 22 height 71
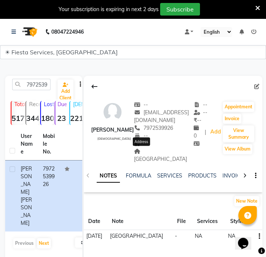
click at [143, 153] on span "kapil nagar" at bounding box center [160, 155] width 53 height 14
click at [143, 152] on span "kapil nagar" at bounding box center [160, 155] width 53 height 14
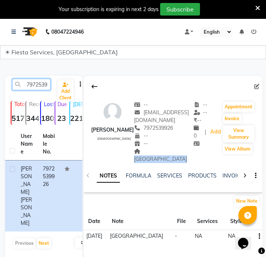
click at [49, 88] on input "7972539926" at bounding box center [31, 84] width 38 height 11
click at [48, 87] on input "7972539926" at bounding box center [31, 84] width 38 height 11
click at [44, 85] on input "7972539926" at bounding box center [31, 84] width 38 height 11
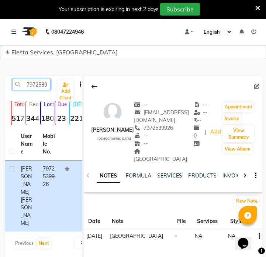
click at [37, 86] on input "7972539926" at bounding box center [31, 84] width 38 height 11
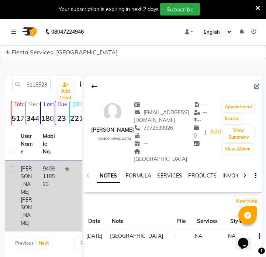
click at [32, 169] on div "Ekta Shah" at bounding box center [27, 196] width 13 height 62
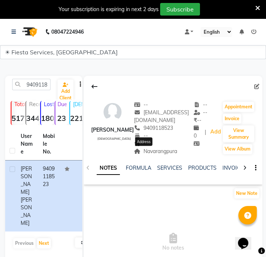
click at [152, 150] on span "Navarangpura" at bounding box center [155, 151] width 43 height 7
click at [48, 83] on input "9409118523" at bounding box center [31, 84] width 38 height 11
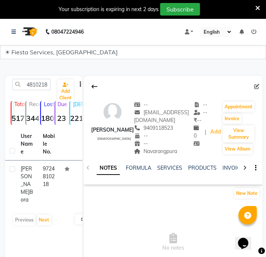
click at [52, 164] on td "9724810218" at bounding box center [49, 184] width 22 height 48
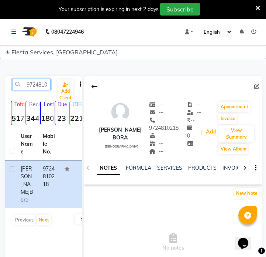
click at [37, 86] on input "9724810218" at bounding box center [31, 84] width 38 height 11
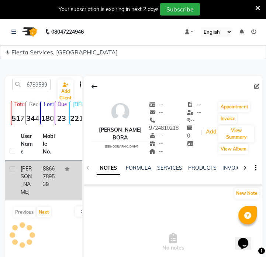
click at [45, 168] on td "8866789539" at bounding box center [49, 180] width 22 height 40
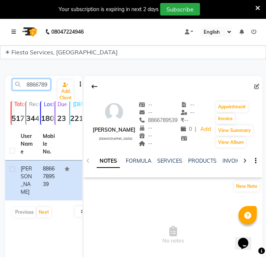
click at [40, 86] on input "8866789539" at bounding box center [31, 84] width 38 height 11
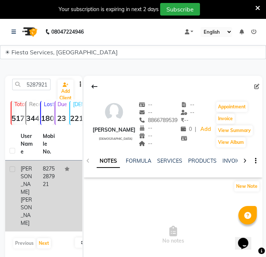
click at [58, 174] on td "8275287921" at bounding box center [49, 195] width 22 height 71
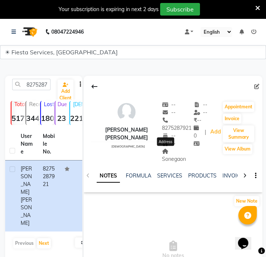
click at [170, 150] on span "Sonegaon" at bounding box center [174, 155] width 24 height 14
click at [45, 89] on input "8275287921" at bounding box center [31, 84] width 38 height 11
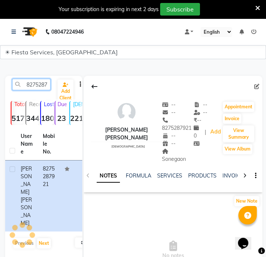
click at [45, 89] on input "8275287921" at bounding box center [31, 84] width 38 height 11
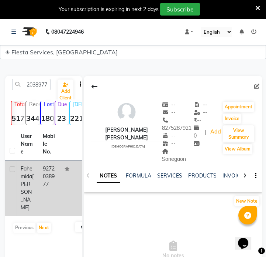
click at [34, 184] on td "Fahemida Gaurkar" at bounding box center [27, 187] width 22 height 55
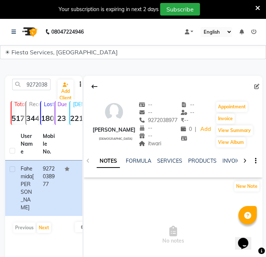
click at [155, 147] on div "itwari" at bounding box center [158, 144] width 39 height 8
click at [162, 147] on span "itwari" at bounding box center [150, 143] width 23 height 7
click at [34, 88] on input "9272038977" at bounding box center [31, 84] width 38 height 11
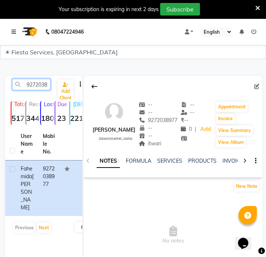
click at [34, 88] on input "9272038977" at bounding box center [31, 84] width 38 height 11
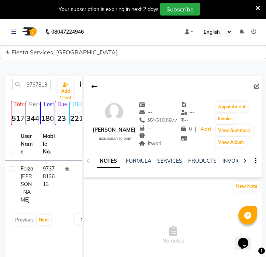
drag, startPoint x: 55, startPoint y: 183, endPoint x: 119, endPoint y: 164, distance: 65.9
click at [55, 182] on td "9737813613" at bounding box center [49, 184] width 22 height 48
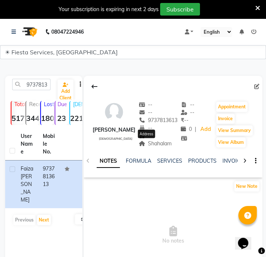
click at [150, 144] on span "Shahalam" at bounding box center [155, 143] width 33 height 7
click at [29, 80] on input "9737813613" at bounding box center [31, 84] width 38 height 11
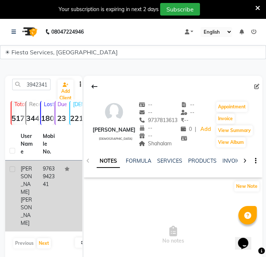
click at [47, 176] on td "9763942341" at bounding box center [49, 195] width 22 height 71
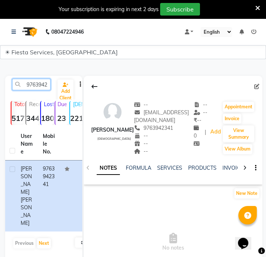
click at [27, 85] on input "9763942341" at bounding box center [31, 84] width 38 height 11
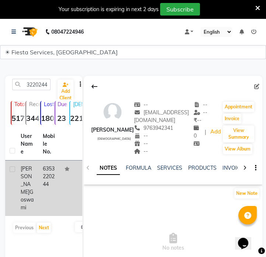
click at [49, 179] on td "6353220244" at bounding box center [49, 187] width 22 height 55
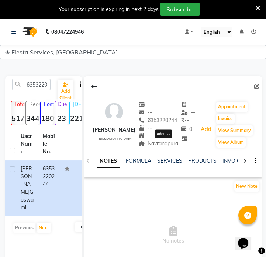
click at [163, 144] on span "Navrangpura" at bounding box center [158, 143] width 40 height 7
click at [41, 87] on input "6353220244" at bounding box center [31, 84] width 38 height 11
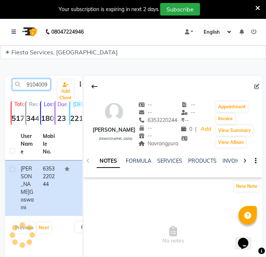
scroll to position [0, 10]
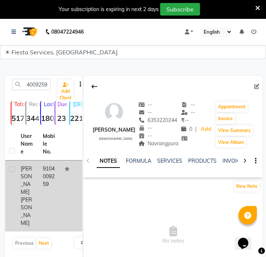
click at [38, 185] on td "9104009259" at bounding box center [49, 195] width 22 height 71
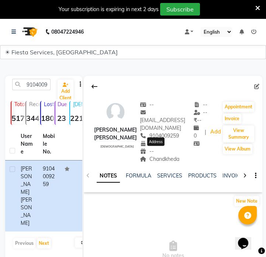
click at [159, 155] on span "Chandkheda" at bounding box center [160, 158] width 40 height 7
click at [30, 86] on input "9104009259" at bounding box center [31, 84] width 38 height 11
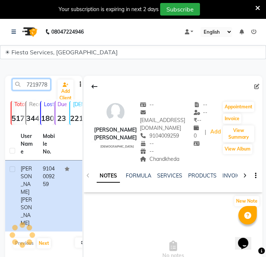
scroll to position [0, 10]
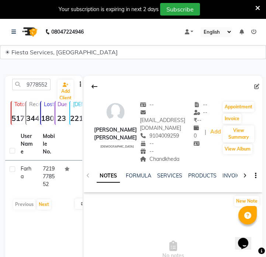
click at [52, 183] on td "7219778552" at bounding box center [49, 176] width 22 height 32
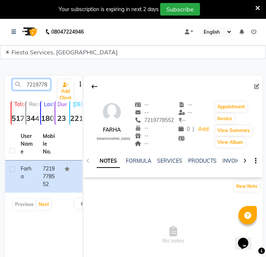
click at [43, 86] on input "7219778552" at bounding box center [31, 84] width 38 height 11
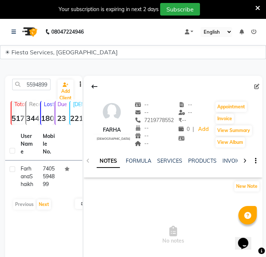
click at [47, 161] on td "7405594899" at bounding box center [49, 176] width 22 height 32
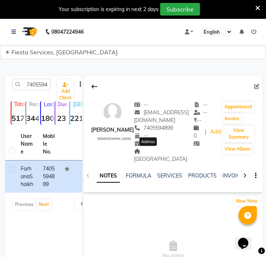
click at [158, 152] on span "Jamalpur" at bounding box center [160, 155] width 53 height 14
click at [34, 85] on input "7405594899" at bounding box center [31, 84] width 38 height 11
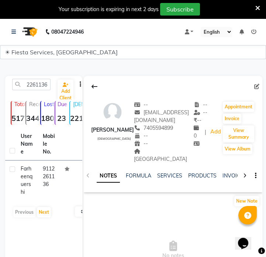
click at [57, 174] on td "9112261136" at bounding box center [49, 180] width 22 height 40
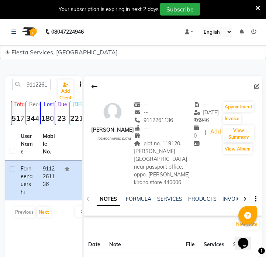
click at [151, 148] on span "plot no. 119120. shama's villa sadikabad colony near passport office, oppo. shu…" at bounding box center [162, 162] width 56 height 45
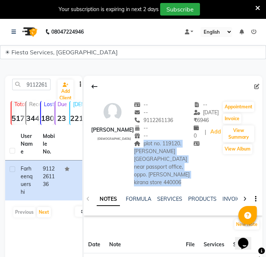
click at [151, 148] on span "plot no. 119120. shama's villa sadikabad colony near passport office, oppo. shu…" at bounding box center [162, 162] width 56 height 45
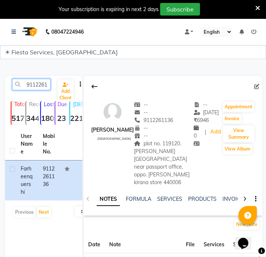
click at [47, 85] on input "9112261136" at bounding box center [31, 84] width 38 height 11
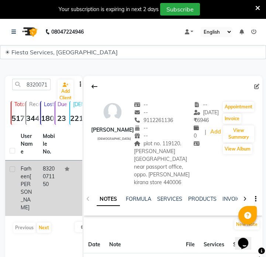
click at [42, 197] on td "8320071150" at bounding box center [49, 187] width 22 height 55
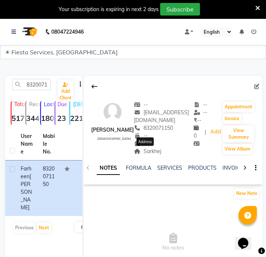
click at [151, 152] on span "Sarkhej" at bounding box center [147, 151] width 27 height 7
click at [150, 152] on span "Sarkhej" at bounding box center [147, 151] width 27 height 7
click at [145, 147] on div "-- Anniversary" at bounding box center [164, 144] width 60 height 8
click at [147, 151] on span "Sarkhej" at bounding box center [147, 151] width 27 height 7
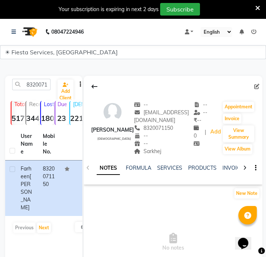
click at [147, 151] on span "Sarkhej" at bounding box center [147, 151] width 27 height 7
click at [26, 83] on input "8320071150" at bounding box center [31, 84] width 38 height 11
click at [41, 85] on input "8320071150" at bounding box center [31, 84] width 38 height 11
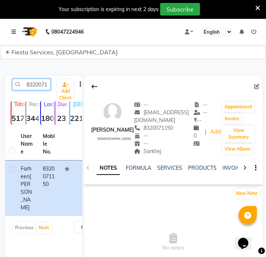
click at [41, 85] on input "8320071150" at bounding box center [31, 84] width 38 height 11
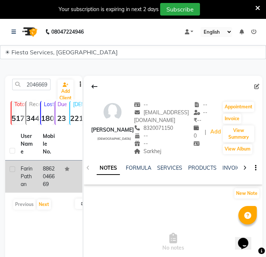
click at [42, 184] on td "8862046669" at bounding box center [49, 176] width 22 height 32
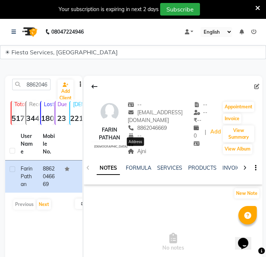
click at [136, 152] on span "Ajni" at bounding box center [137, 151] width 18 height 7
click at [34, 81] on input "8862046669" at bounding box center [31, 84] width 38 height 11
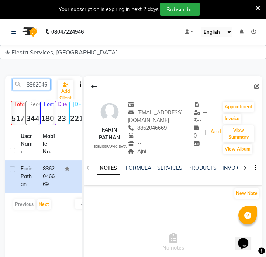
click at [34, 81] on input "8862046669" at bounding box center [31, 84] width 38 height 11
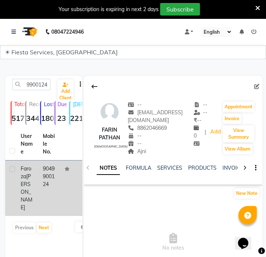
click at [42, 169] on td "9049900124" at bounding box center [49, 187] width 22 height 55
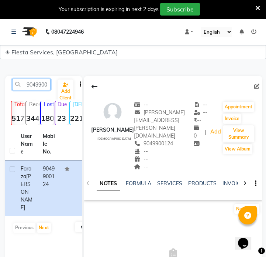
click at [43, 85] on input "9049900124" at bounding box center [31, 84] width 38 height 11
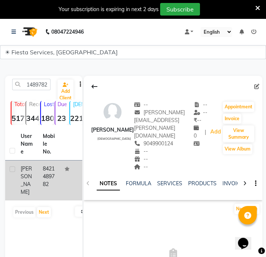
click at [62, 168] on td at bounding box center [71, 180] width 22 height 40
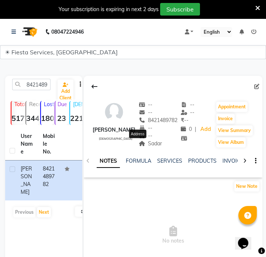
click at [144, 145] on span "Sadar" at bounding box center [151, 143] width 24 height 7
click at [48, 85] on input "8421489782" at bounding box center [31, 84] width 38 height 11
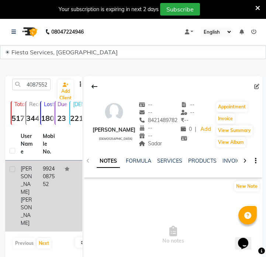
click at [25, 196] on span "Lakdawala" at bounding box center [26, 211] width 11 height 30
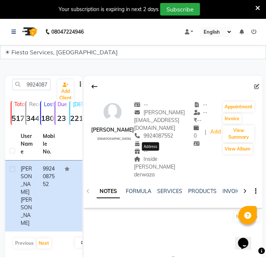
click at [142, 159] on span "Inside Shalam derwaza" at bounding box center [154, 166] width 41 height 22
click at [29, 79] on input "9924087552" at bounding box center [31, 84] width 38 height 11
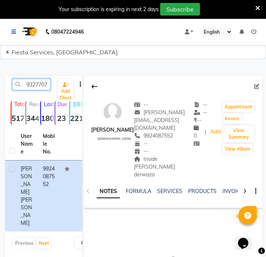
scroll to position [0, 10]
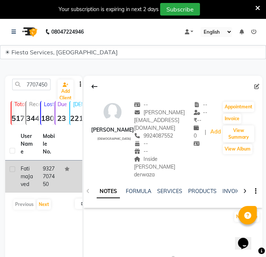
click at [44, 184] on td "9327707450" at bounding box center [49, 176] width 22 height 32
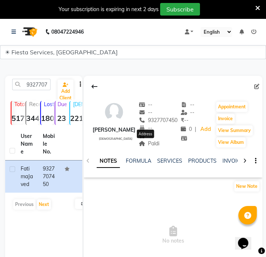
click at [154, 143] on span "Paldi" at bounding box center [149, 143] width 21 height 7
click at [152, 143] on span "Paldi" at bounding box center [149, 143] width 21 height 7
click at [148, 143] on span "Paldi" at bounding box center [149, 143] width 21 height 7
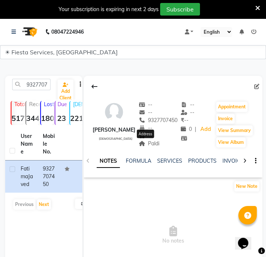
click at [149, 146] on span "Paldi" at bounding box center [149, 143] width 21 height 7
click at [46, 82] on input "9327707450" at bounding box center [31, 84] width 38 height 11
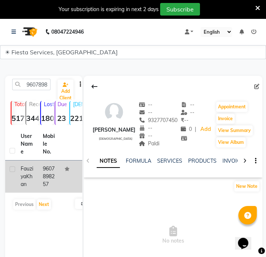
click at [50, 184] on td "9607898257" at bounding box center [49, 176] width 22 height 32
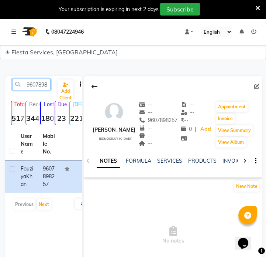
click at [49, 86] on input "9607898257" at bounding box center [31, 84] width 38 height 11
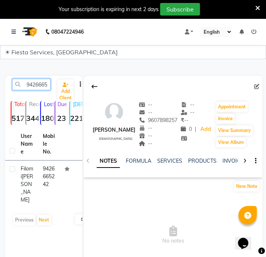
click at [41, 85] on input "9426665242" at bounding box center [31, 84] width 38 height 11
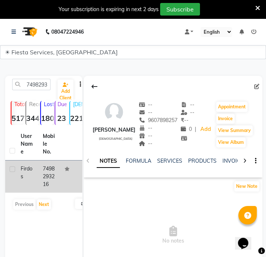
click at [50, 181] on td "7498293216" at bounding box center [49, 176] width 22 height 32
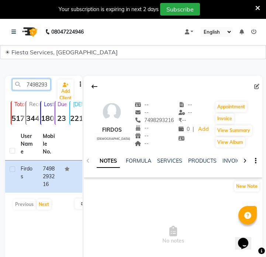
click at [45, 85] on input "7498293216" at bounding box center [31, 84] width 38 height 11
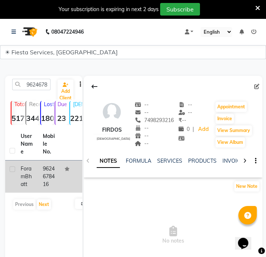
click at [27, 175] on div "Foram Bhatt" at bounding box center [27, 176] width 13 height 23
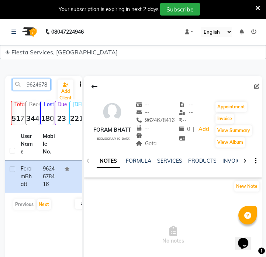
click at [45, 88] on input "9624678416" at bounding box center [31, 84] width 38 height 11
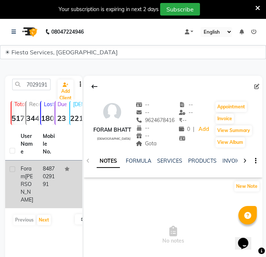
click at [54, 173] on td "8487029191" at bounding box center [49, 184] width 22 height 48
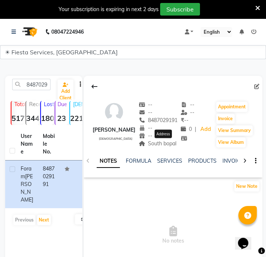
click at [165, 145] on span "South bopal" at bounding box center [158, 143] width 38 height 7
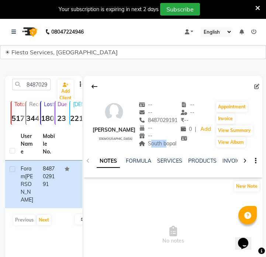
click at [165, 145] on span "South bopal" at bounding box center [158, 143] width 38 height 7
click at [42, 85] on input "8487029191" at bounding box center [31, 84] width 38 height 11
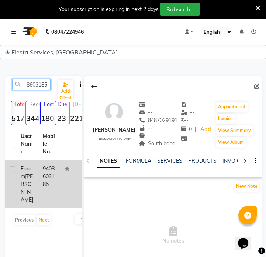
type input "9408603185"
click at [58, 186] on td "9408603185" at bounding box center [49, 184] width 22 height 48
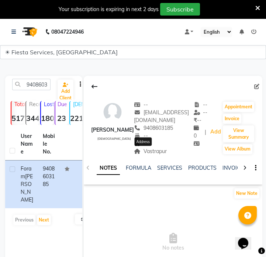
click at [155, 150] on span "Vastrapur" at bounding box center [150, 151] width 33 height 7
